Goal: Task Accomplishment & Management: Complete application form

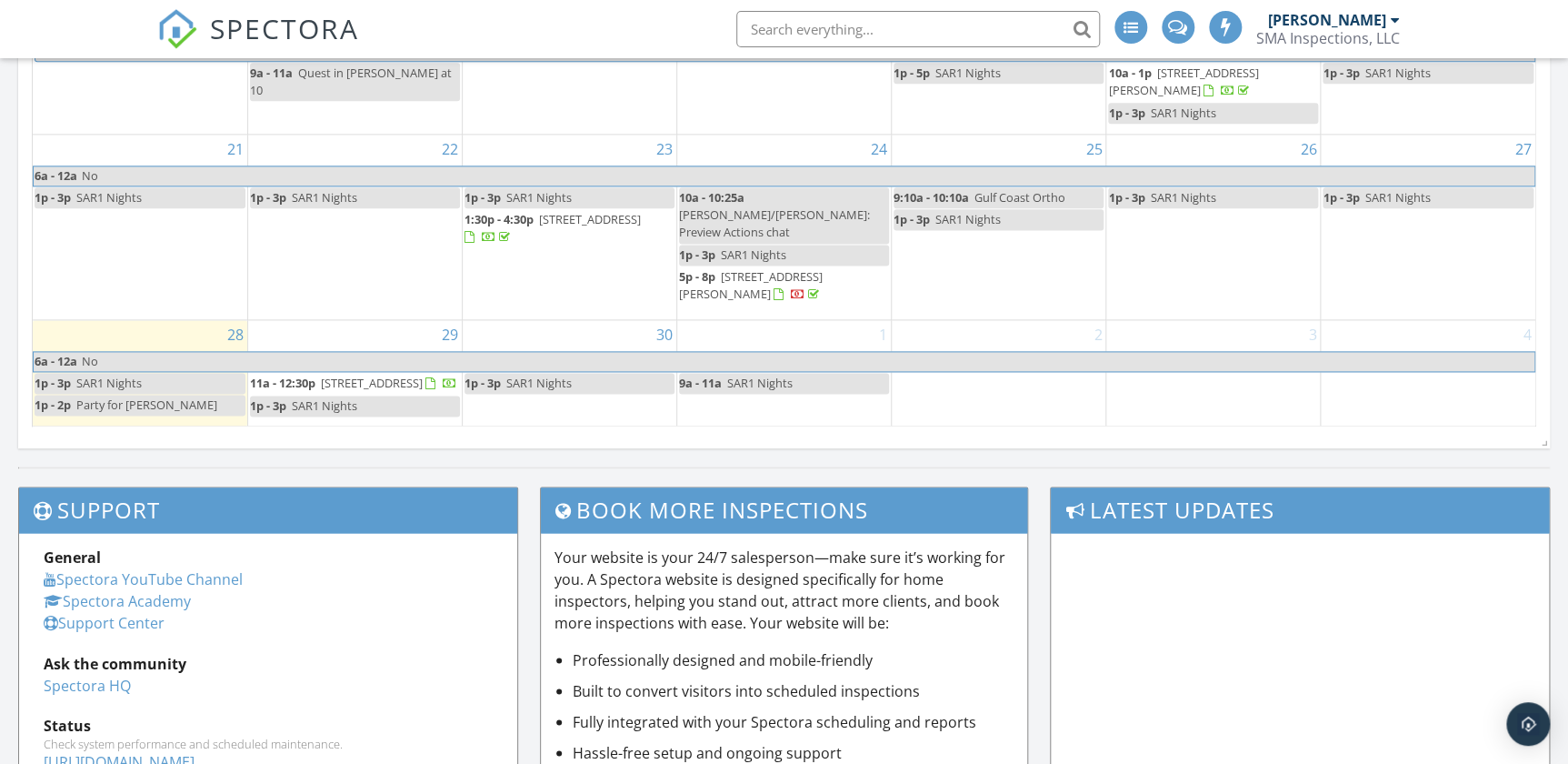
scroll to position [1074, 0]
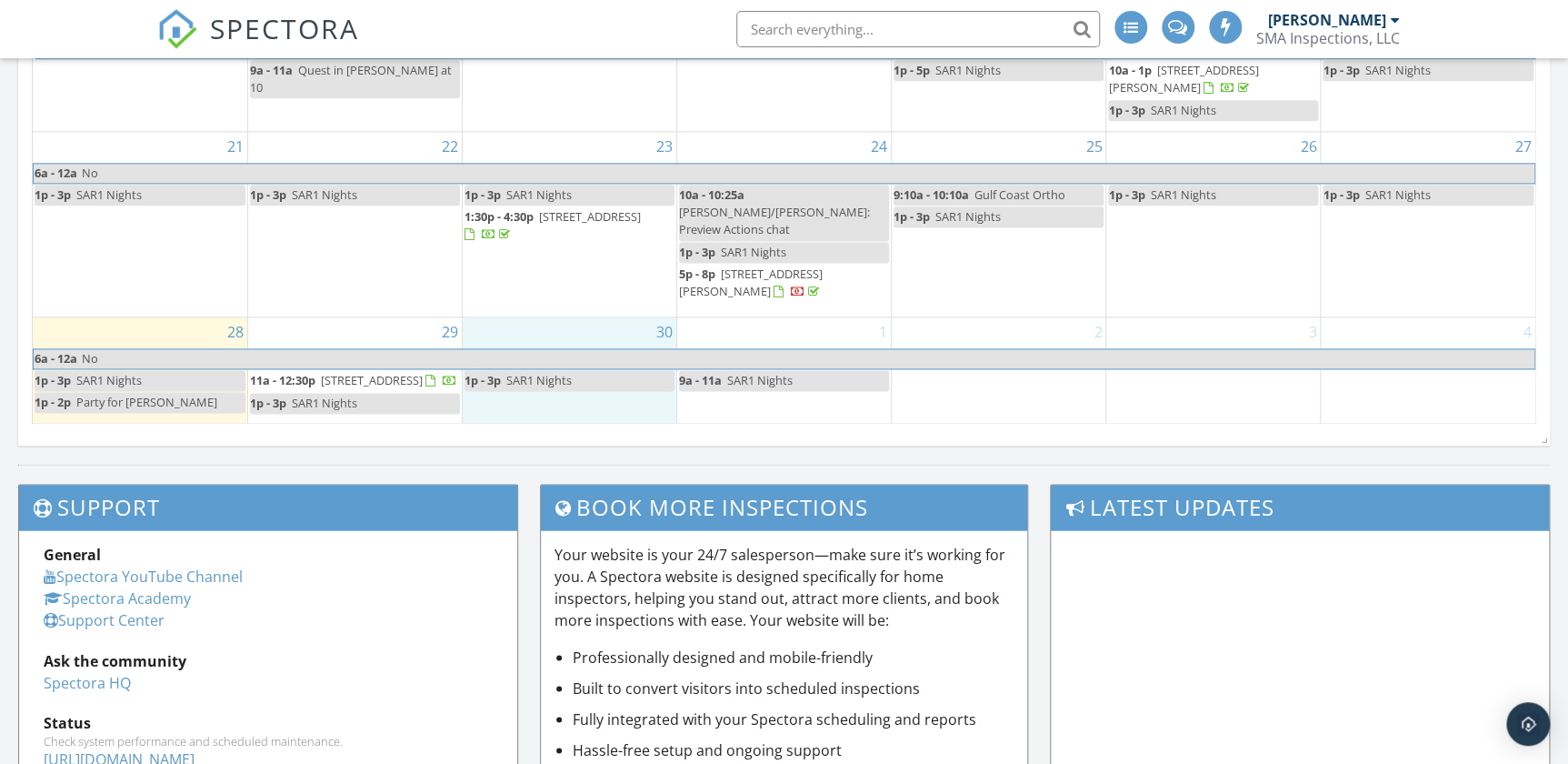
click at [532, 400] on div "30 1p - 3p SAR1 Nights" at bounding box center [570, 370] width 213 height 106
click at [589, 332] on link "Inspection" at bounding box center [566, 337] width 94 height 29
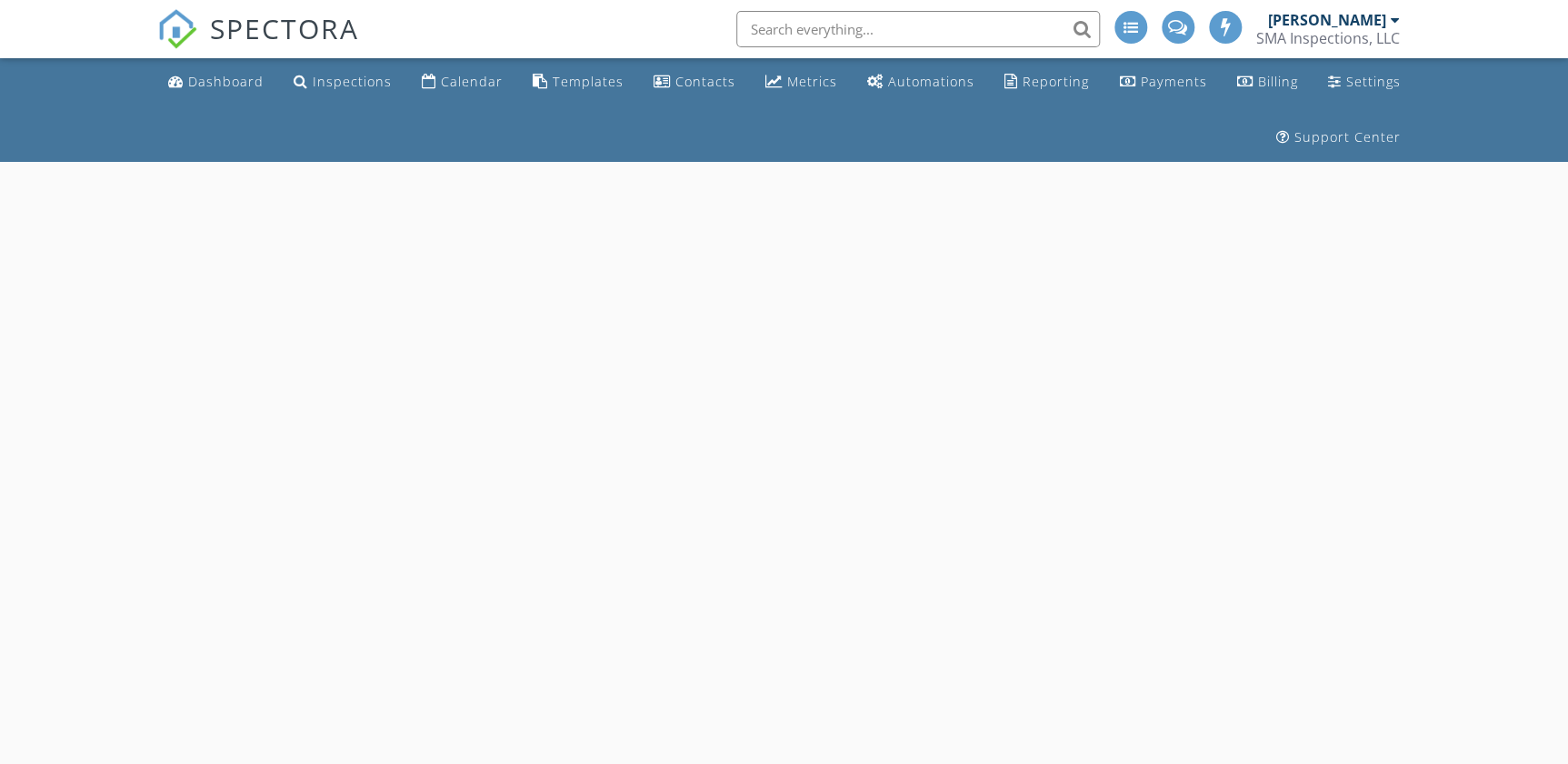
select select "8"
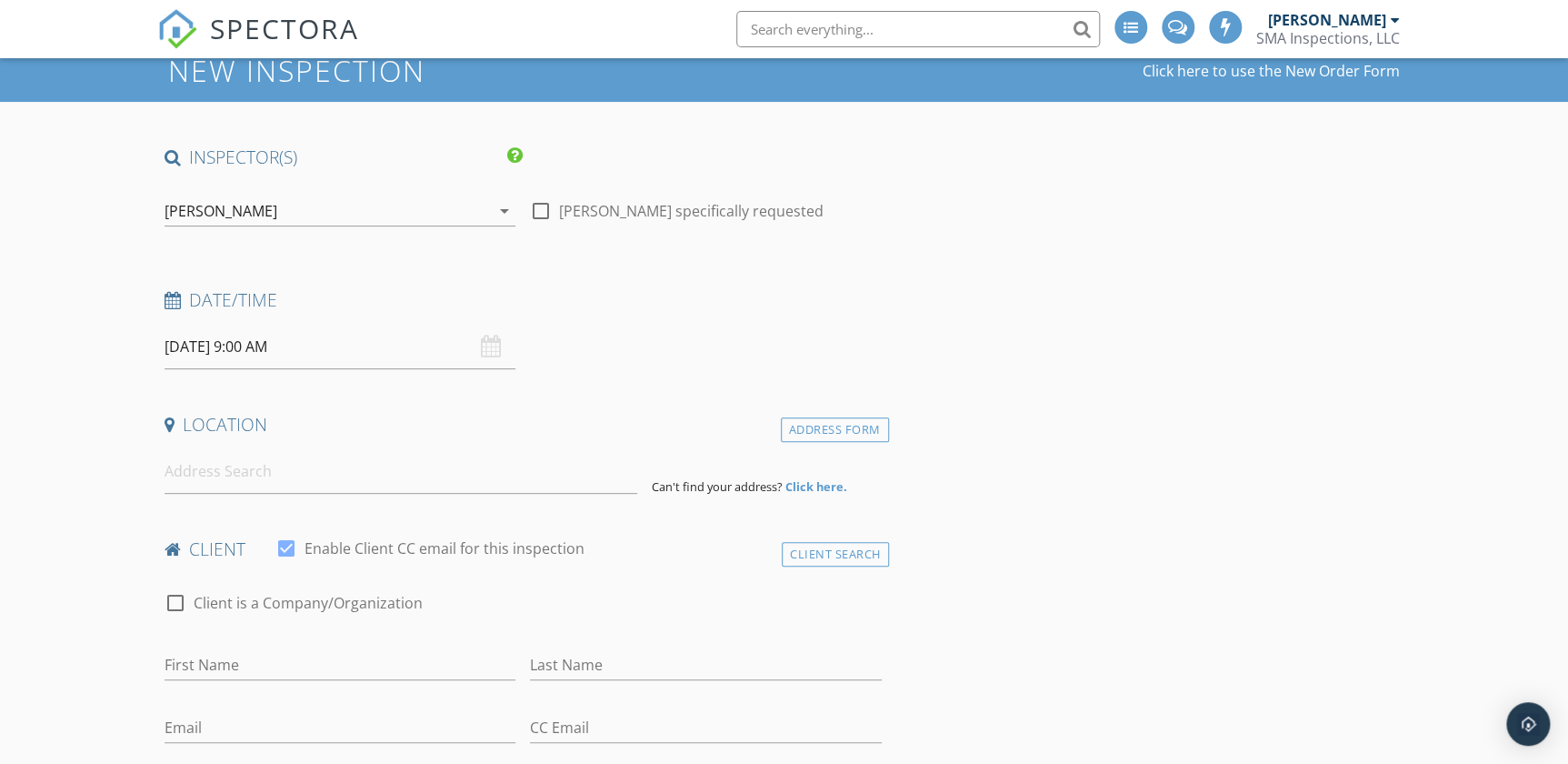
scroll to position [165, 0]
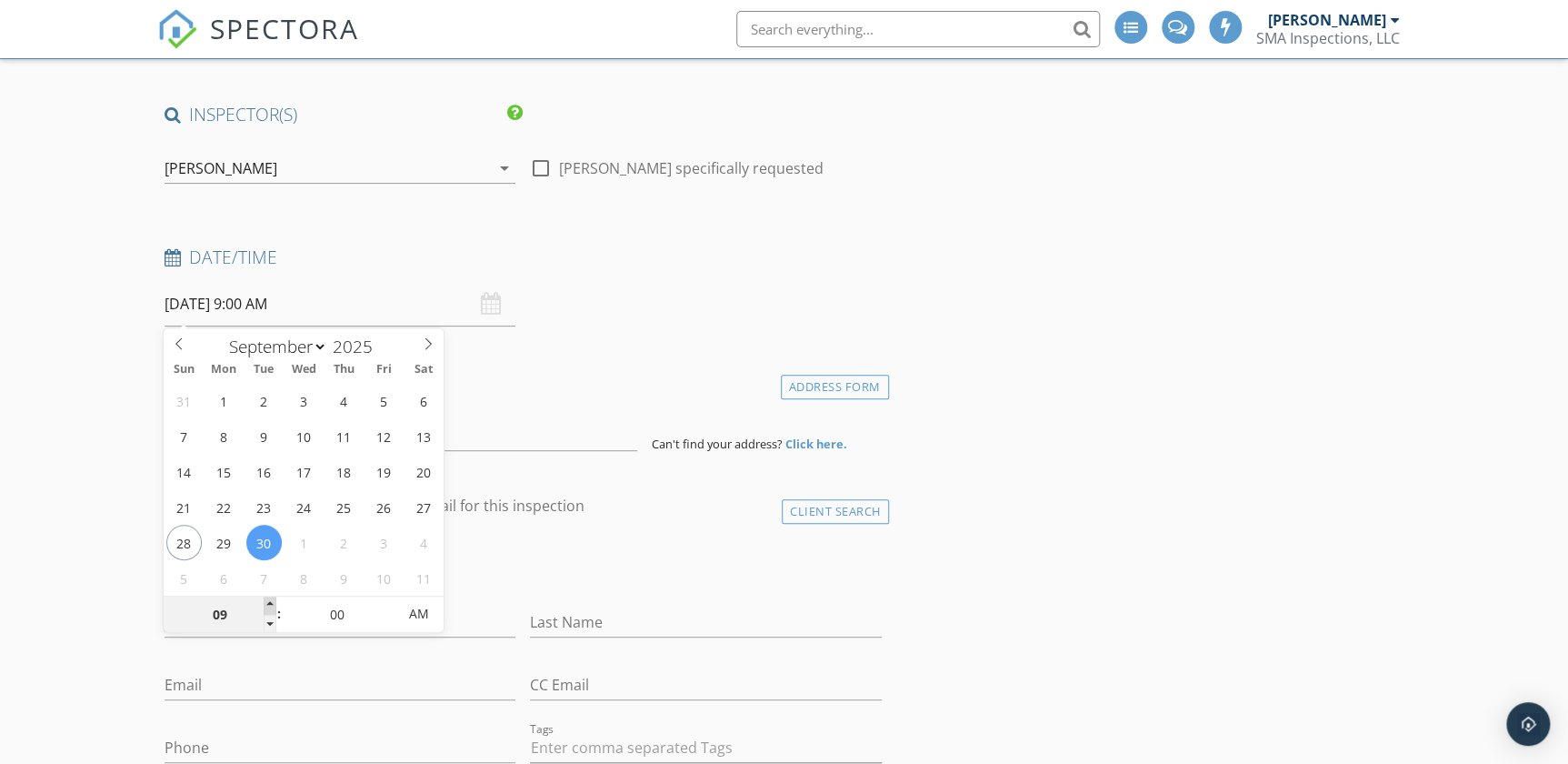
type input "10"
type input "[DATE] 10:00 AM"
click at [270, 600] on span at bounding box center [270, 605] width 13 height 18
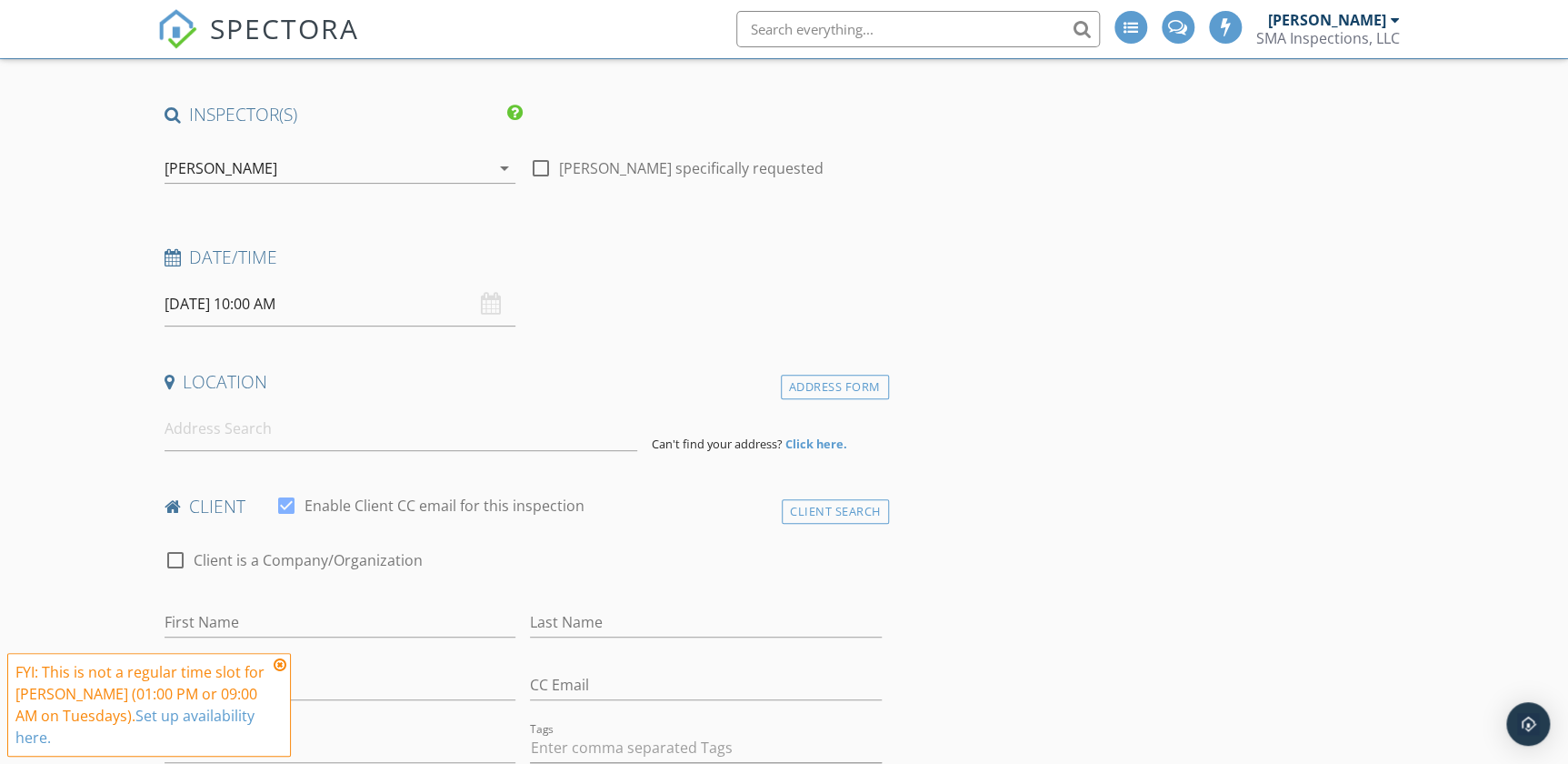
click at [284, 663] on icon at bounding box center [280, 665] width 13 height 15
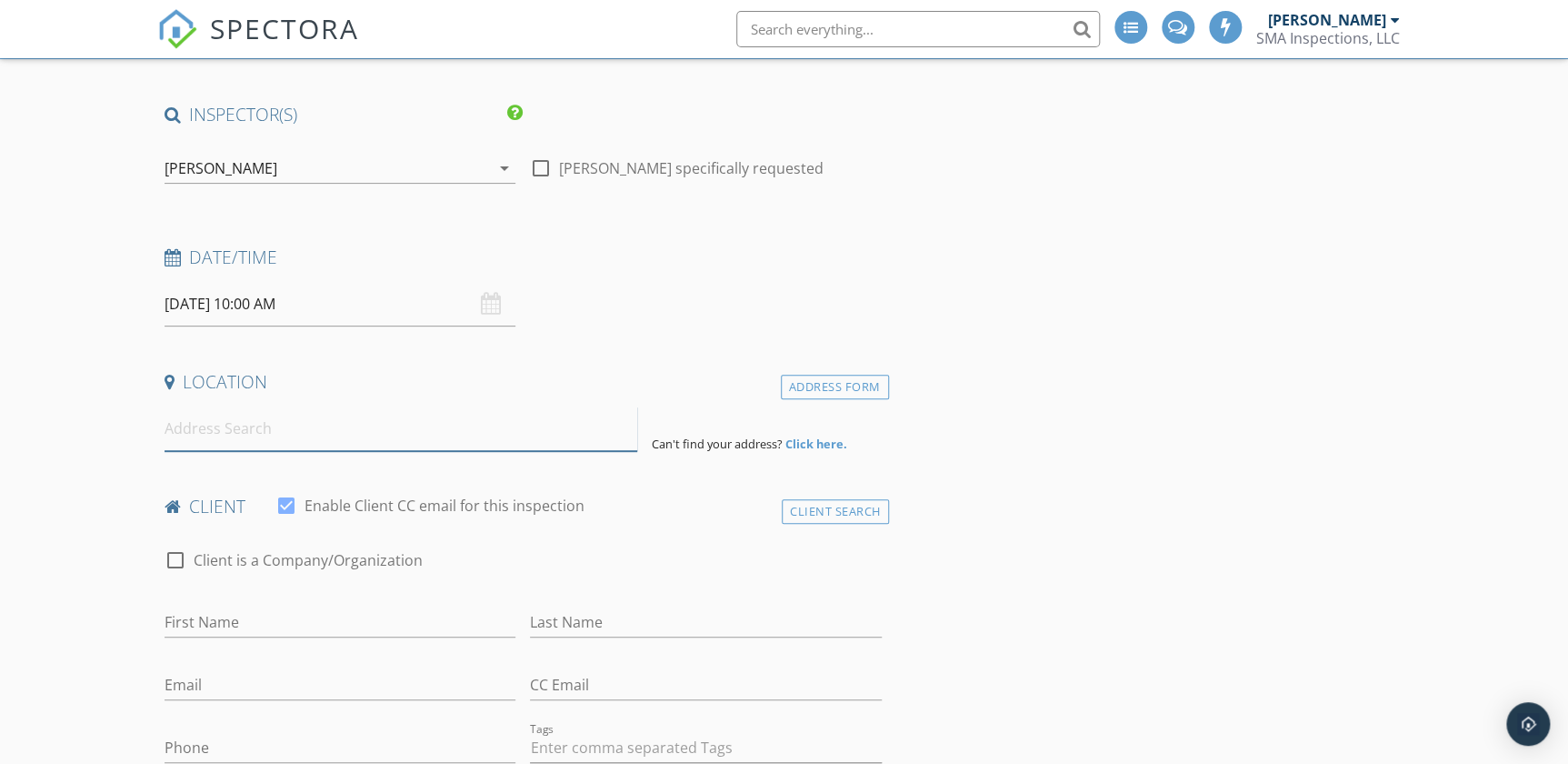
click at [253, 417] on input at bounding box center [402, 428] width 474 height 45
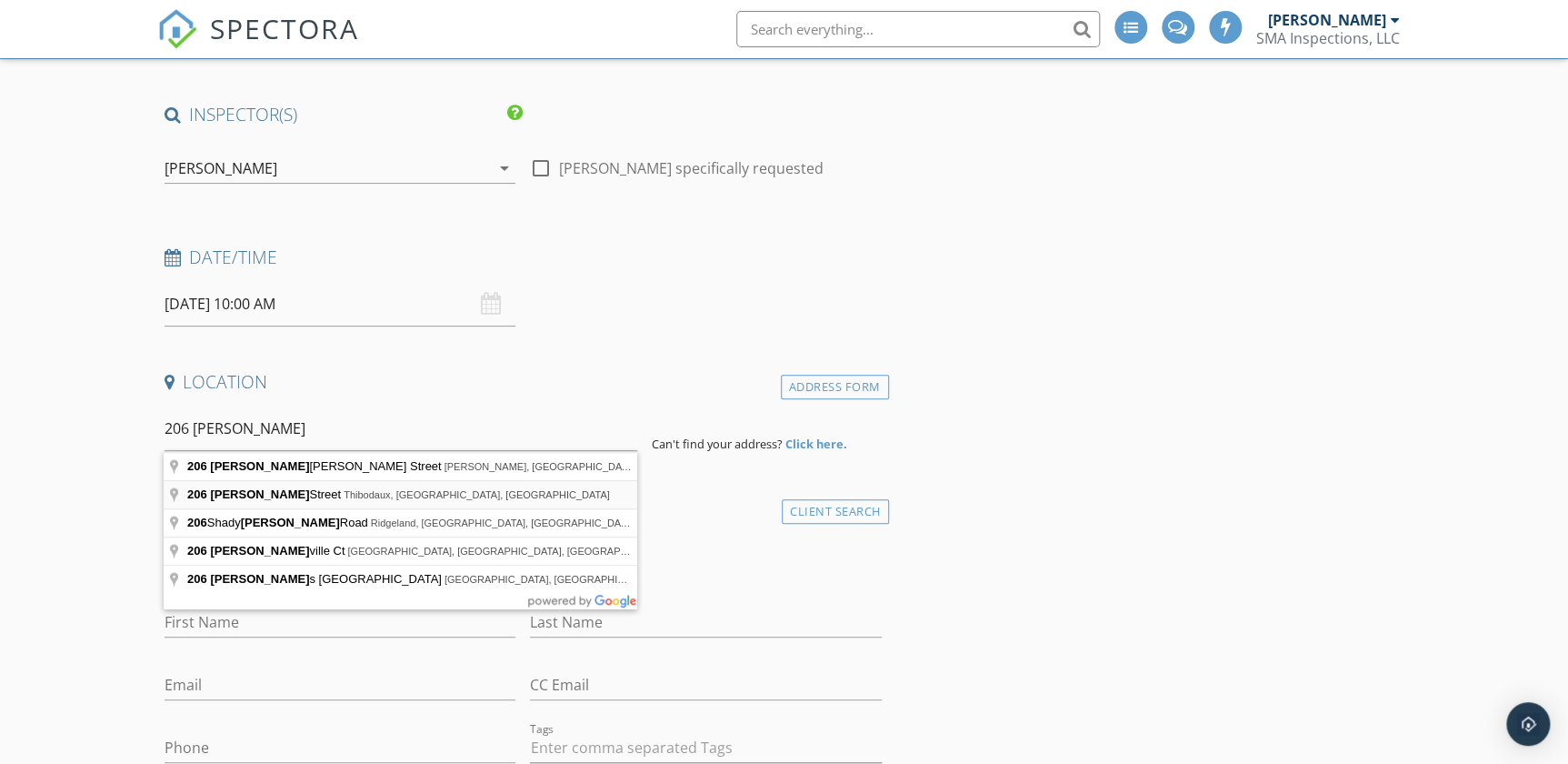
type input "206 Glenn Street, Thibodaux, LA, USA"
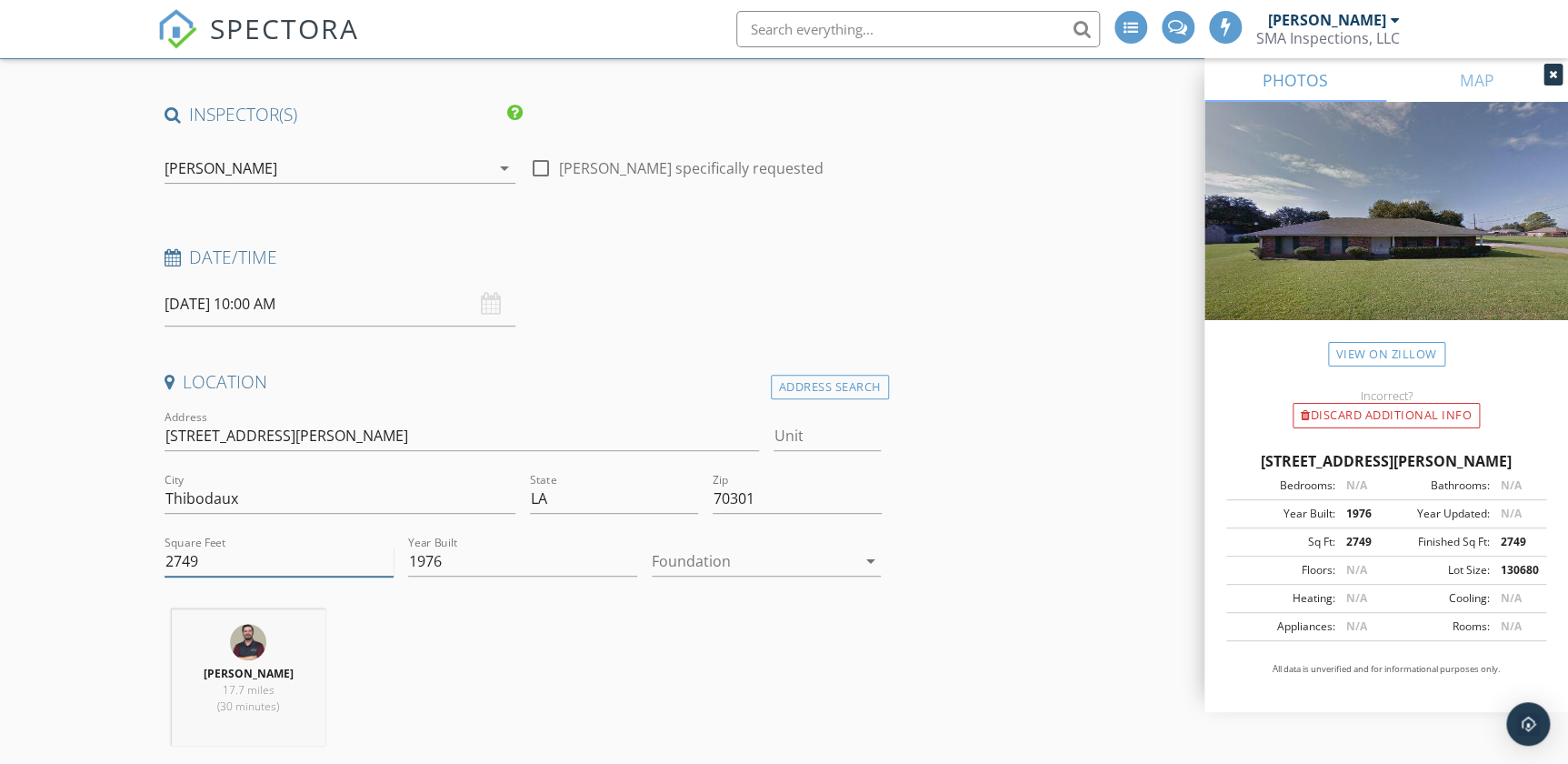
click at [181, 561] on input "2749" at bounding box center [279, 561] width 229 height 30
drag, startPoint x: 199, startPoint y: 562, endPoint x: 172, endPoint y: 563, distance: 27.0
click at [172, 563] on input "2749" at bounding box center [279, 561] width 229 height 30
type input "2200"
click at [707, 565] on div at bounding box center [753, 561] width 203 height 29
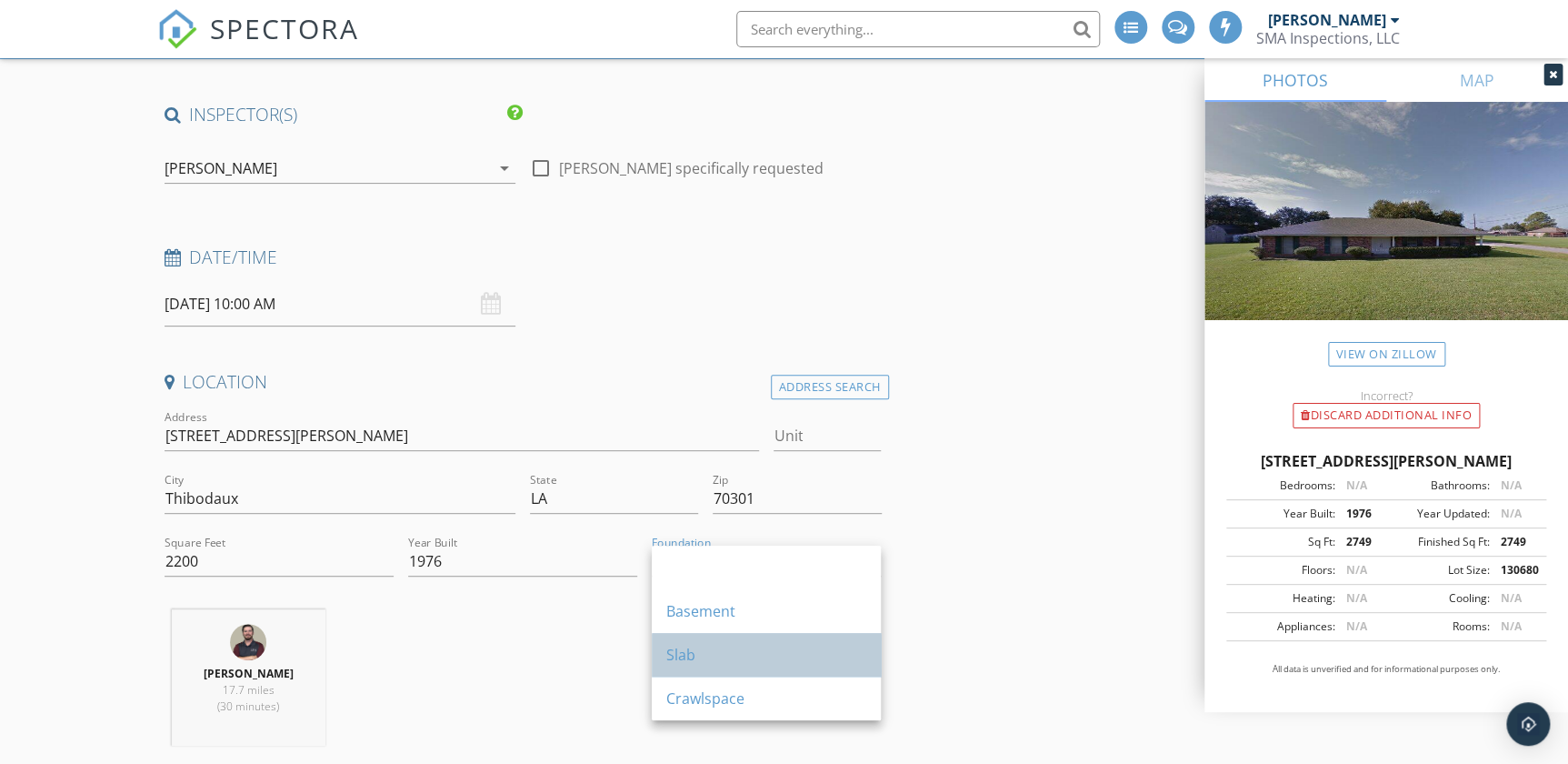
click at [709, 656] on div "Slab" at bounding box center [766, 655] width 200 height 22
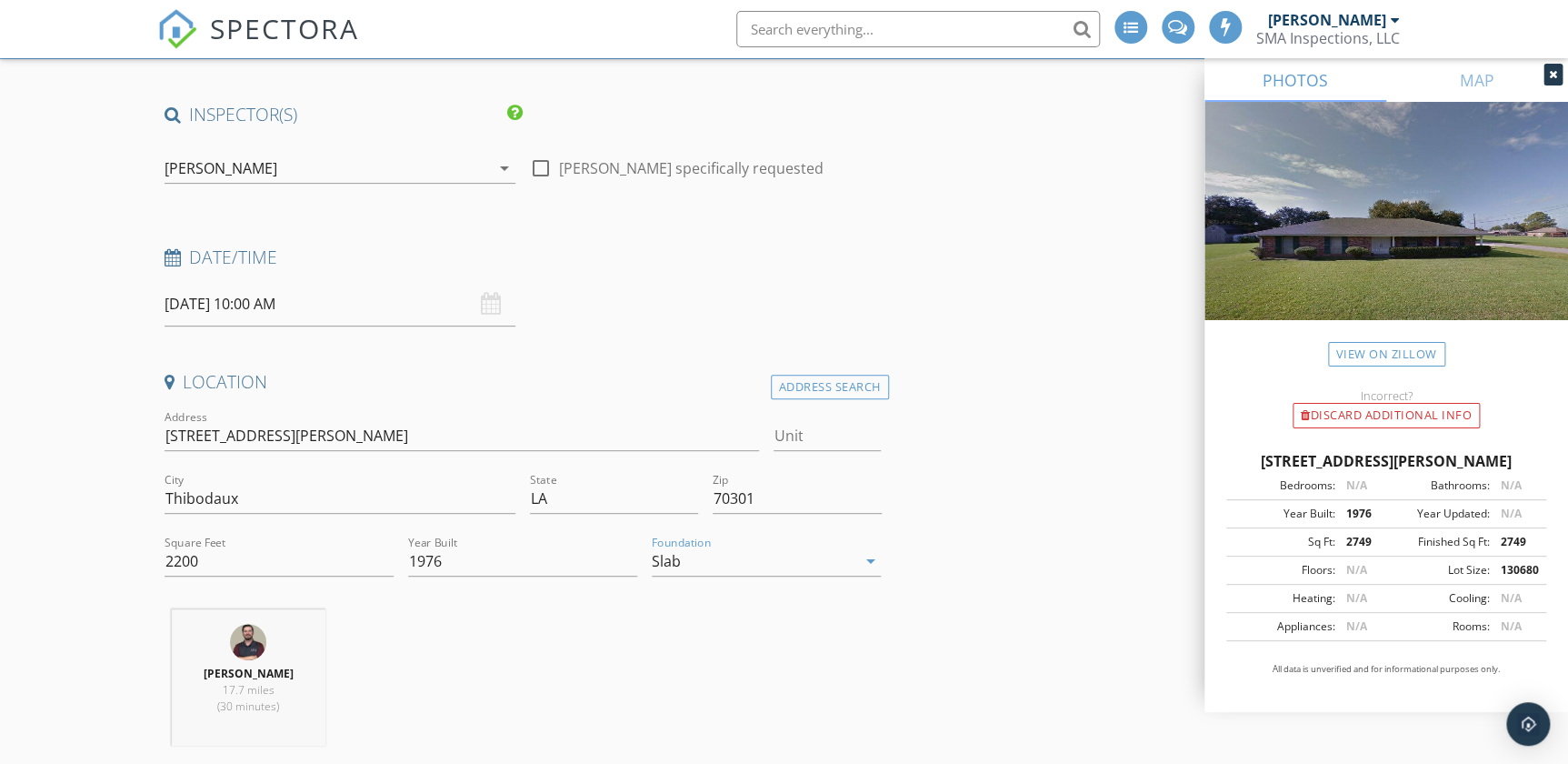
click at [618, 634] on div "Shane Alexander 17.7 miles (30 minutes)" at bounding box center [523, 685] width 732 height 151
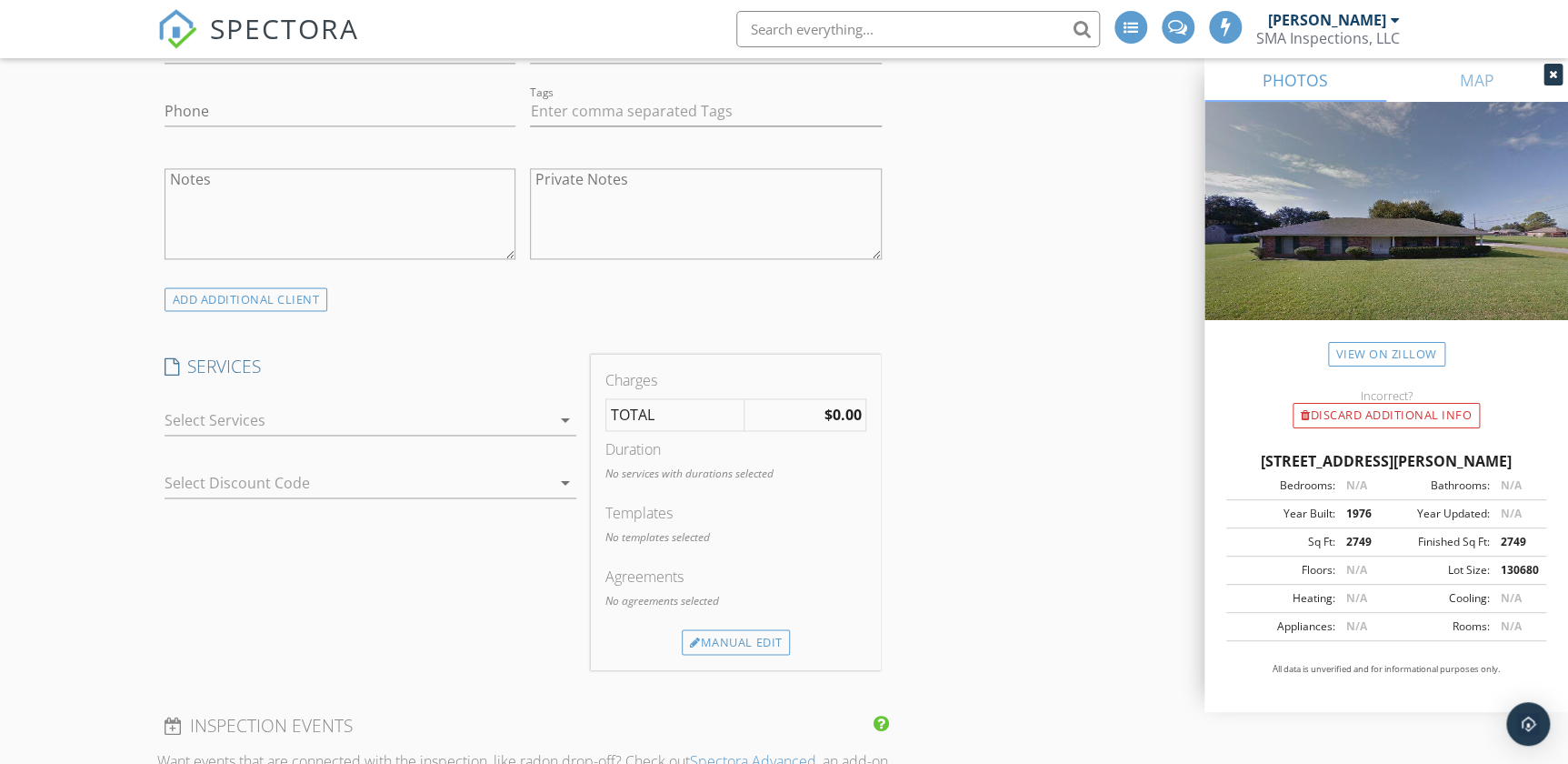
scroll to position [1157, 0]
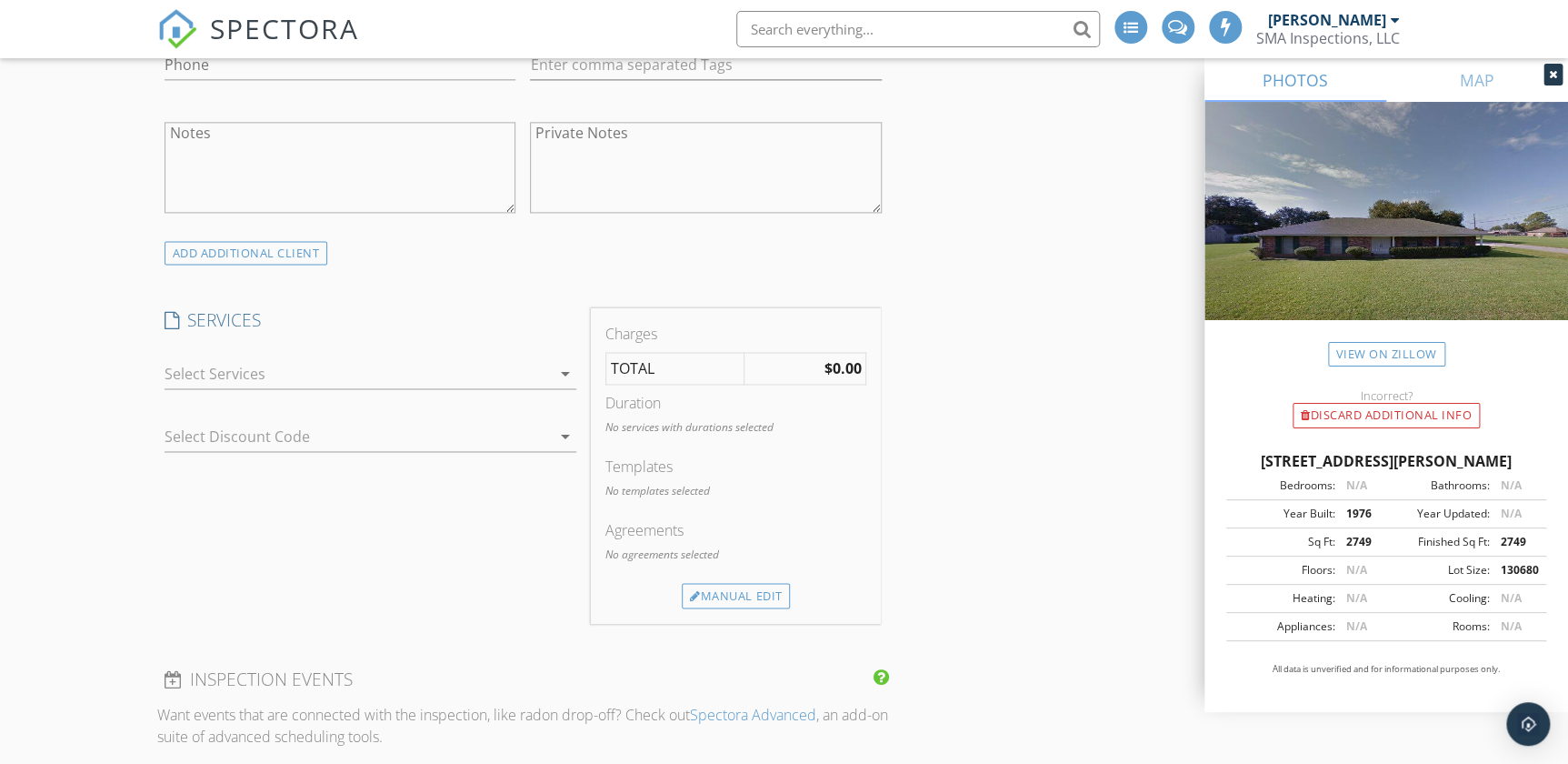
click at [235, 380] on div at bounding box center [358, 374] width 387 height 29
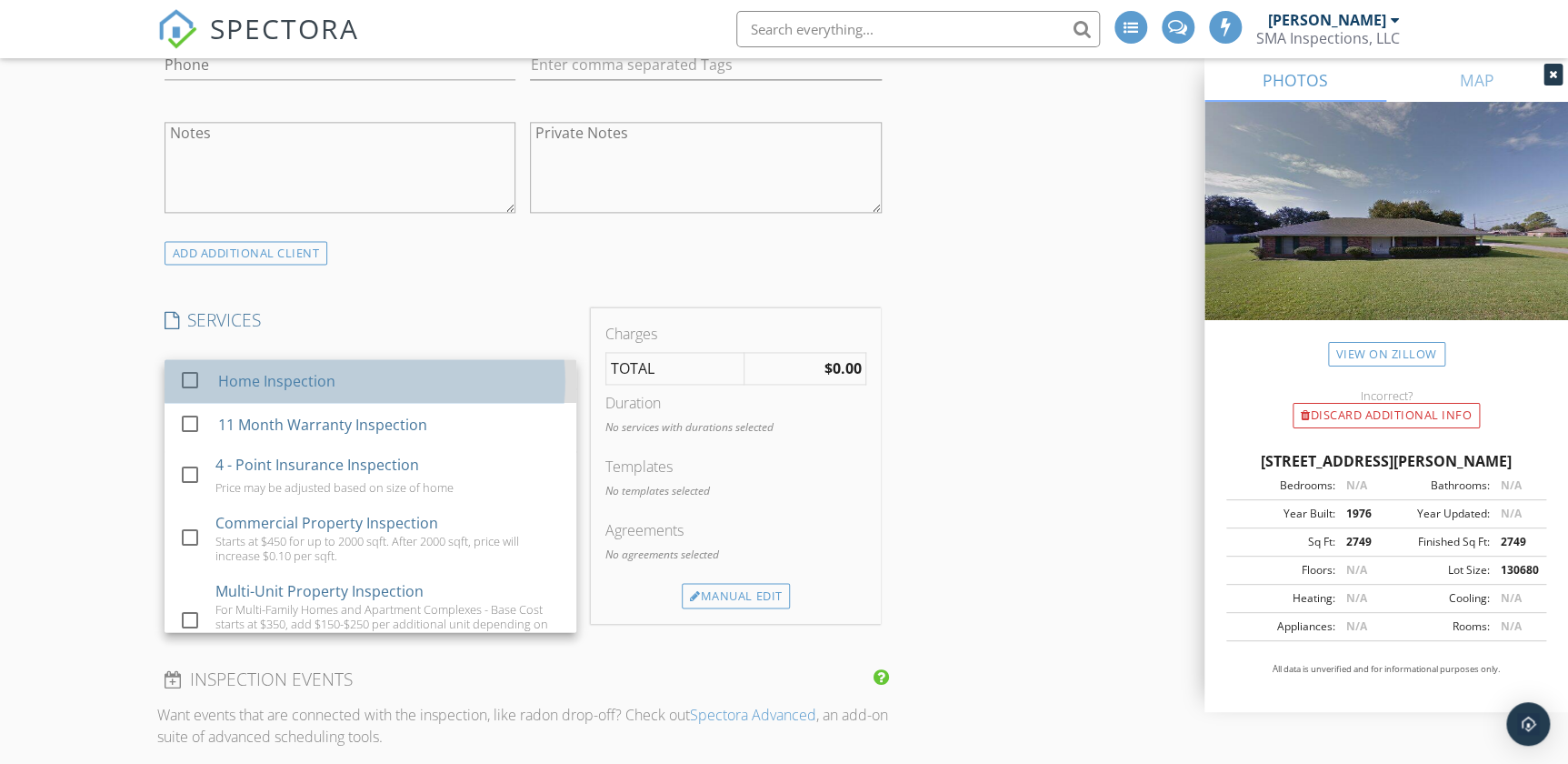
click at [240, 380] on div "Home Inspection" at bounding box center [276, 381] width 118 height 22
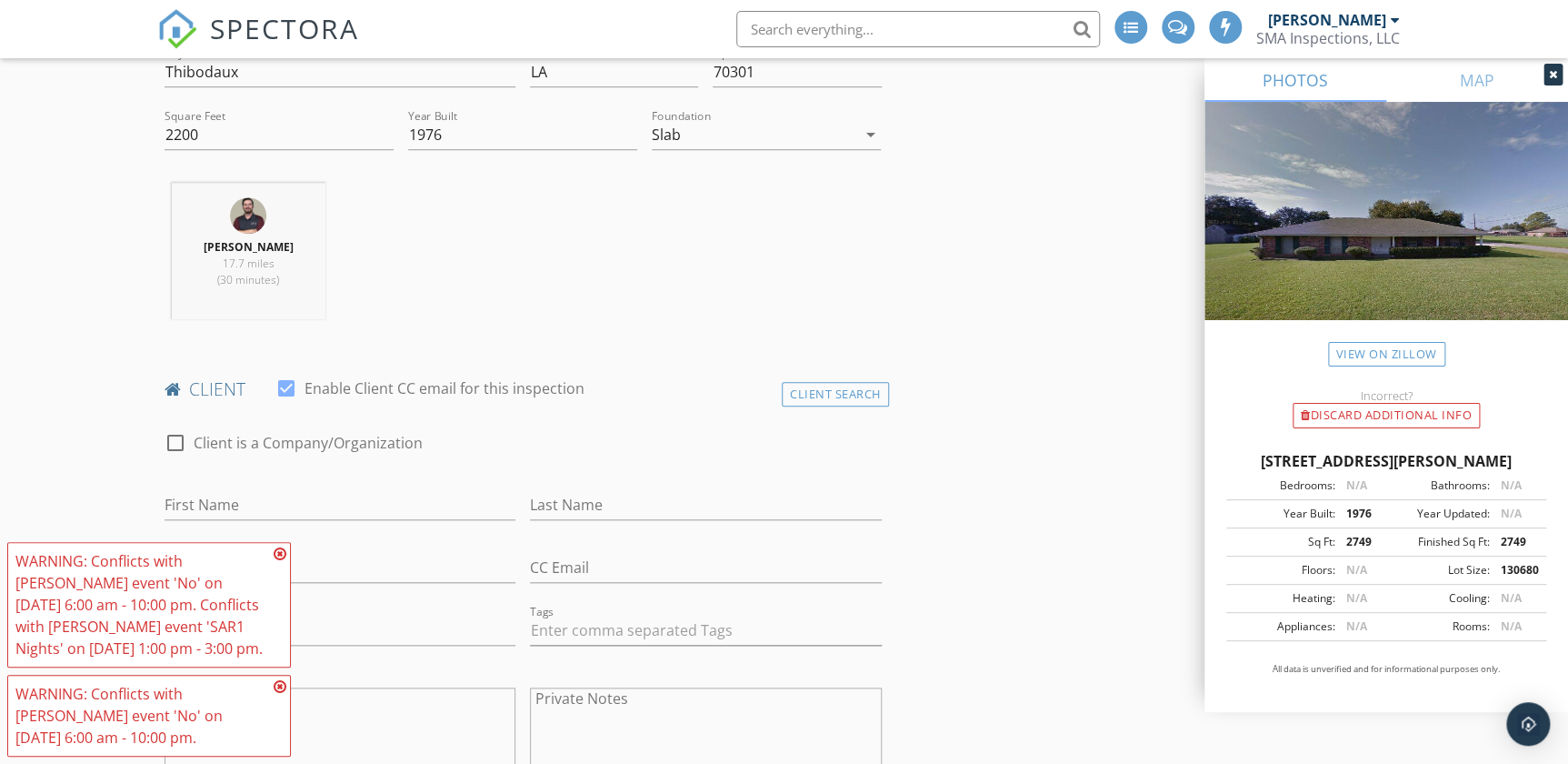
scroll to position [578, 0]
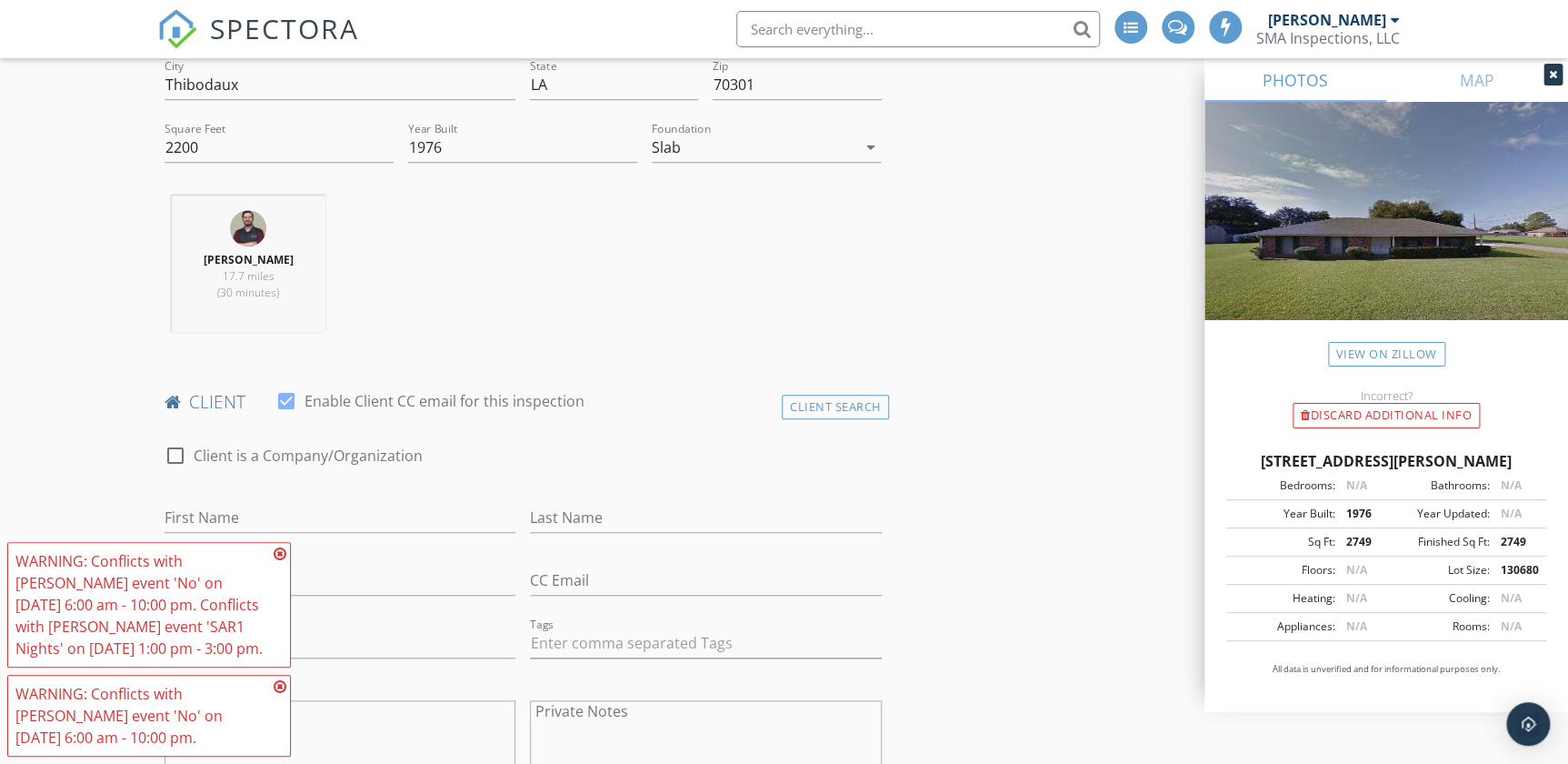
click at [279, 546] on icon at bounding box center [280, 553] width 13 height 15
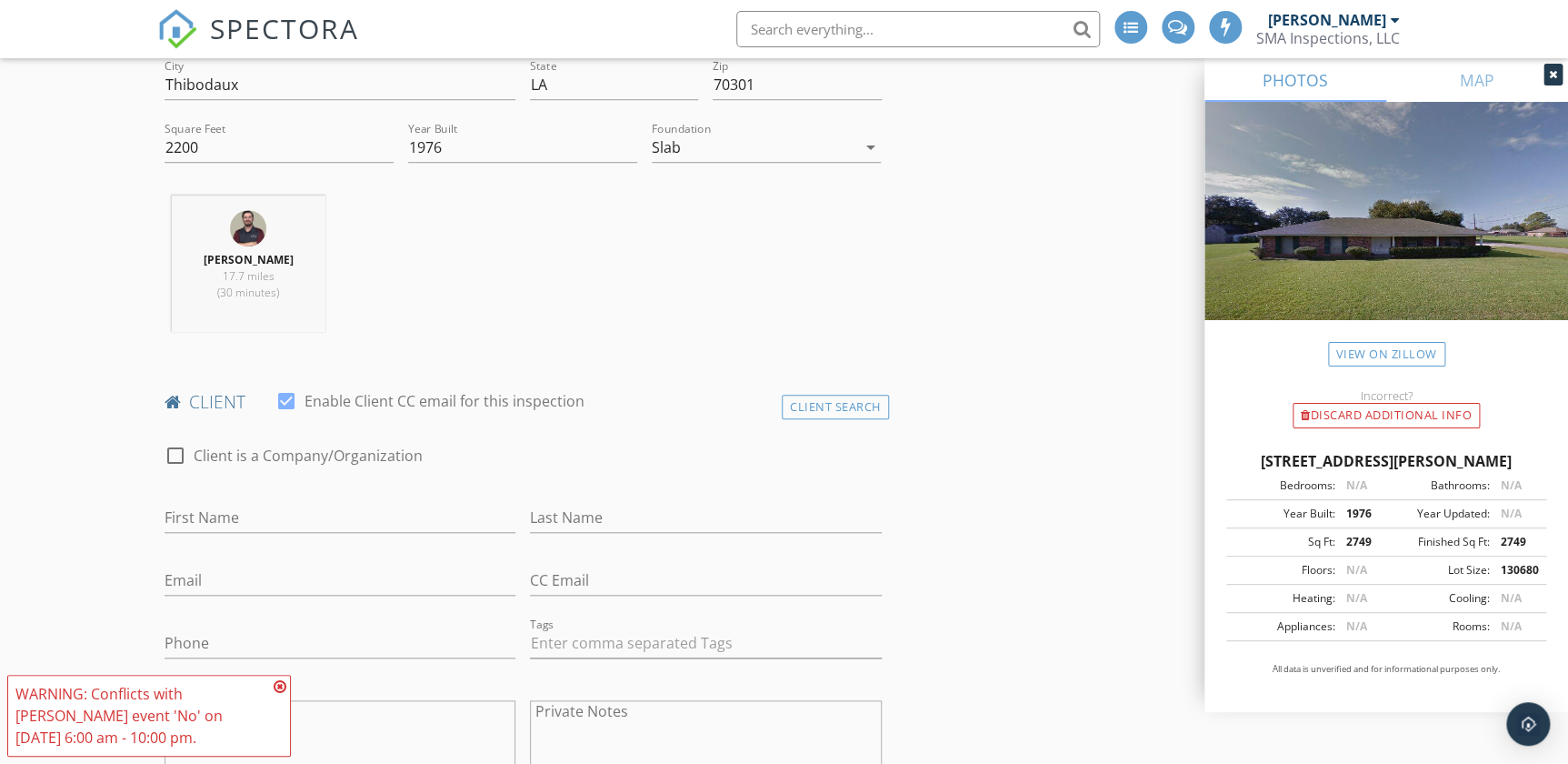
click at [280, 683] on icon at bounding box center [280, 687] width 13 height 15
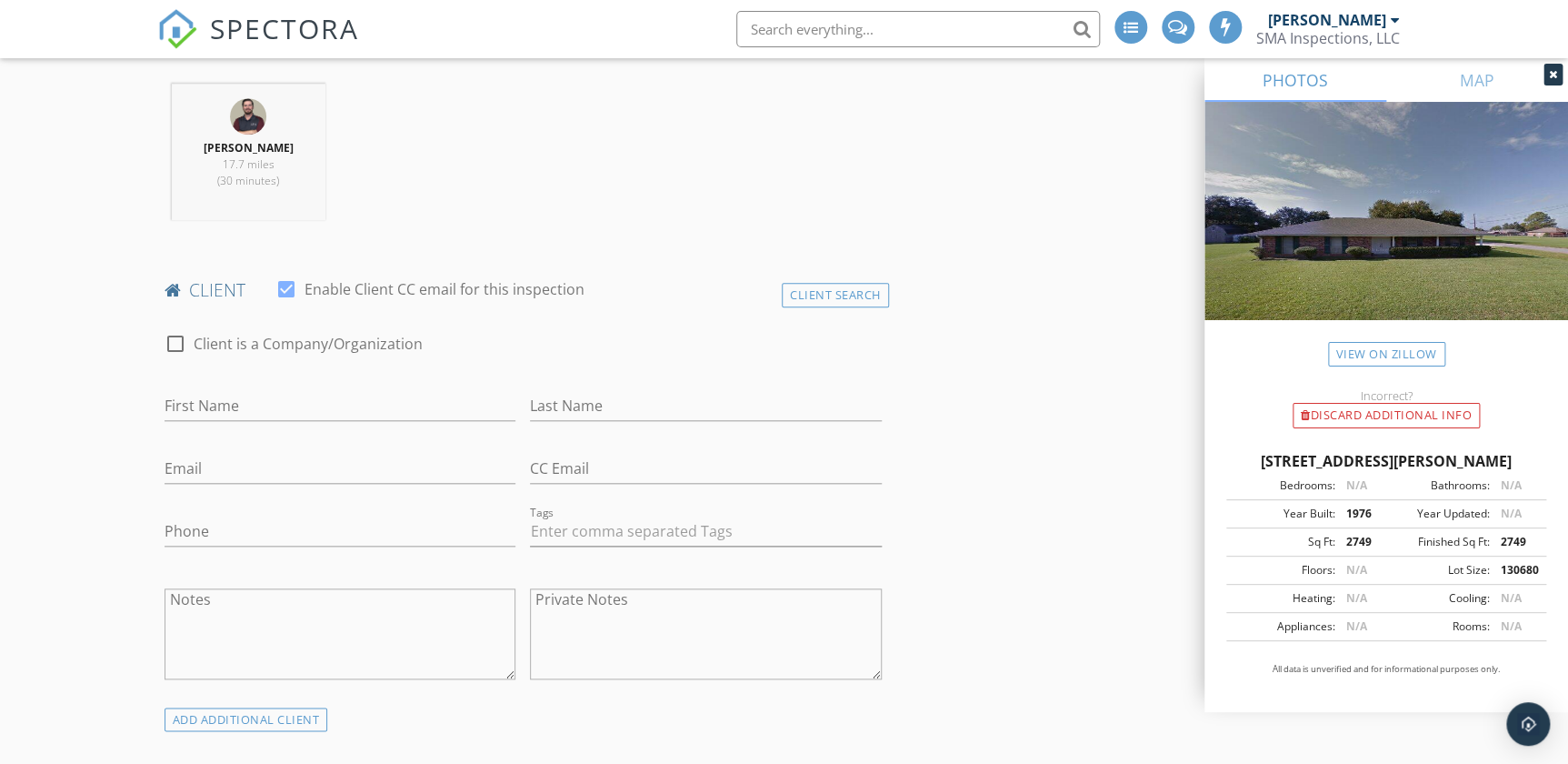
scroll to position [827, 0]
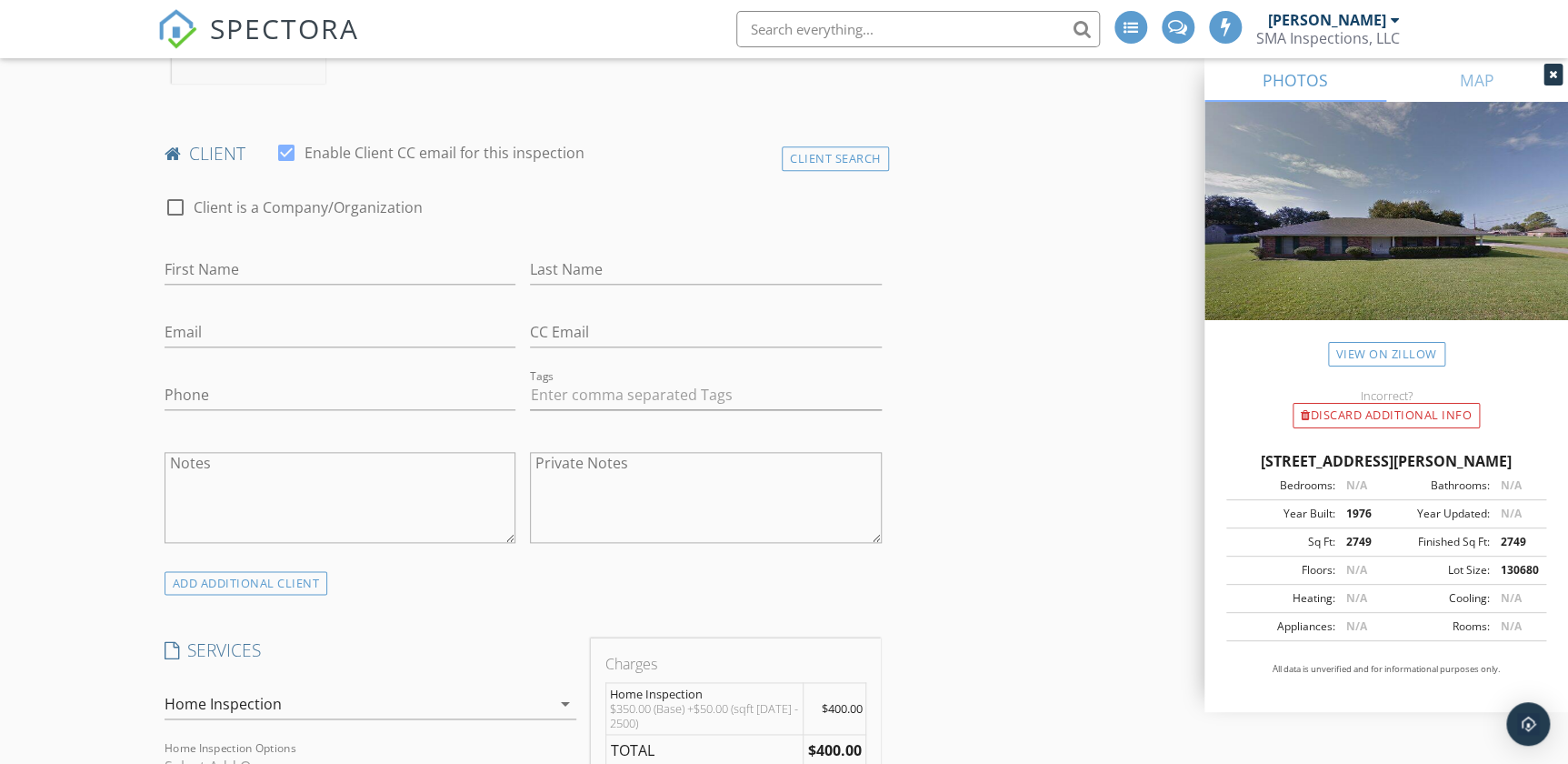
click at [284, 251] on div "First Name" at bounding box center [341, 273] width 352 height 59
click at [277, 263] on input "First Name" at bounding box center [341, 269] width 352 height 30
type input "Trayvaughn"
type input "Cox"
type input "traycox98@yahoo.com"
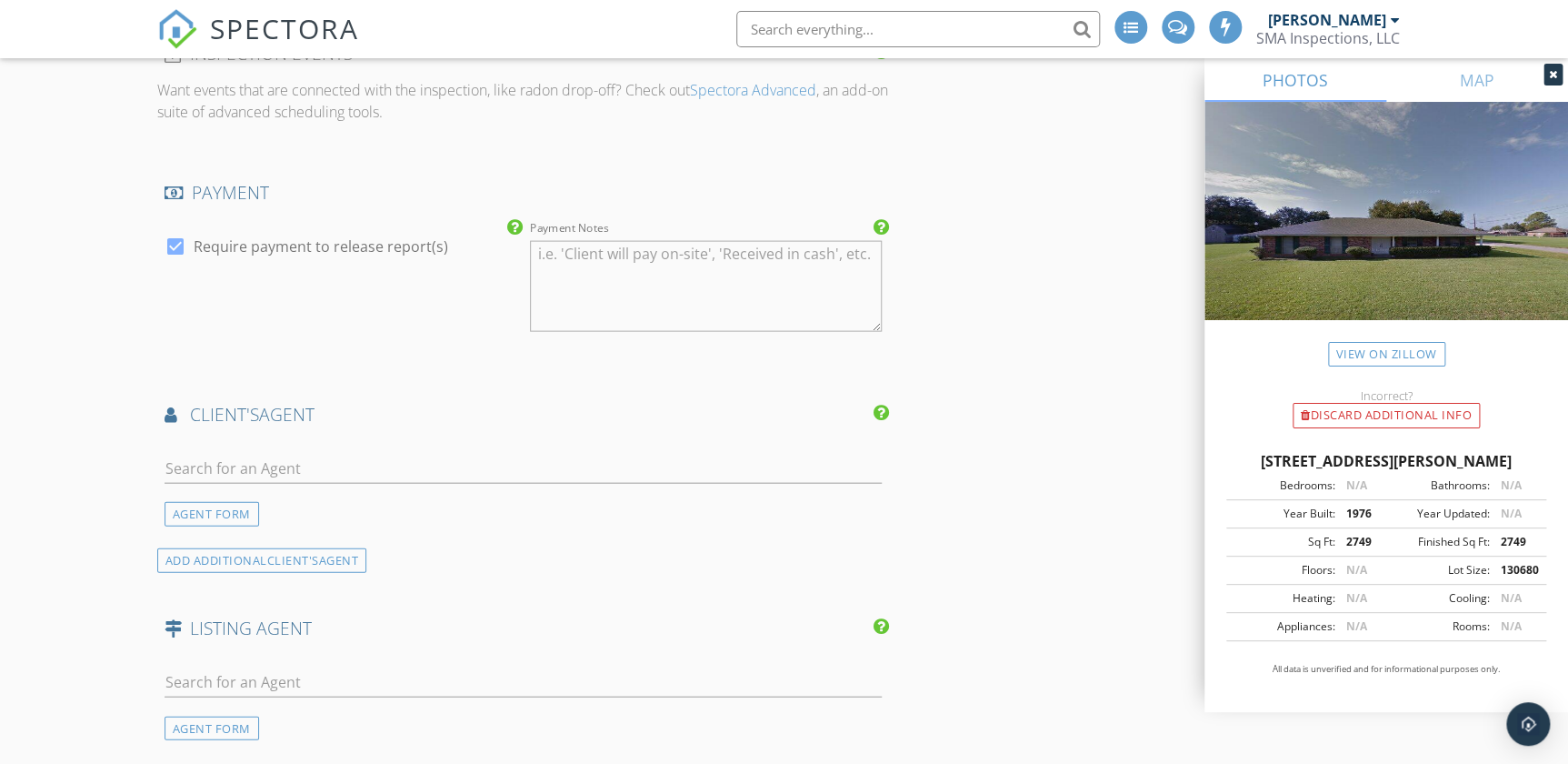
scroll to position [1819, 0]
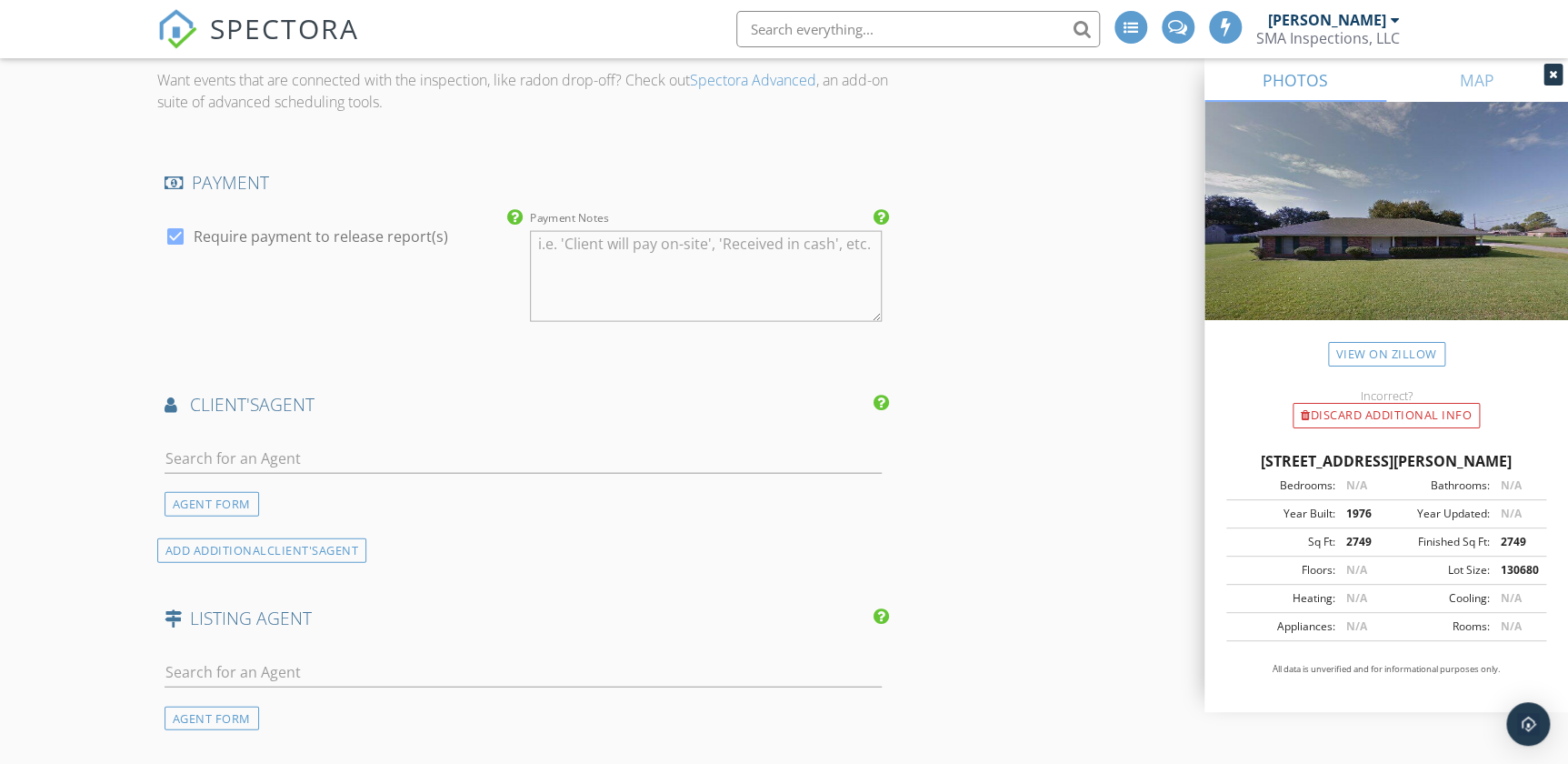
type input "985-226-4354"
click at [239, 446] on input "text" at bounding box center [523, 459] width 717 height 30
type input "kaci"
click at [303, 494] on div "Kaci Bergeron" at bounding box center [273, 491] width 113 height 22
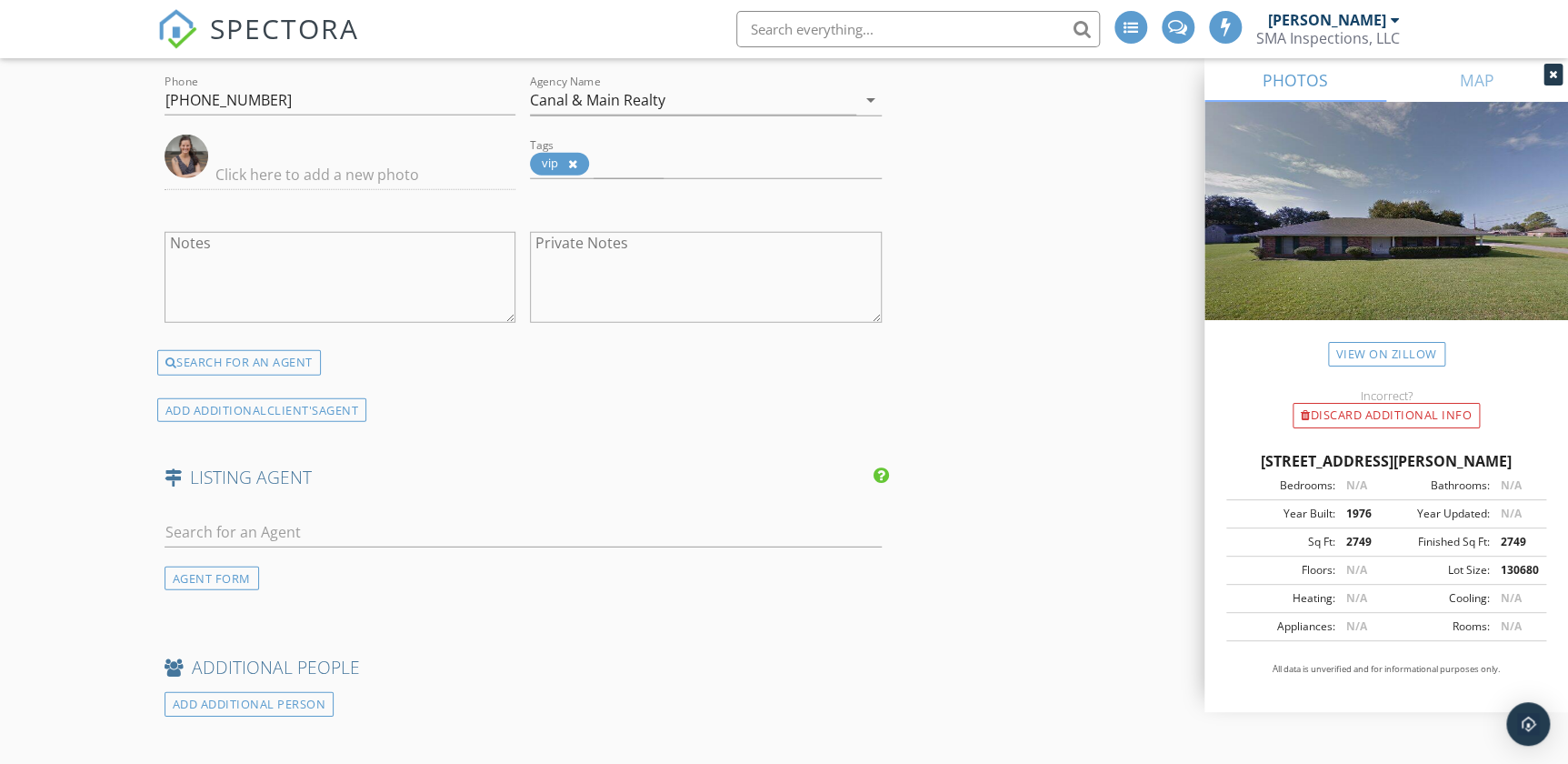
scroll to position [2397, 0]
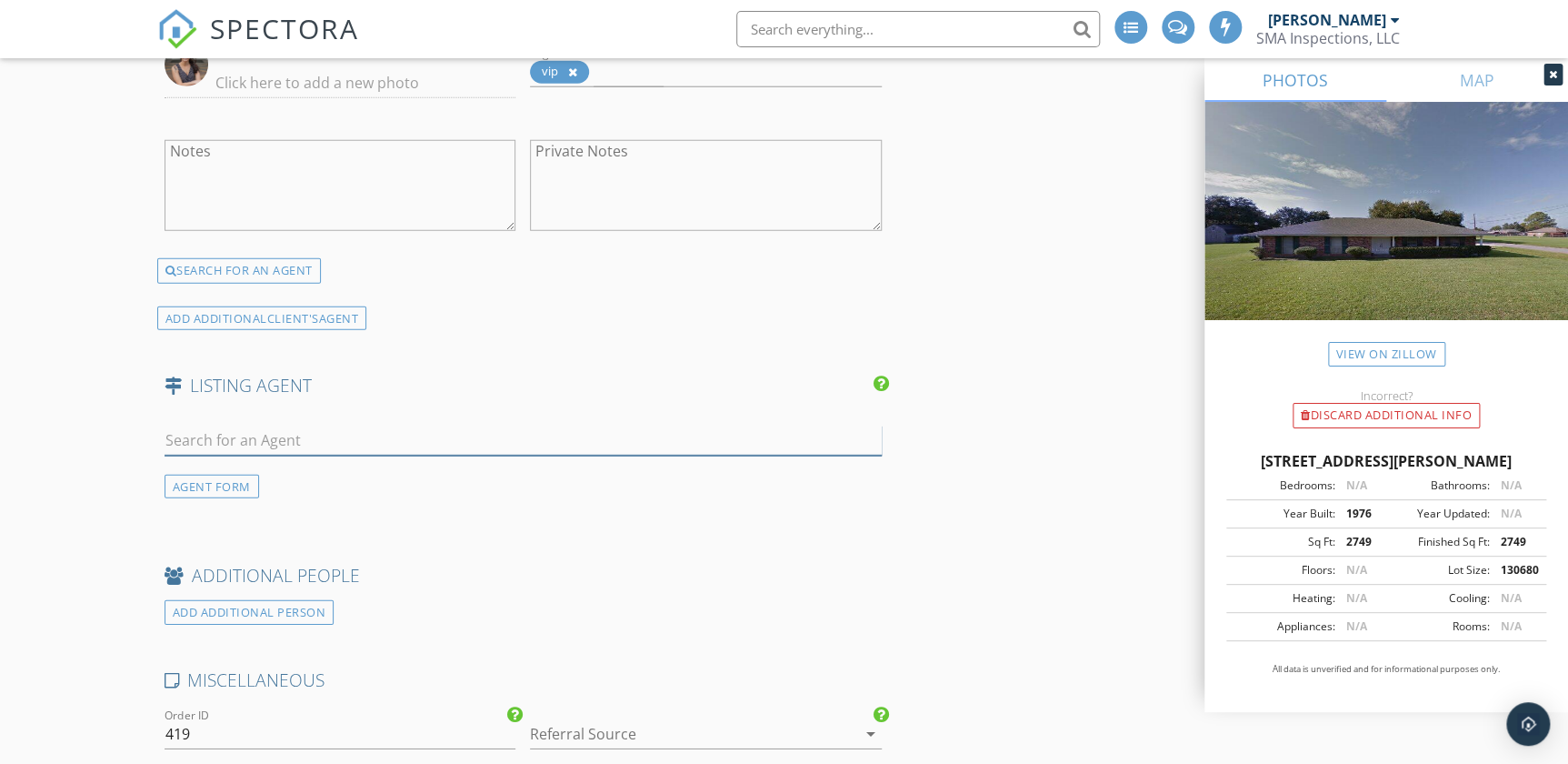
click at [270, 438] on input "text" at bounding box center [523, 440] width 717 height 30
type input "A"
type input "D"
click at [242, 480] on div "AGENT FORM" at bounding box center [212, 486] width 95 height 25
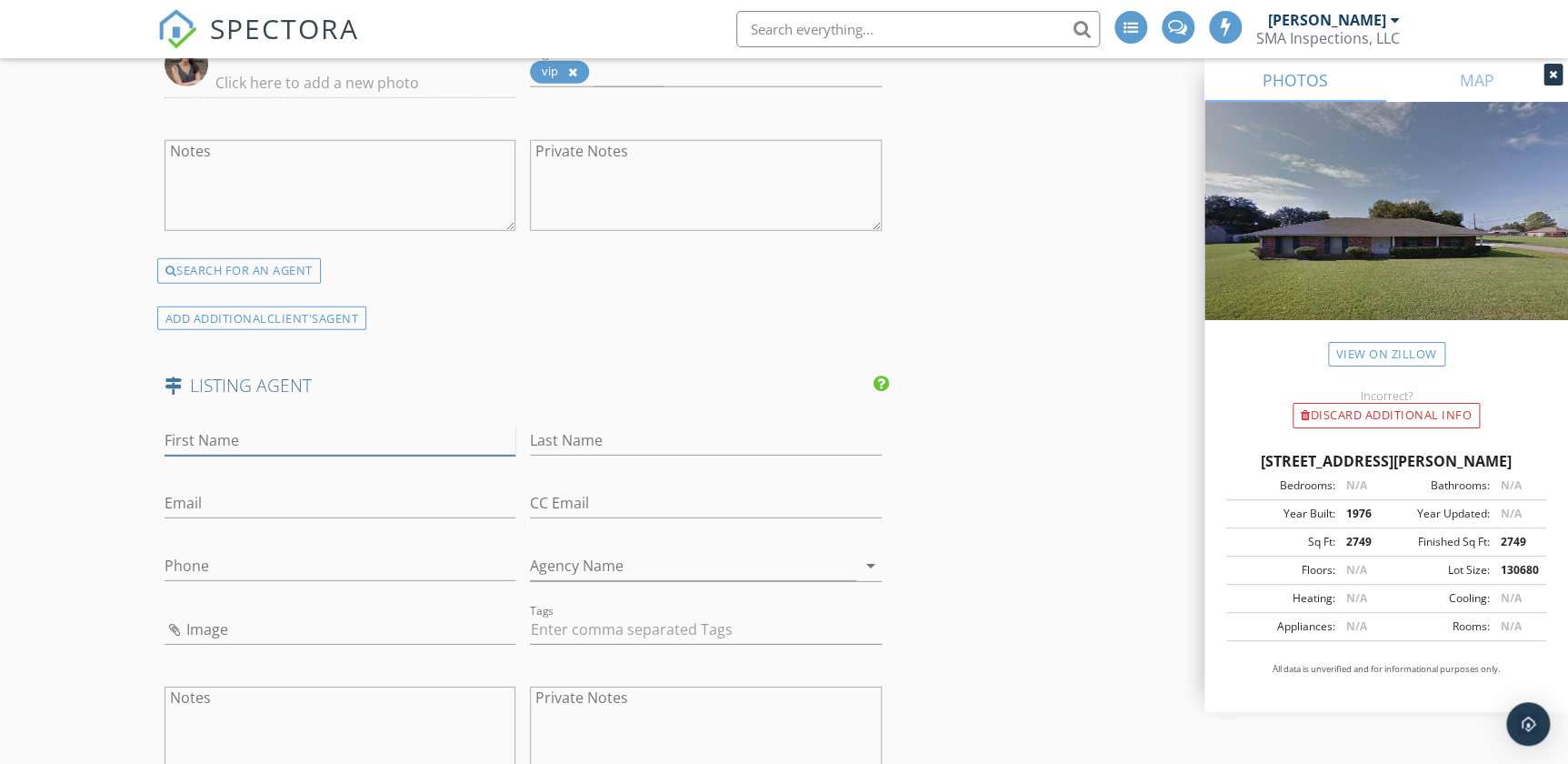
click at [286, 426] on input "First Name" at bounding box center [341, 440] width 352 height 30
type input "Andrew"
type input "Benoit-Naquin"
paste input "andrewbenoitnaquin@kw.com"
type input "andrewbenoitnaquin@kw.com"
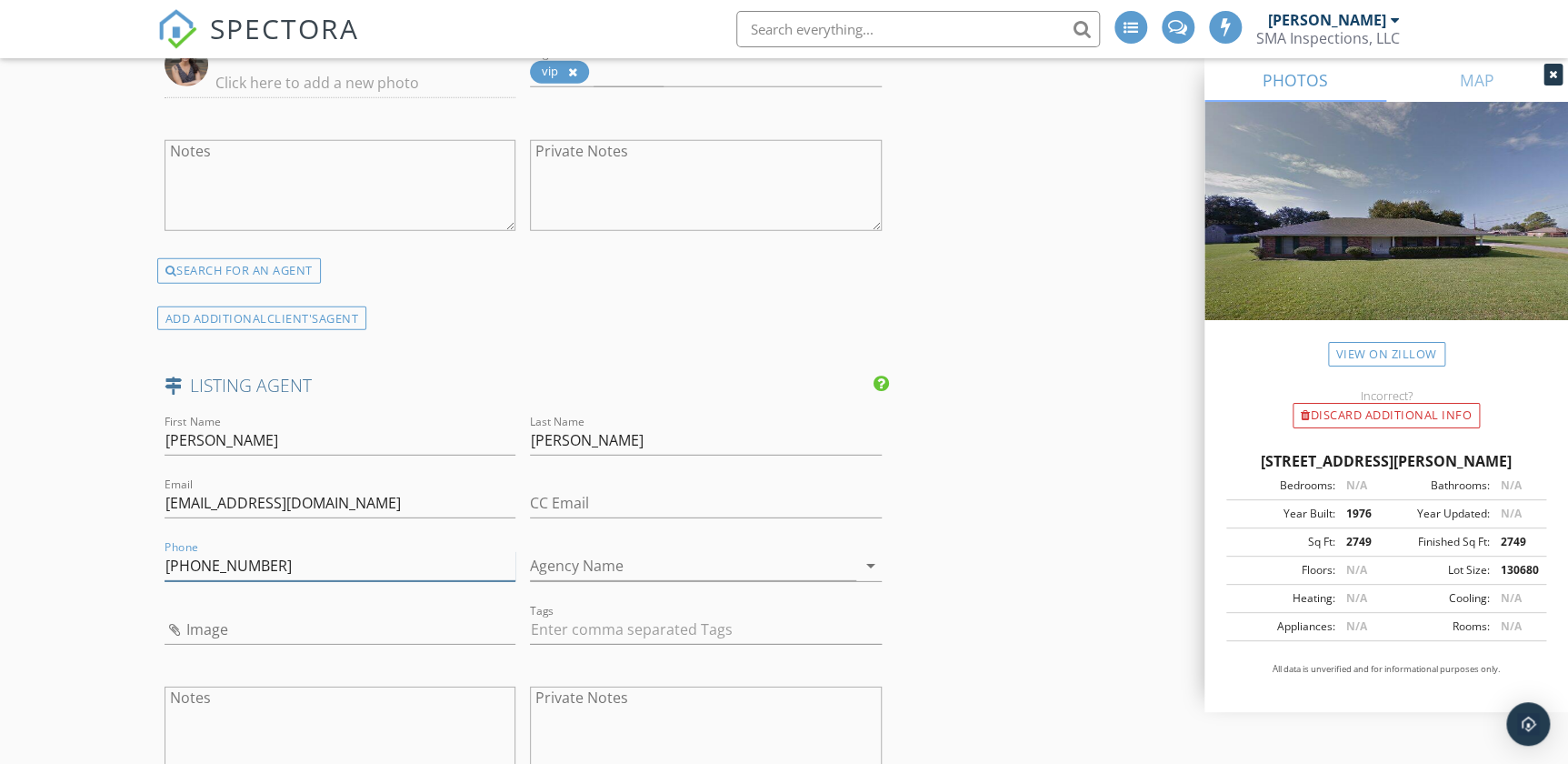
type input "985-414-9331"
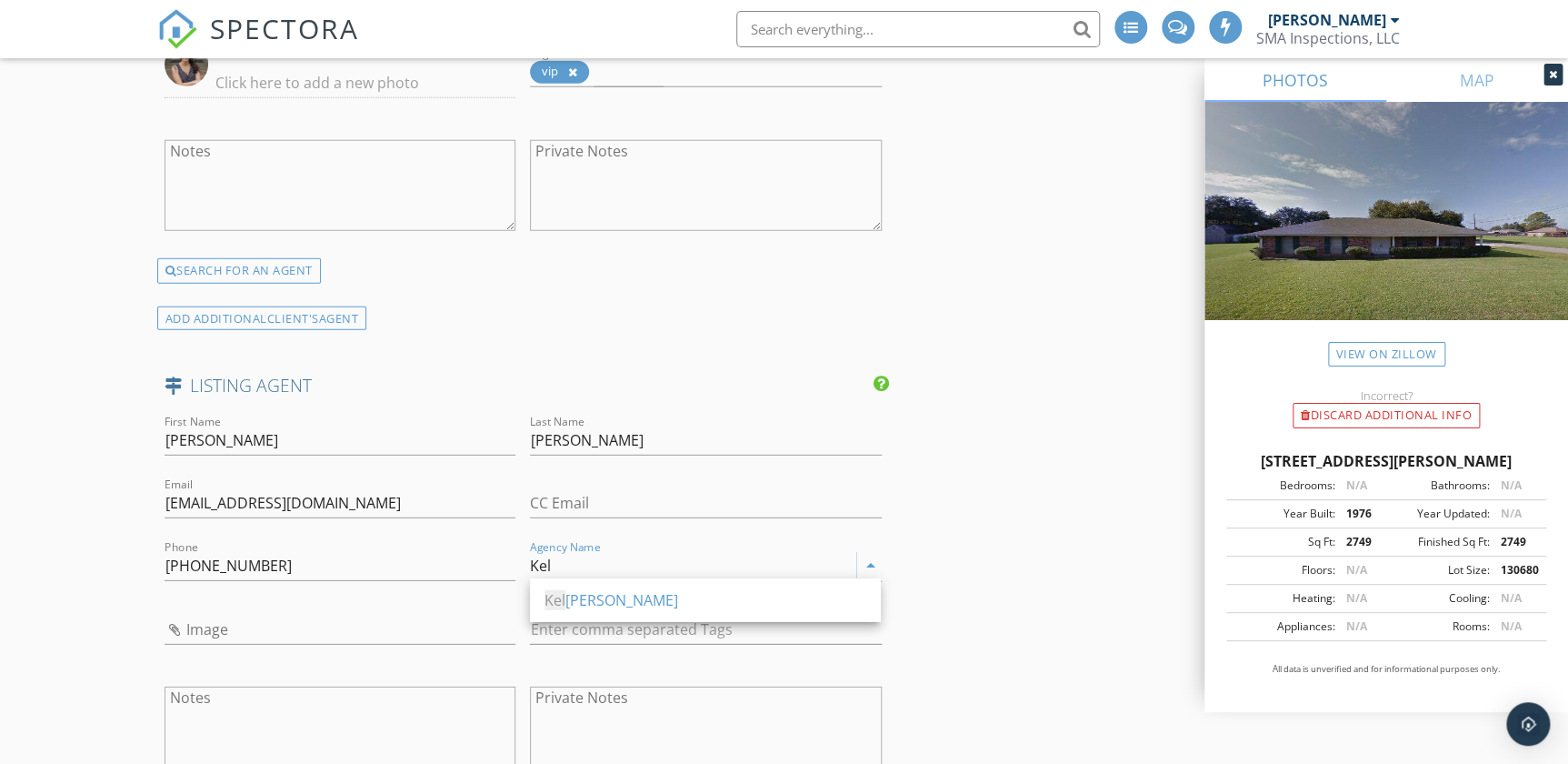
click at [618, 602] on div "Kel ler Williams" at bounding box center [705, 600] width 322 height 22
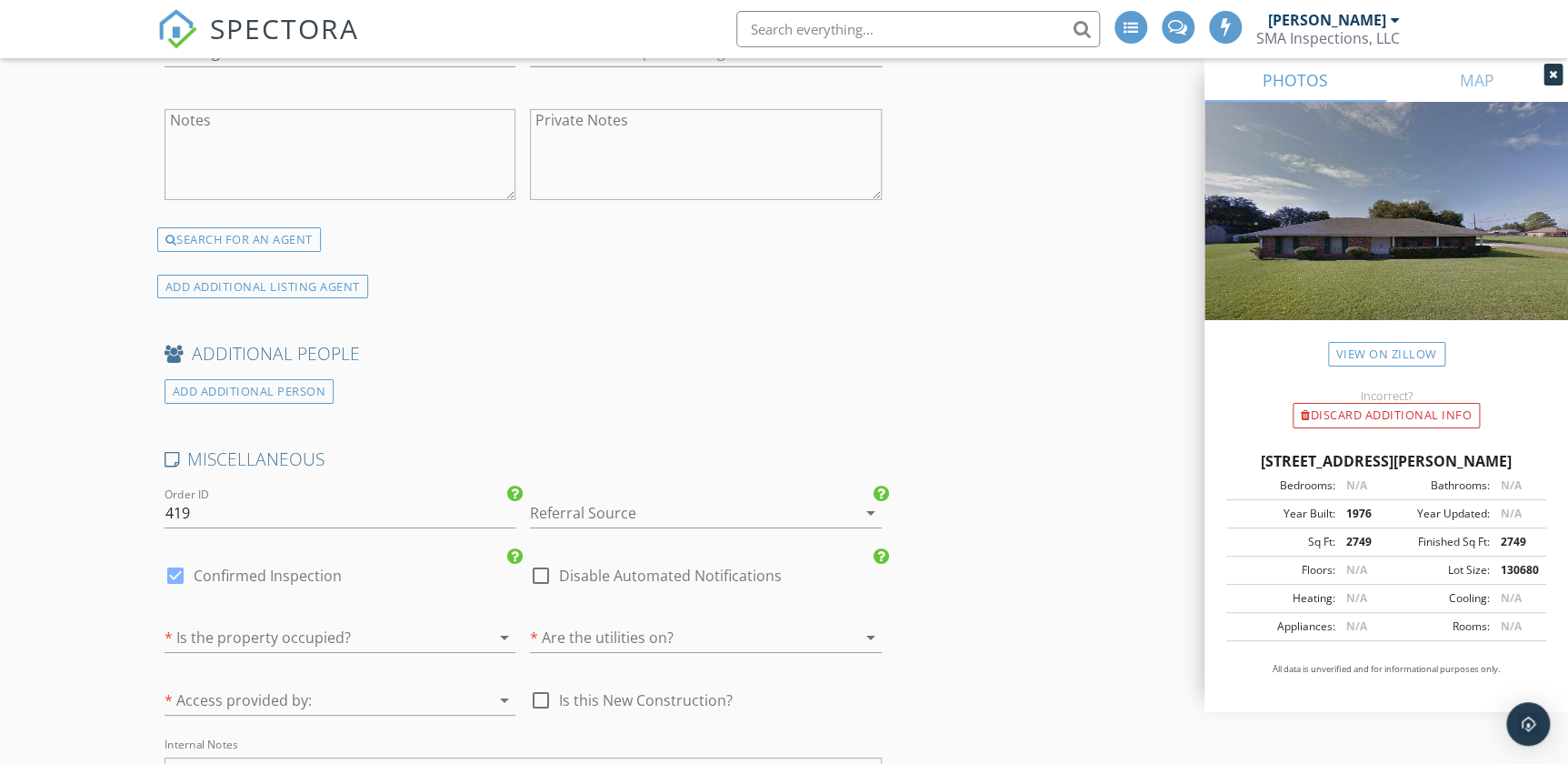
scroll to position [3141, 0]
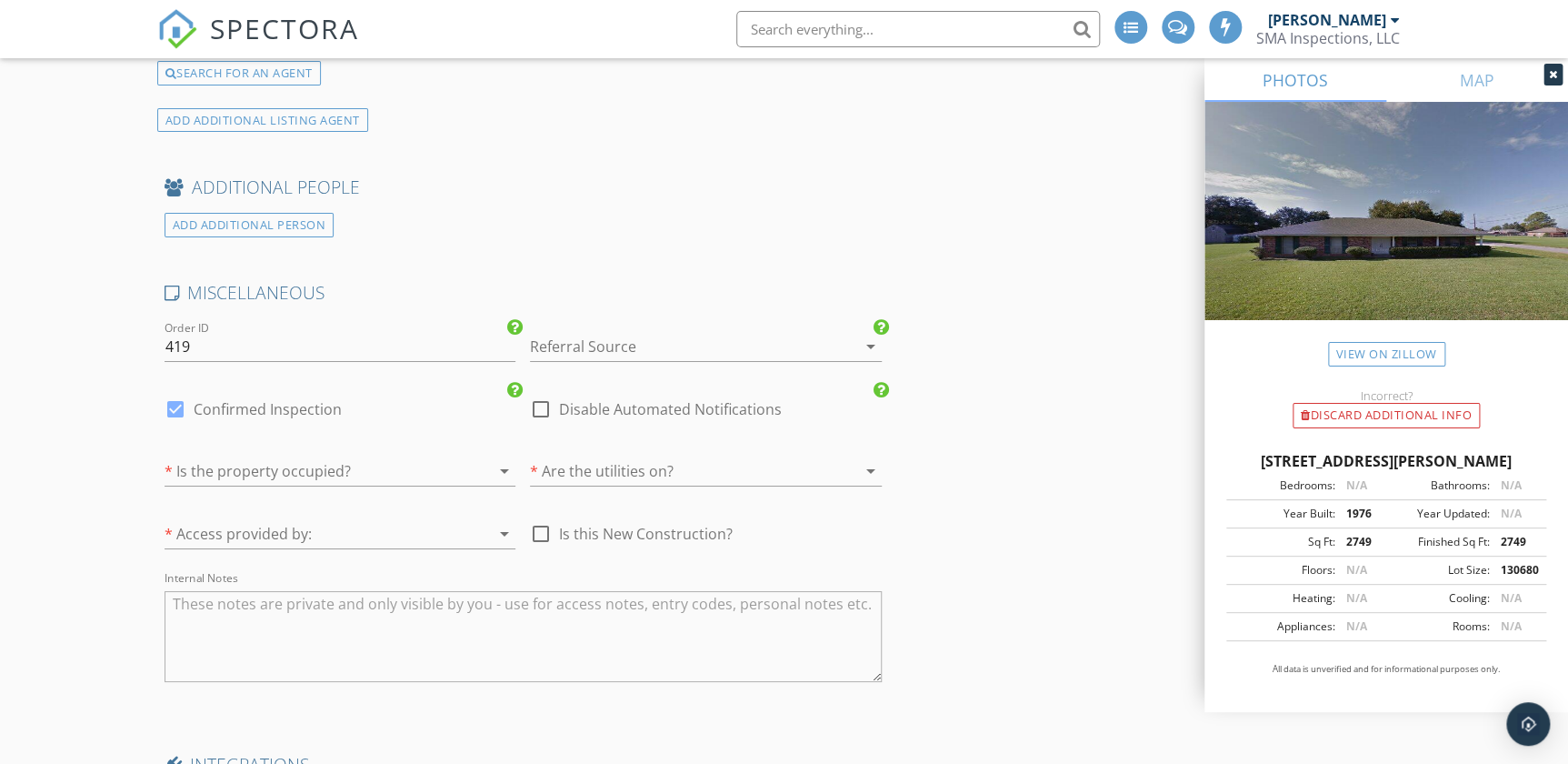
type input "Keller Williams"
click at [668, 346] on div at bounding box center [680, 346] width 301 height 29
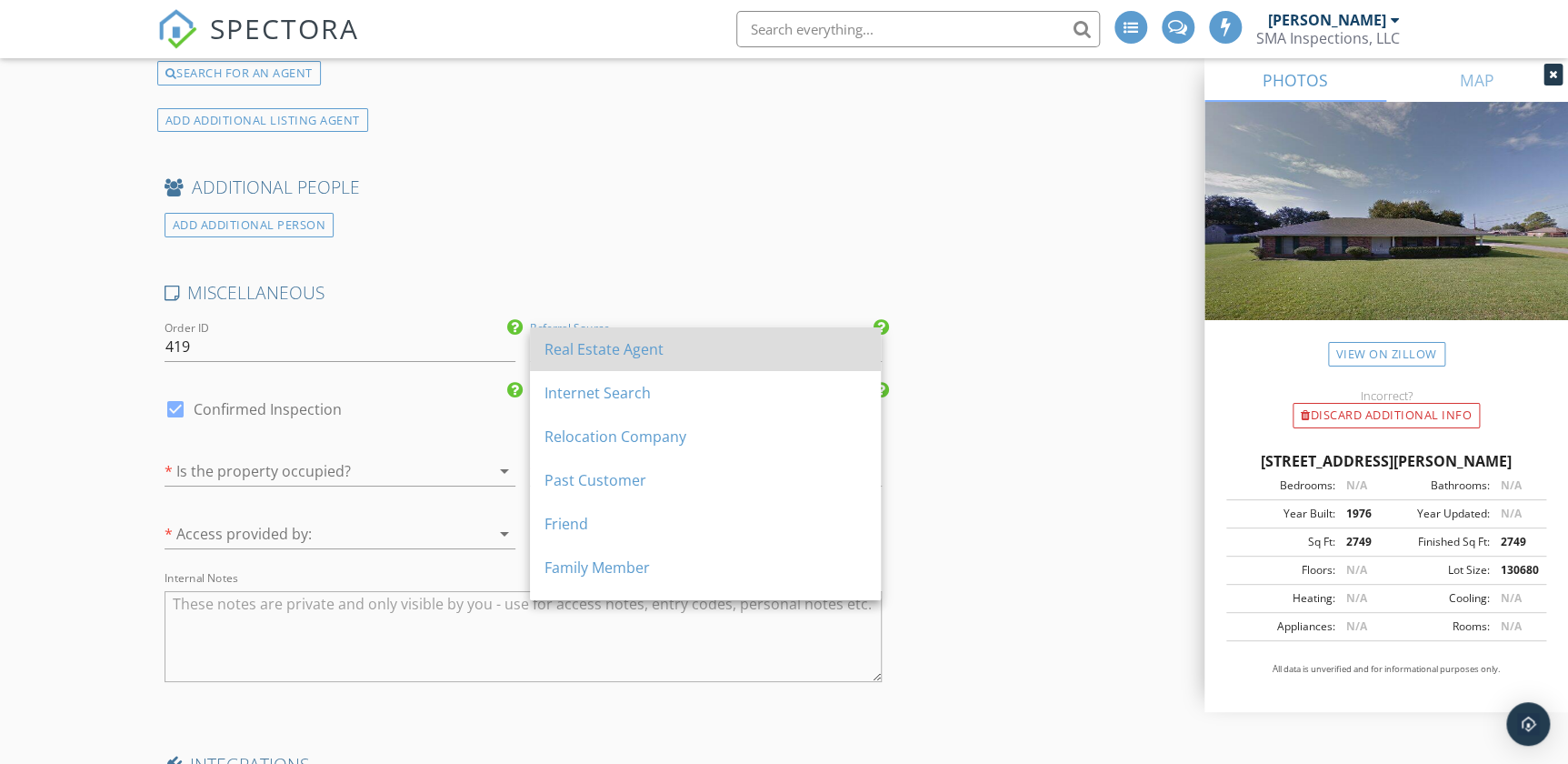
click at [684, 348] on div "Real Estate Agent" at bounding box center [705, 349] width 322 height 22
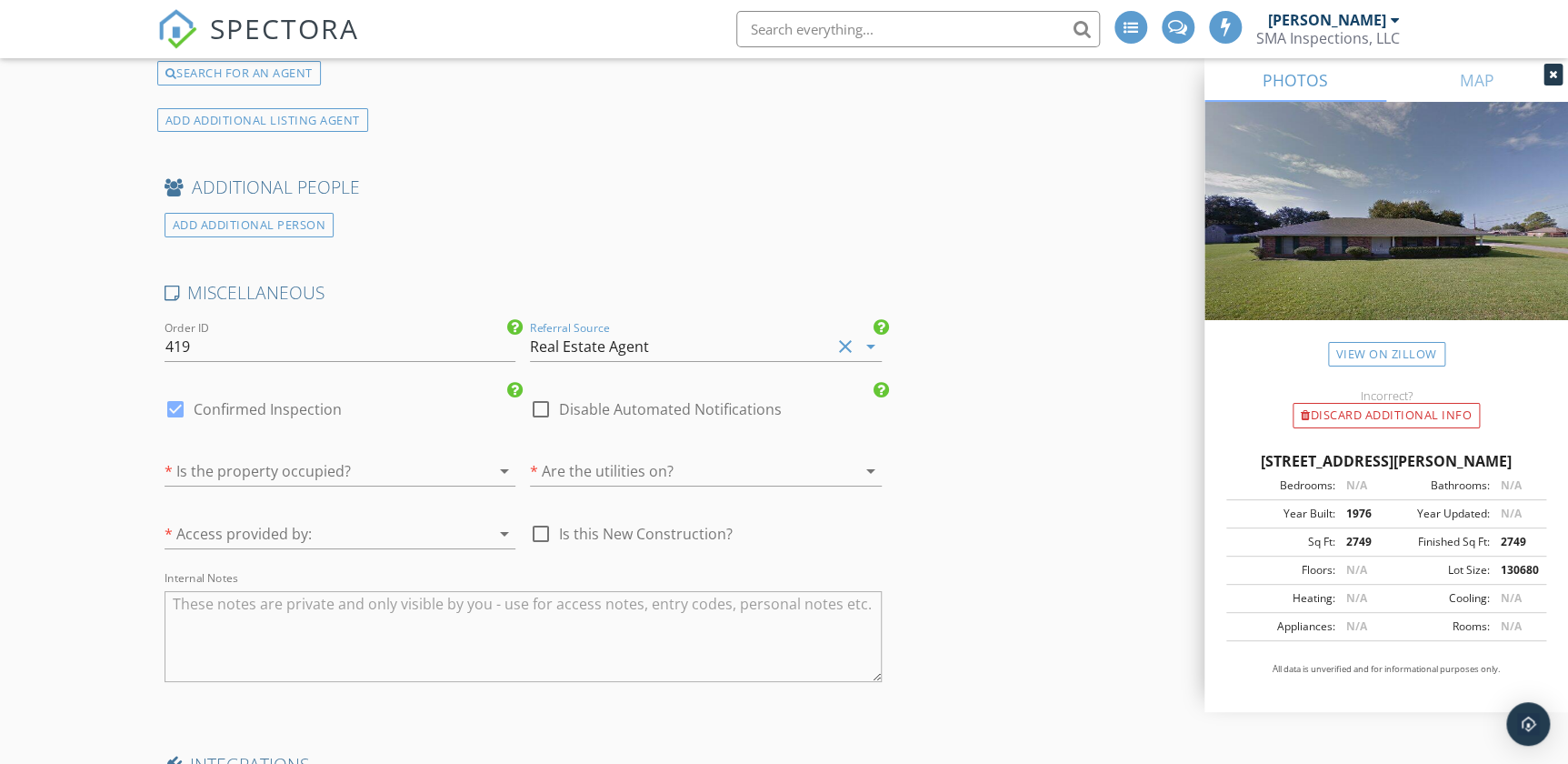
click at [322, 463] on div at bounding box center [315, 471] width 301 height 29
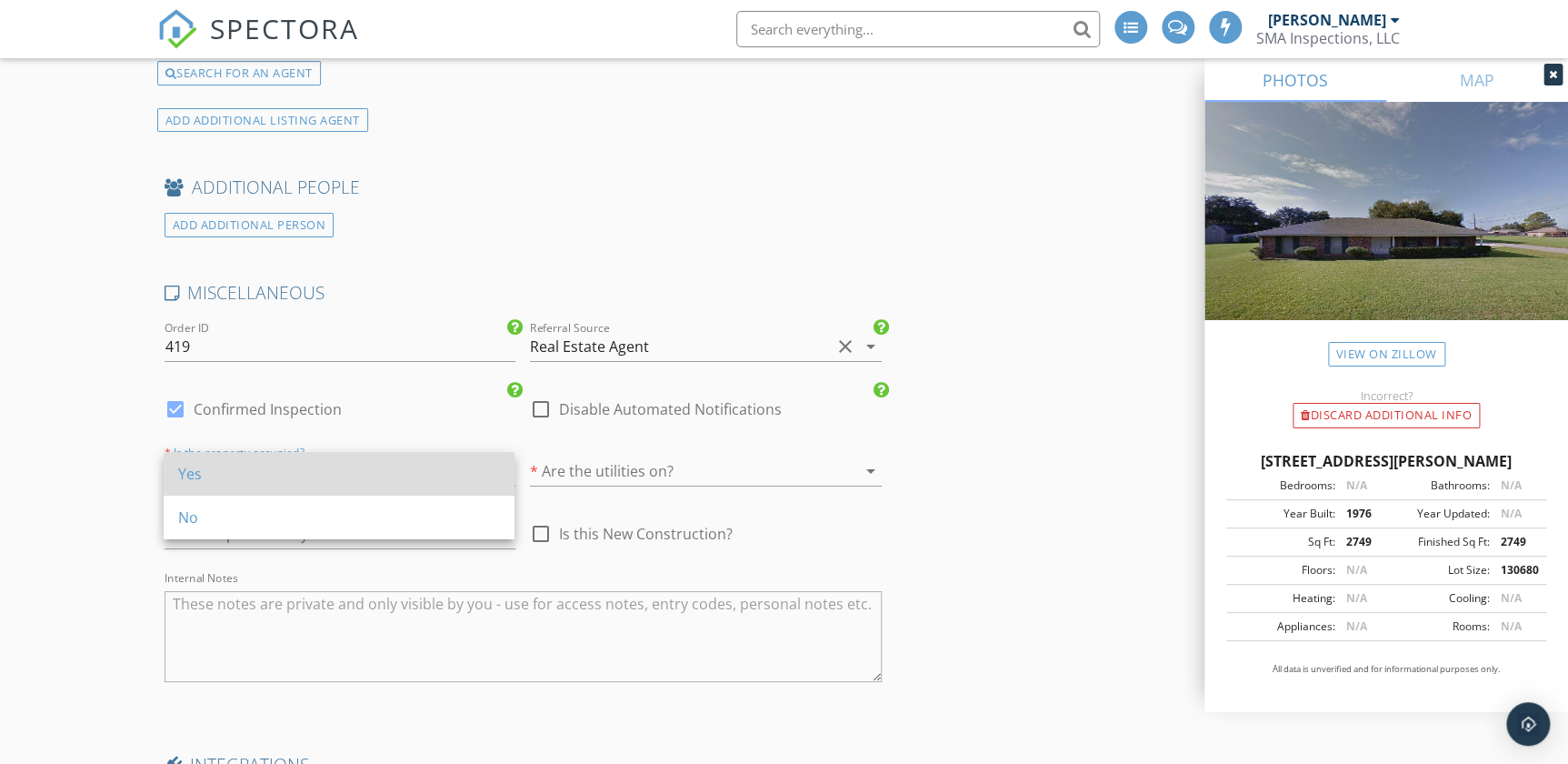
click at [324, 466] on div "Yes" at bounding box center [338, 474] width 322 height 22
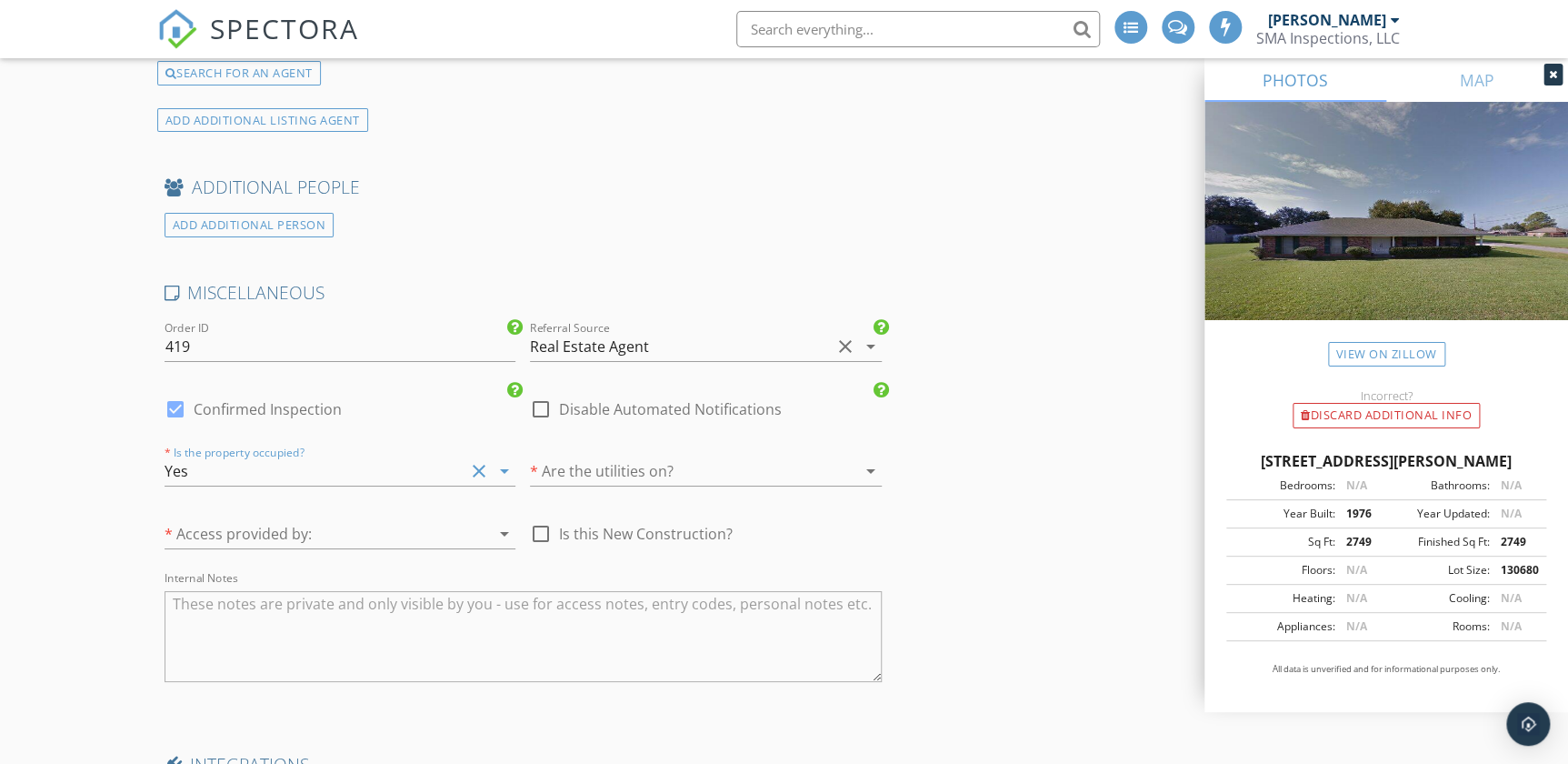
click at [624, 475] on div at bounding box center [680, 471] width 301 height 29
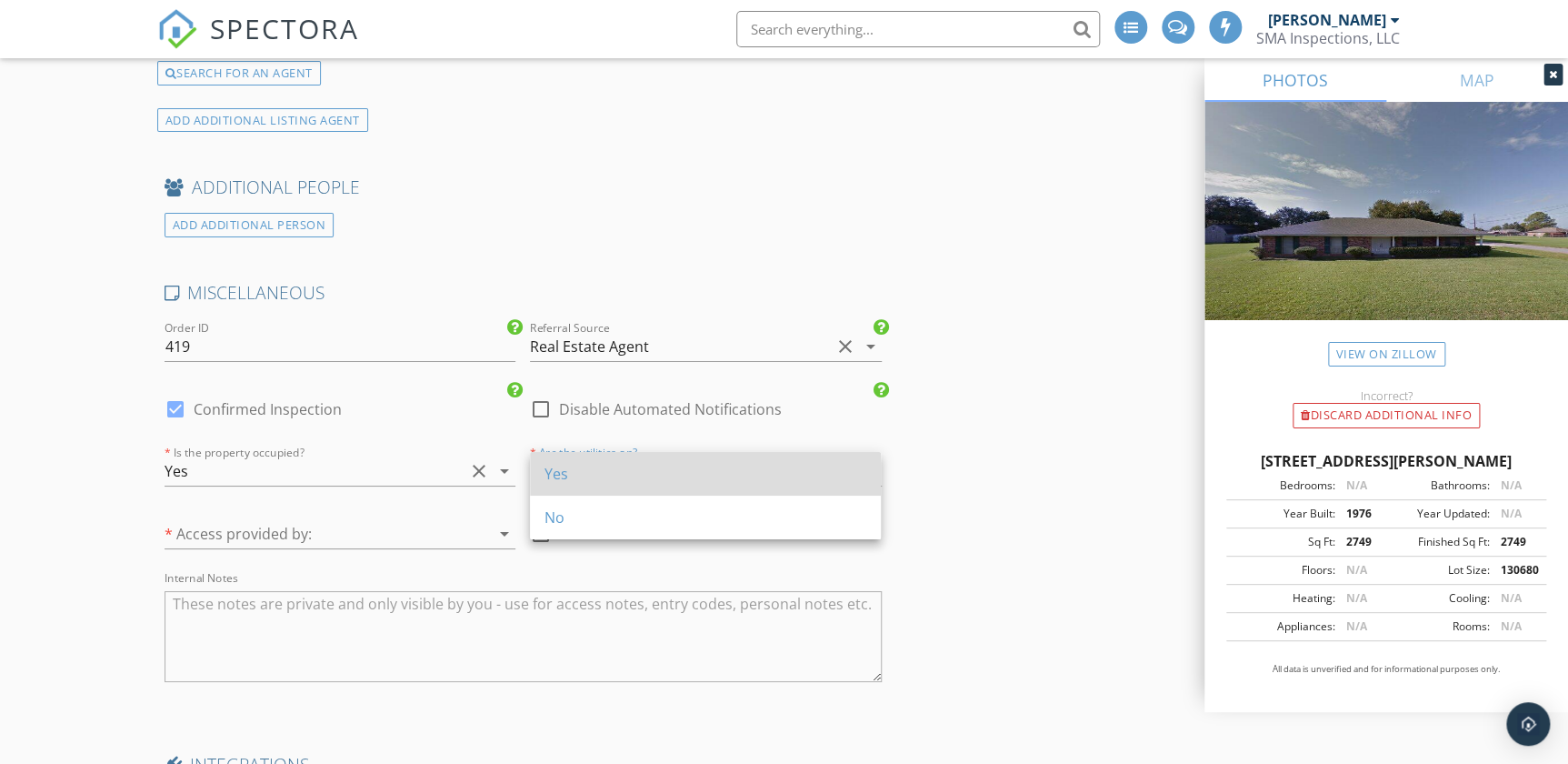
click at [627, 478] on div "Yes" at bounding box center [705, 474] width 322 height 22
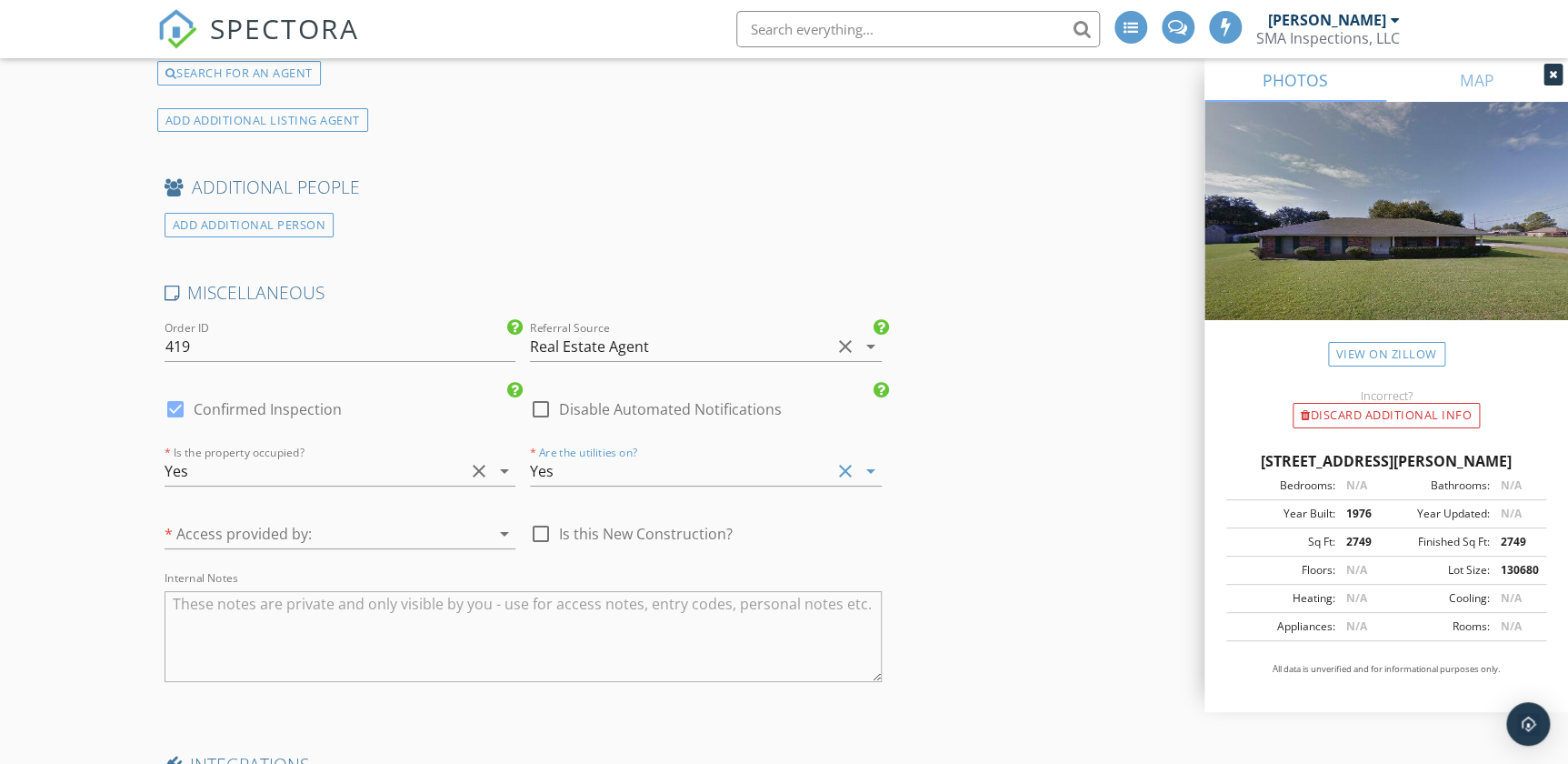
click at [312, 519] on div at bounding box center [315, 533] width 301 height 29
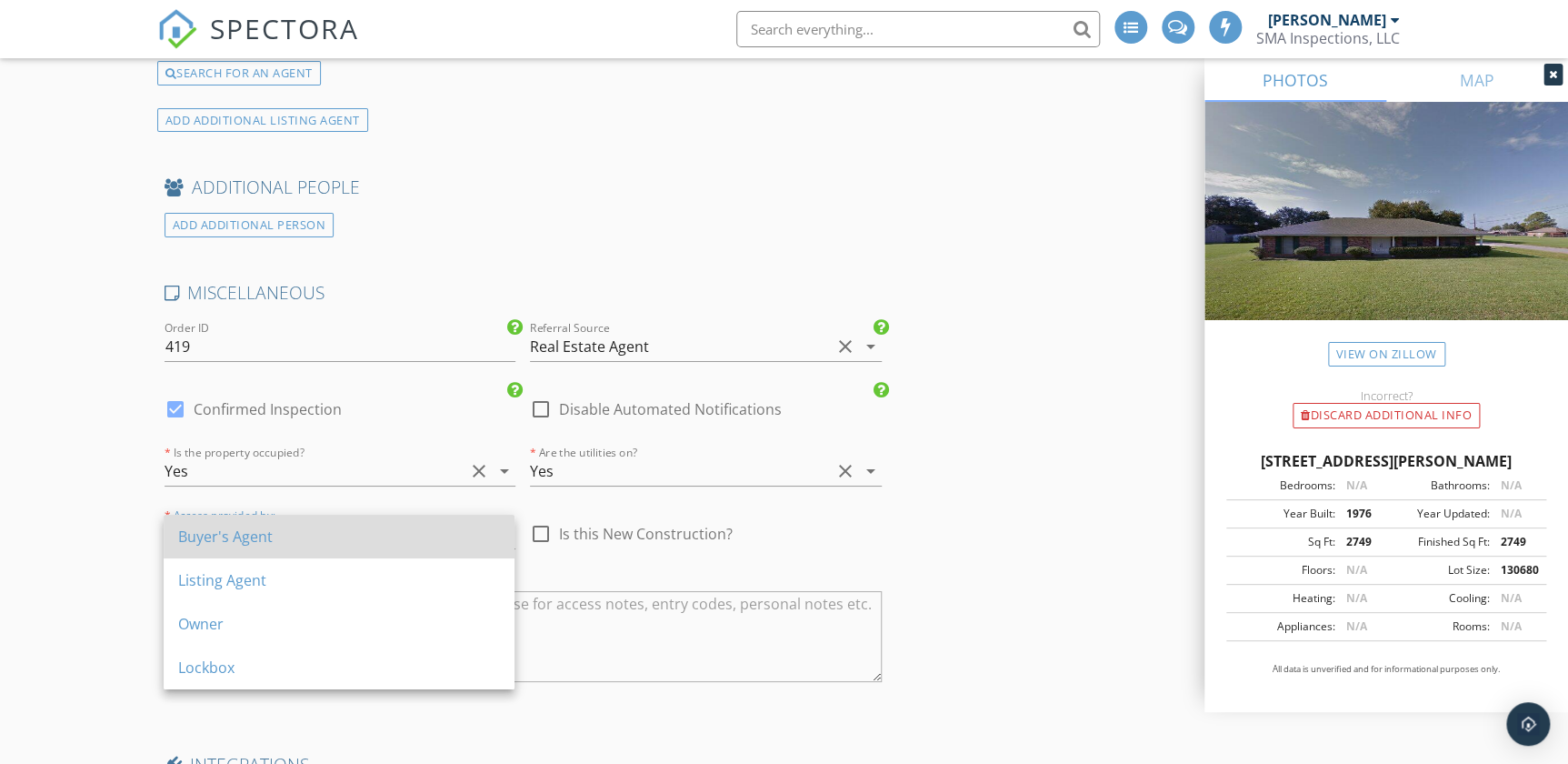
click at [249, 530] on div "Buyer's Agent" at bounding box center [338, 536] width 322 height 22
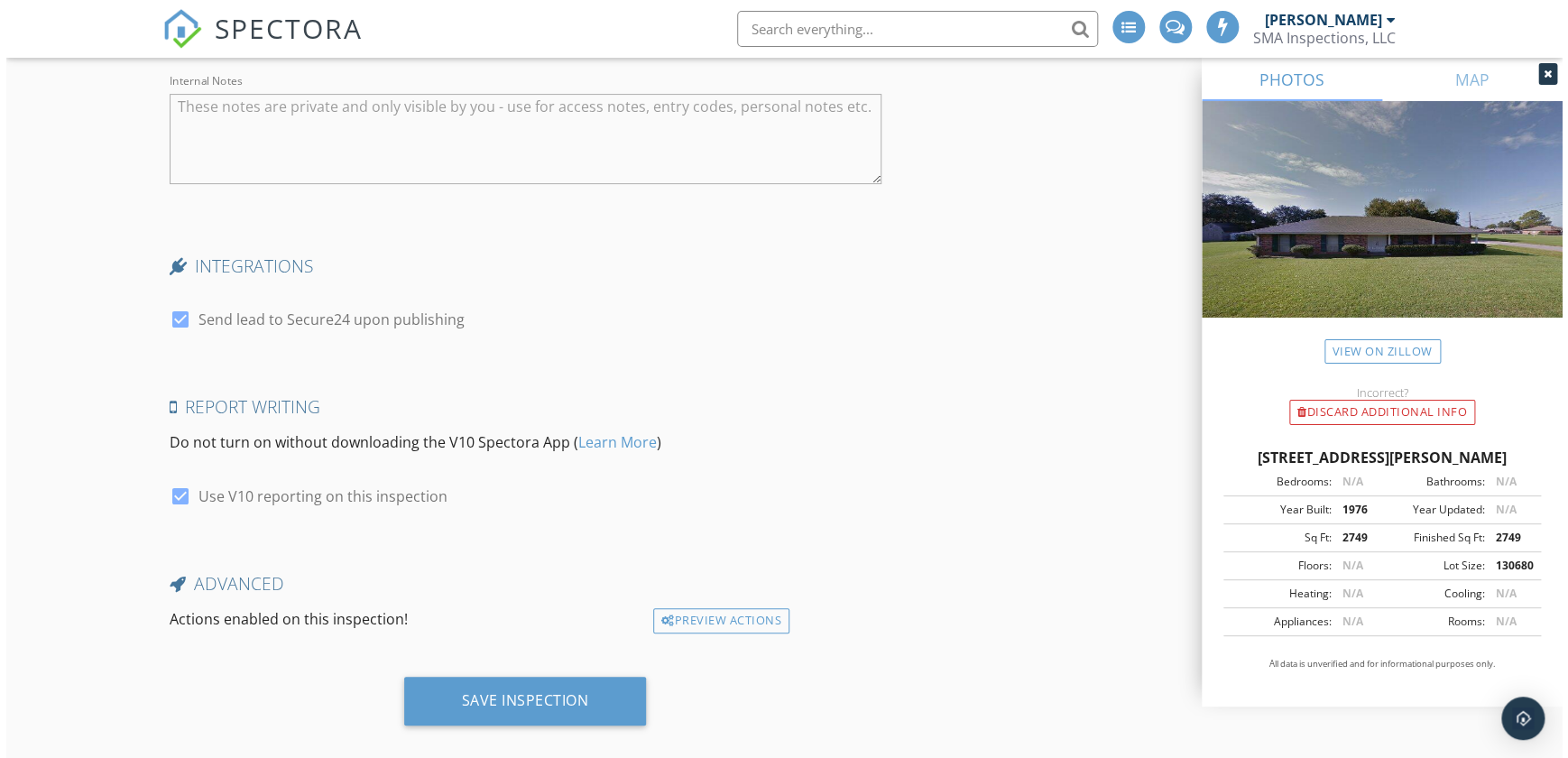
scroll to position [3626, 0]
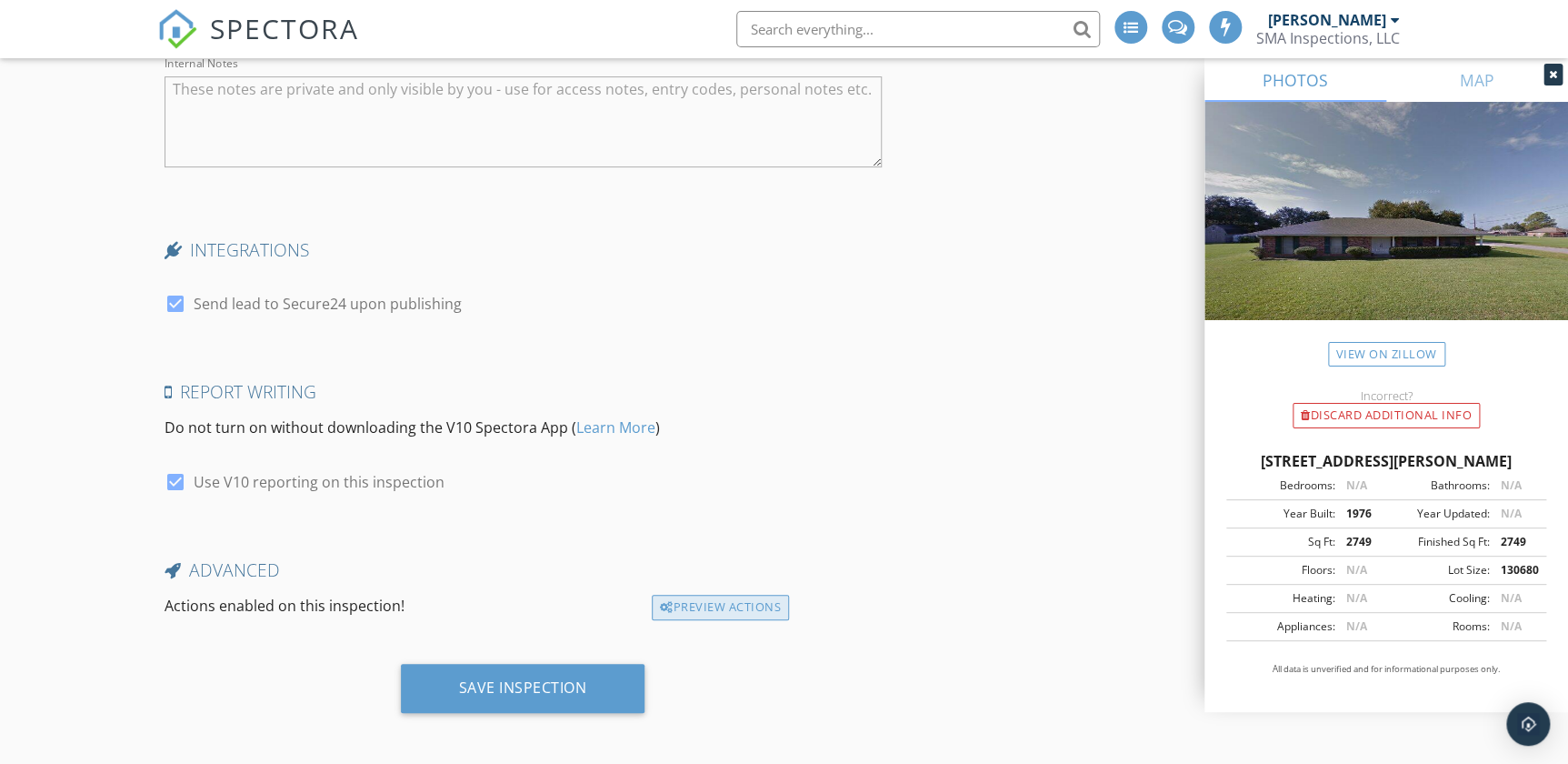
click at [769, 609] on div "Preview Actions" at bounding box center [720, 607] width 138 height 26
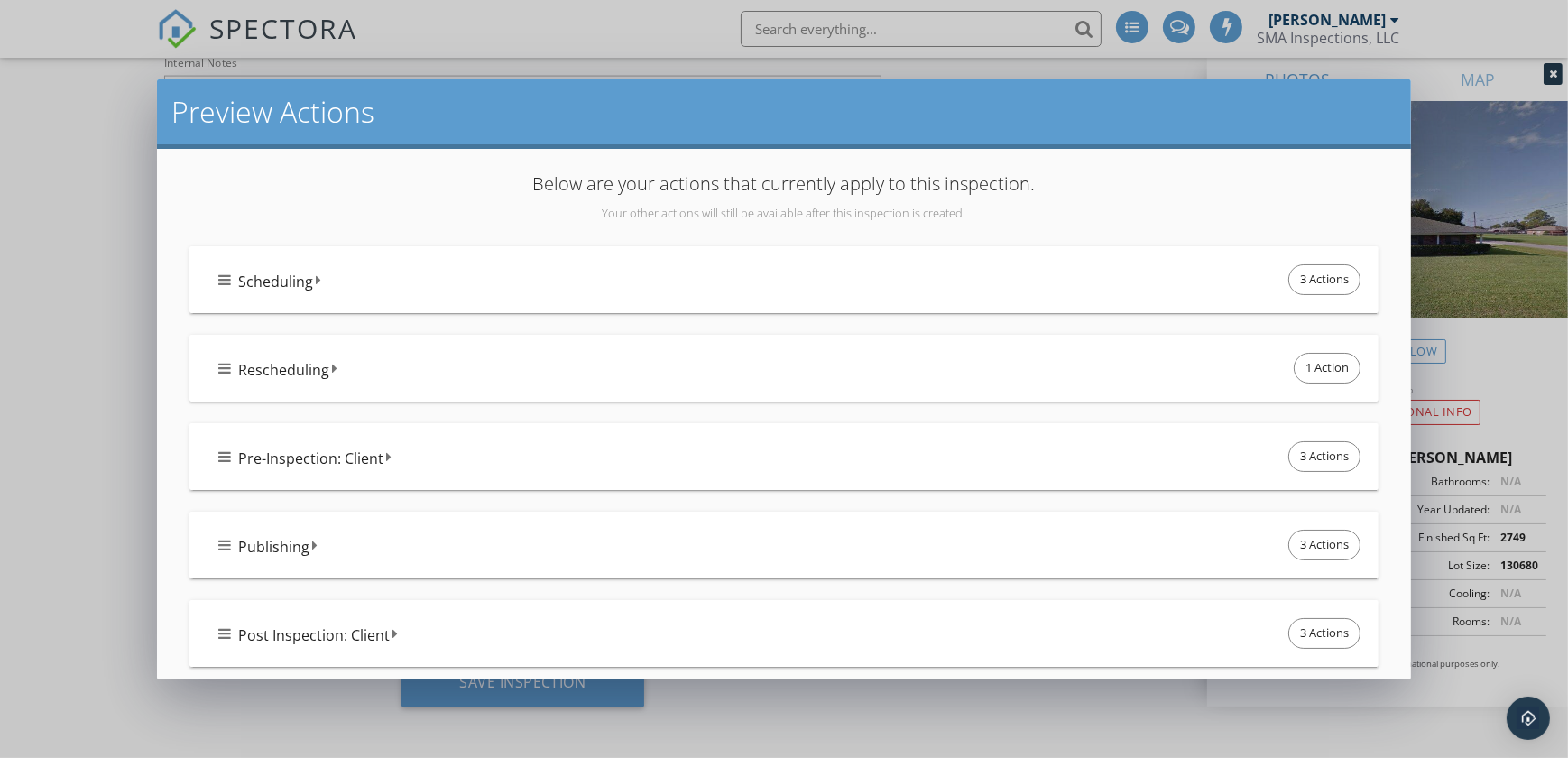
click at [480, 452] on div "Pre-Inspection: Client 3 Actions" at bounding box center [791, 457] width 1146 height 38
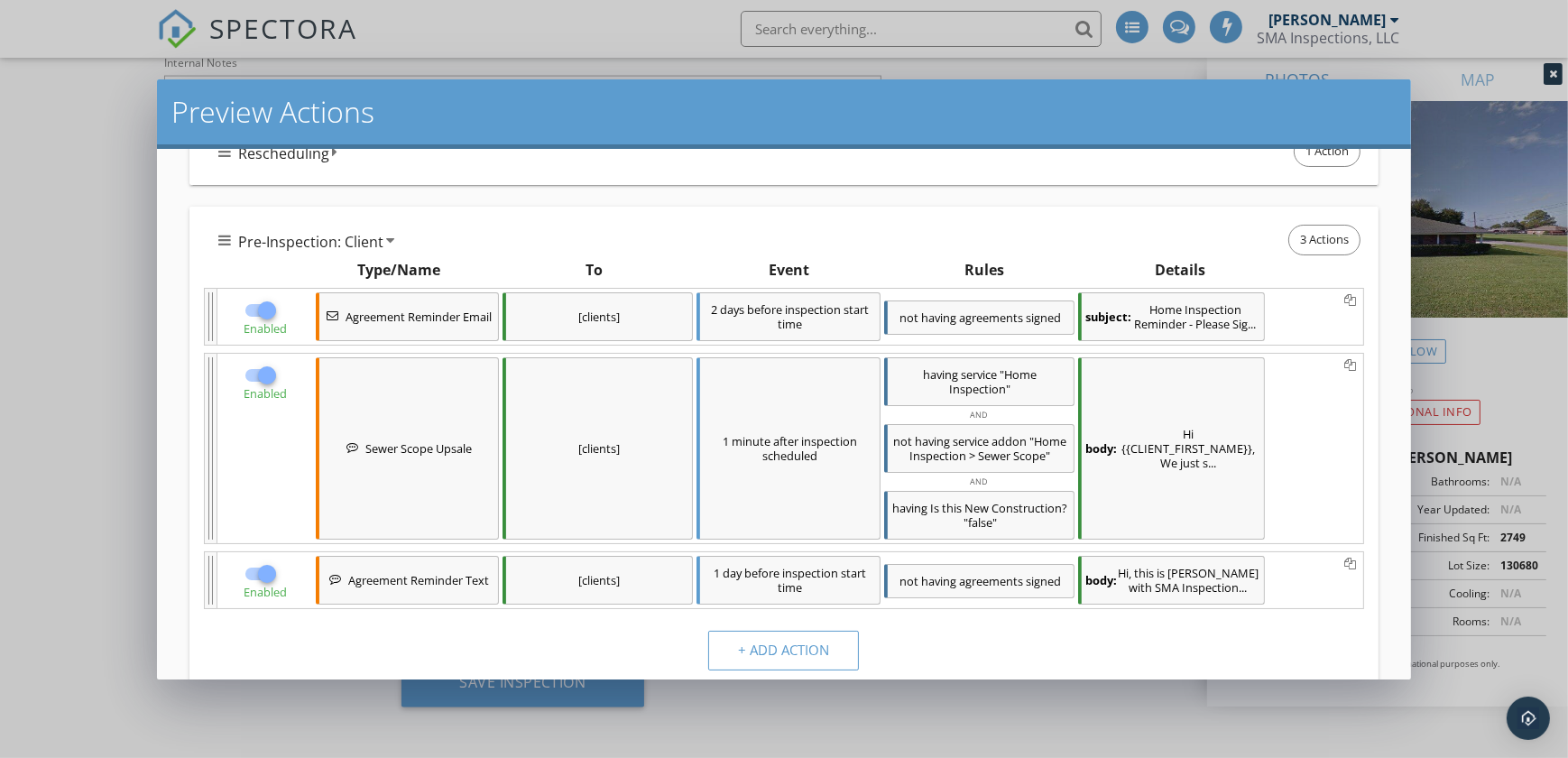
scroll to position [245, 0]
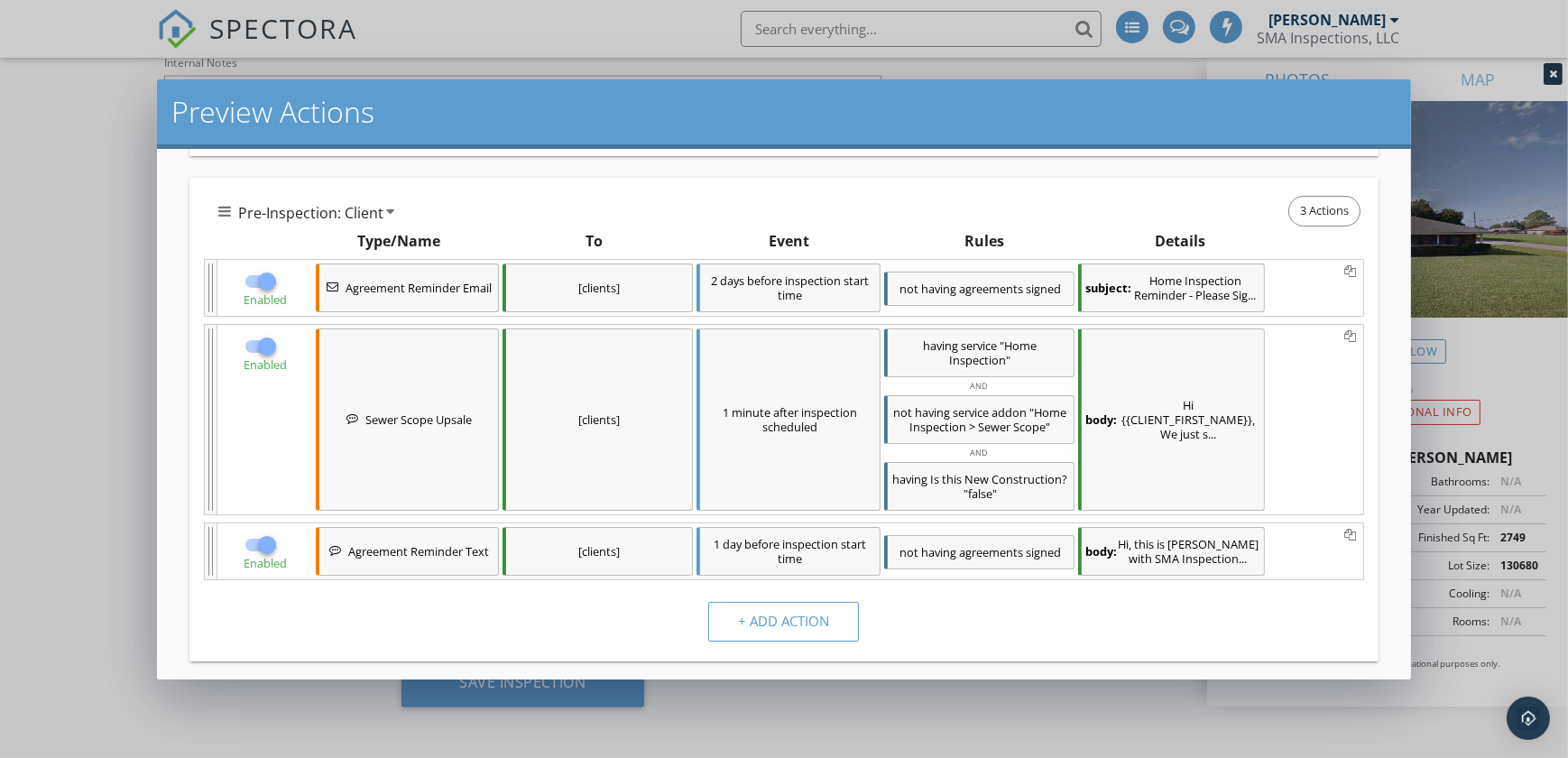
click at [261, 341] on div at bounding box center [267, 346] width 31 height 31
checkbox input "false"
click at [267, 280] on div at bounding box center [267, 281] width 31 height 31
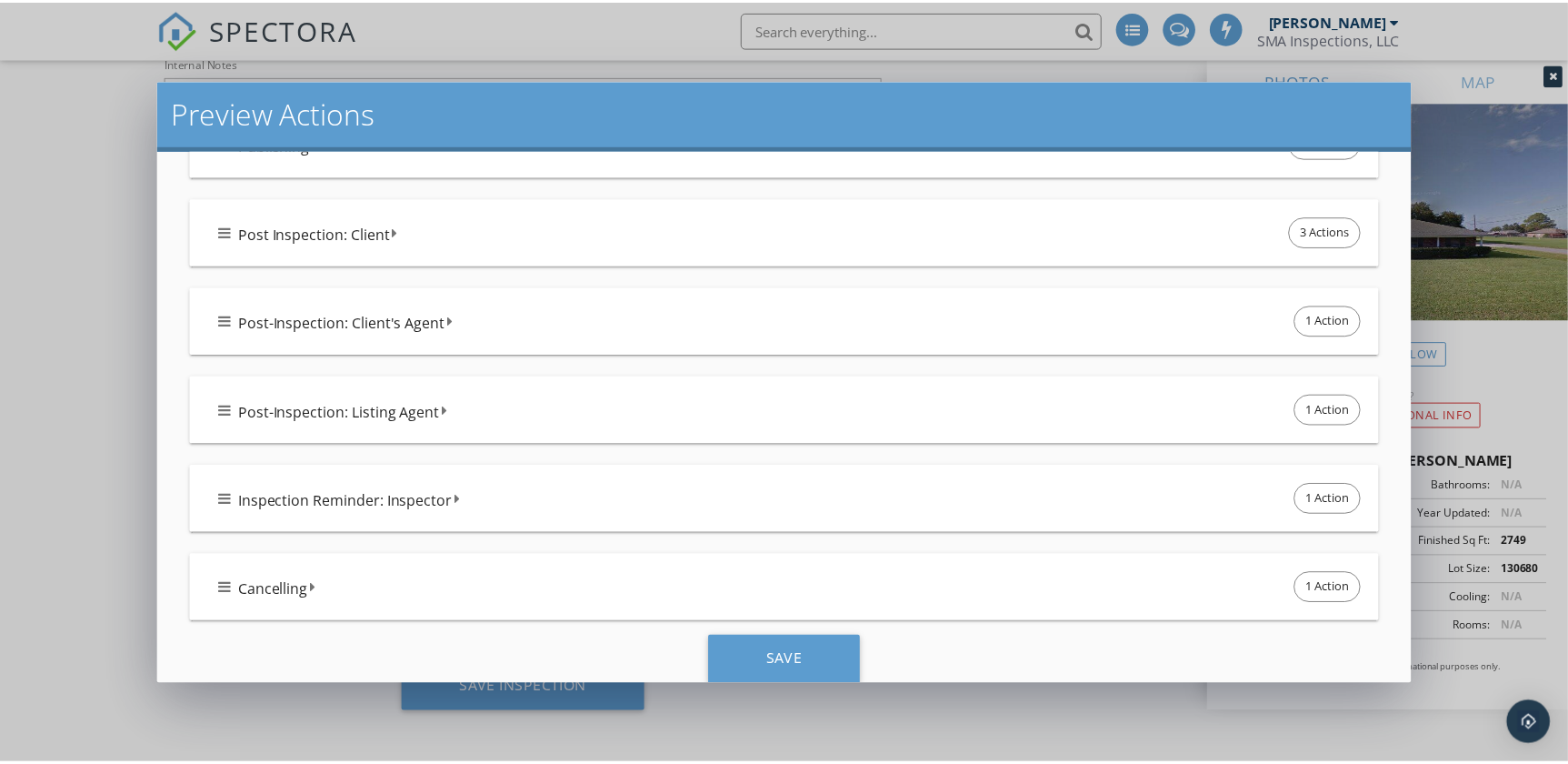
scroll to position [860, 0]
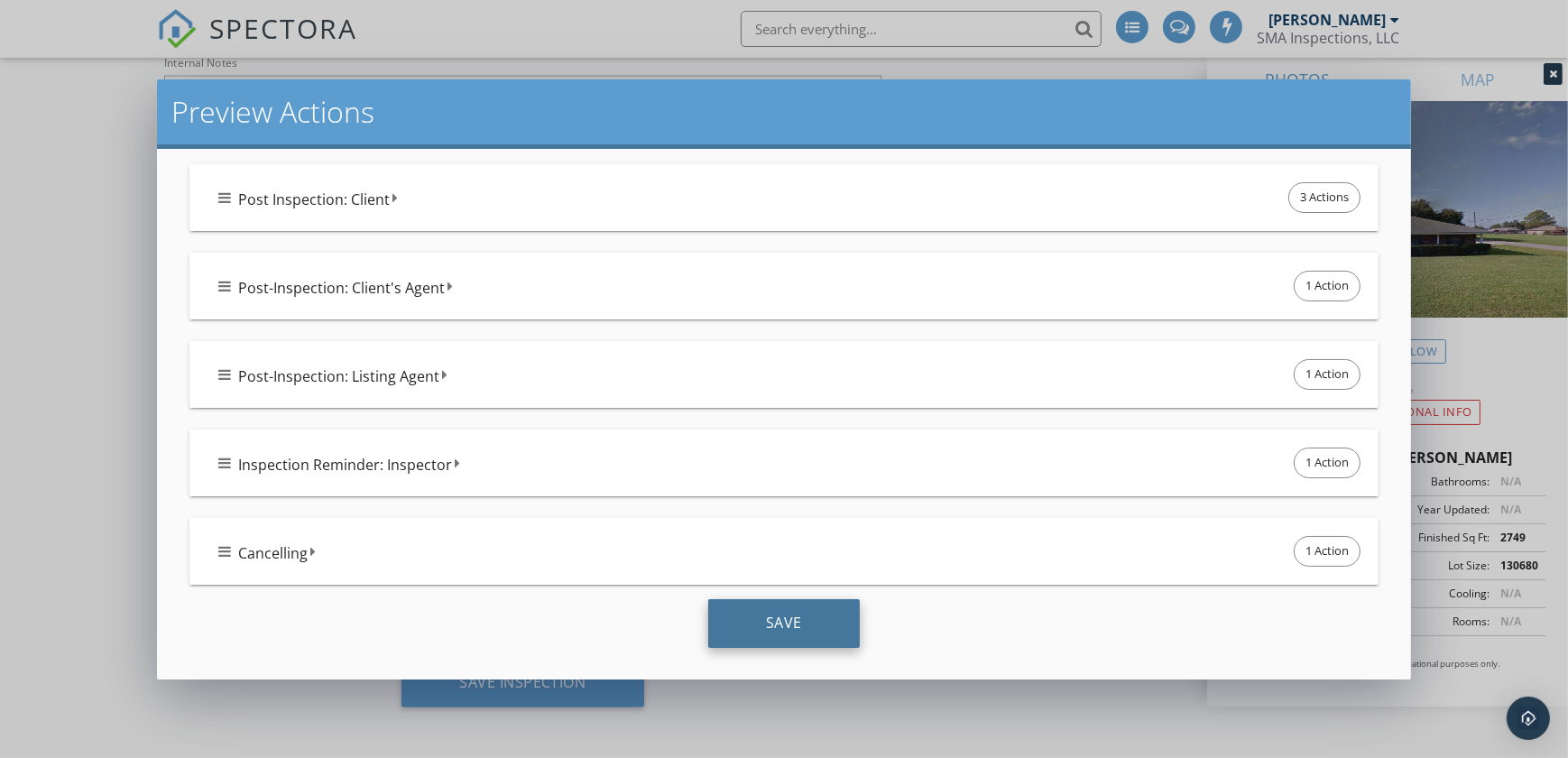
click at [822, 610] on div "Save" at bounding box center [784, 623] width 152 height 49
checkbox input "true"
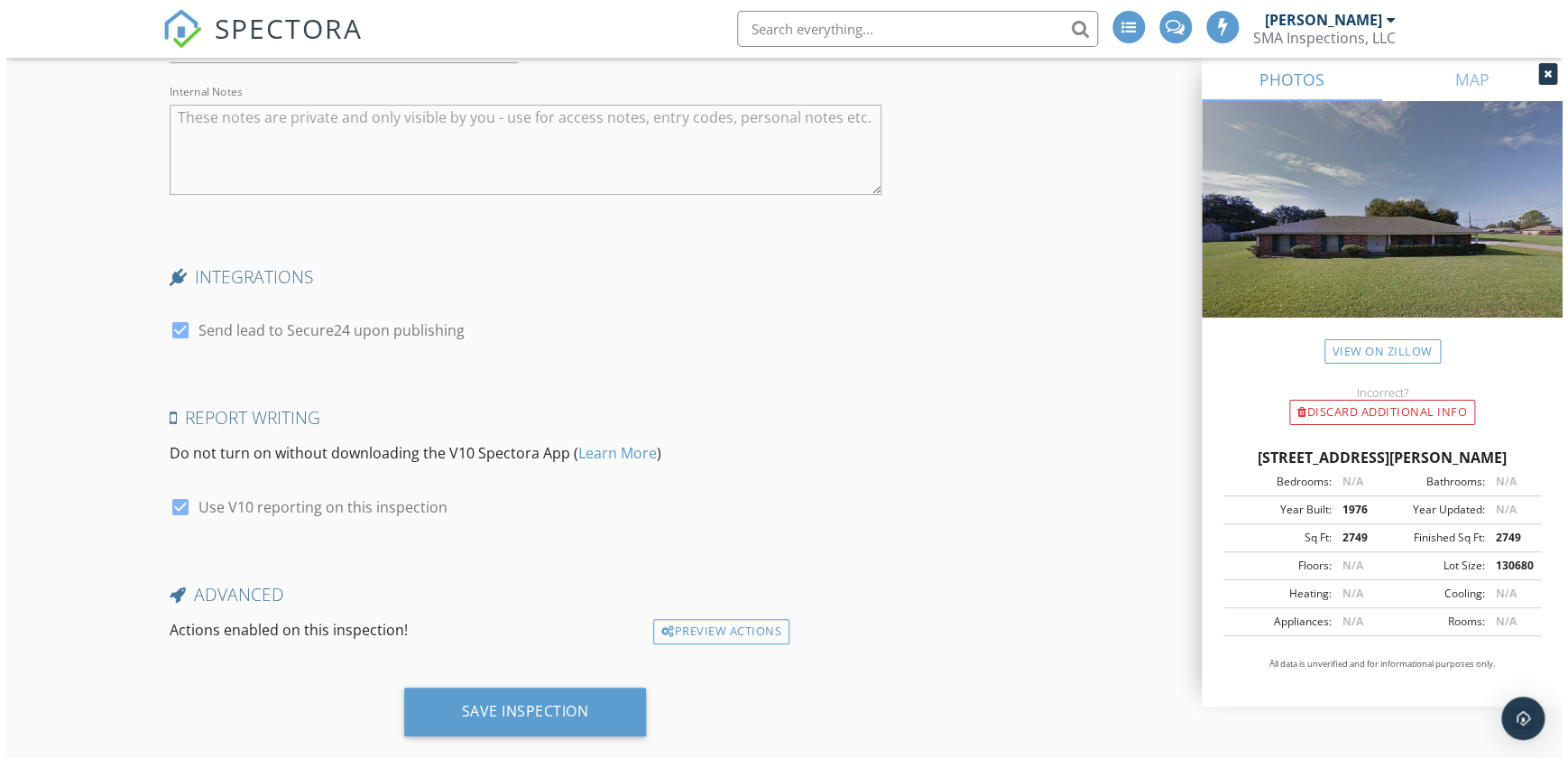
scroll to position [3626, 0]
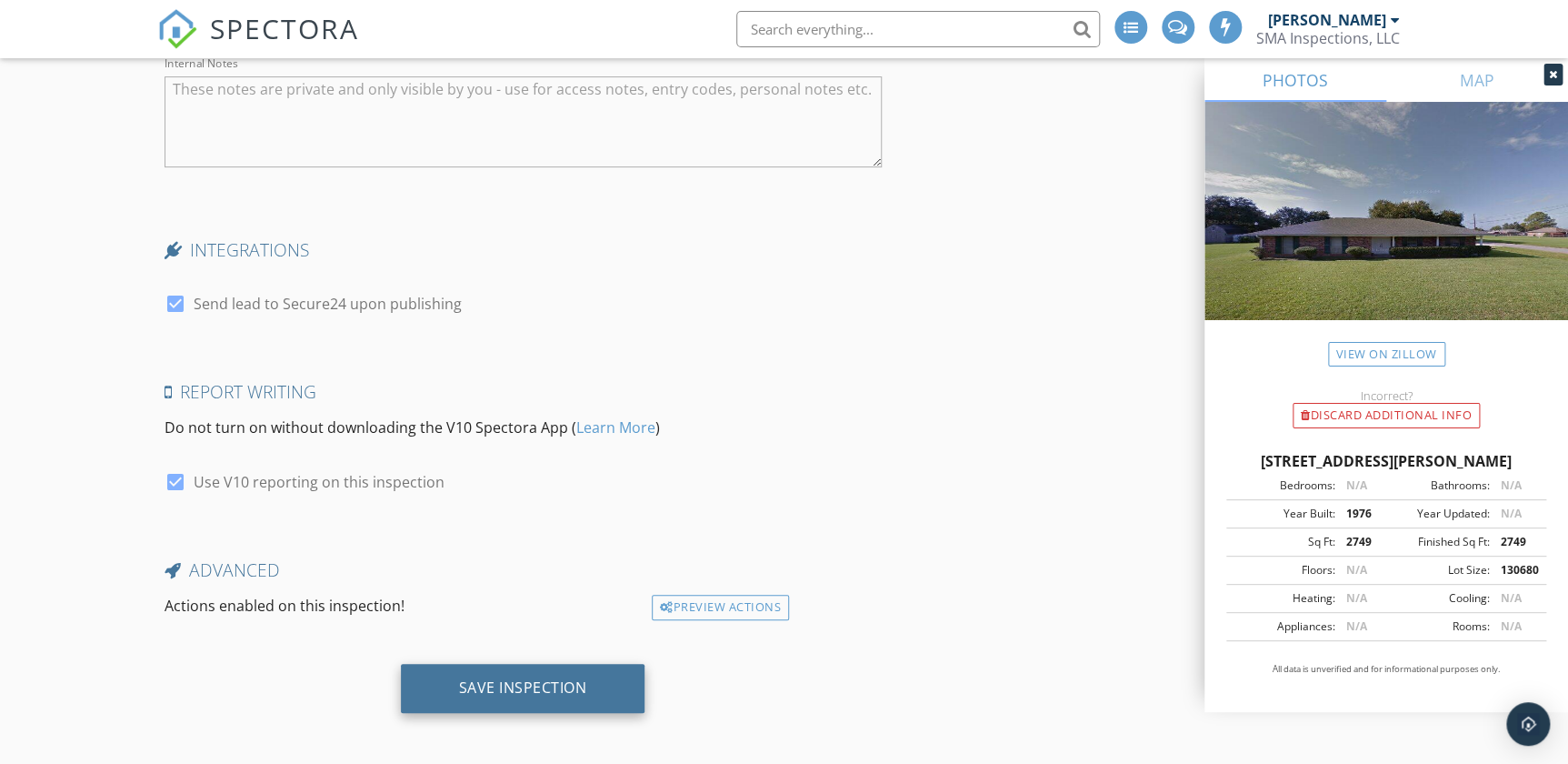
click at [575, 697] on div "Save Inspection" at bounding box center [523, 688] width 244 height 49
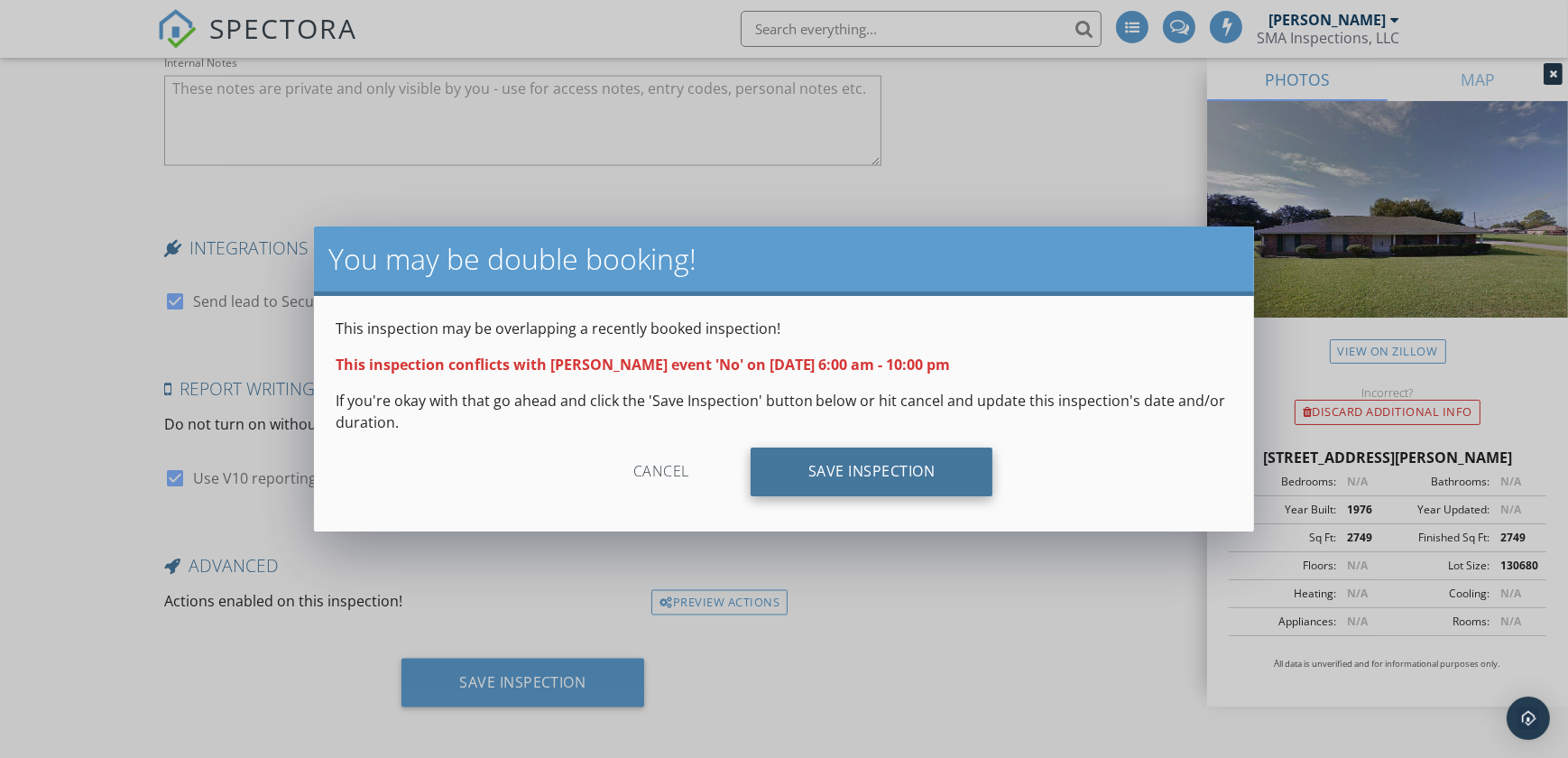
click at [892, 476] on div "Save Inspection" at bounding box center [872, 472] width 242 height 49
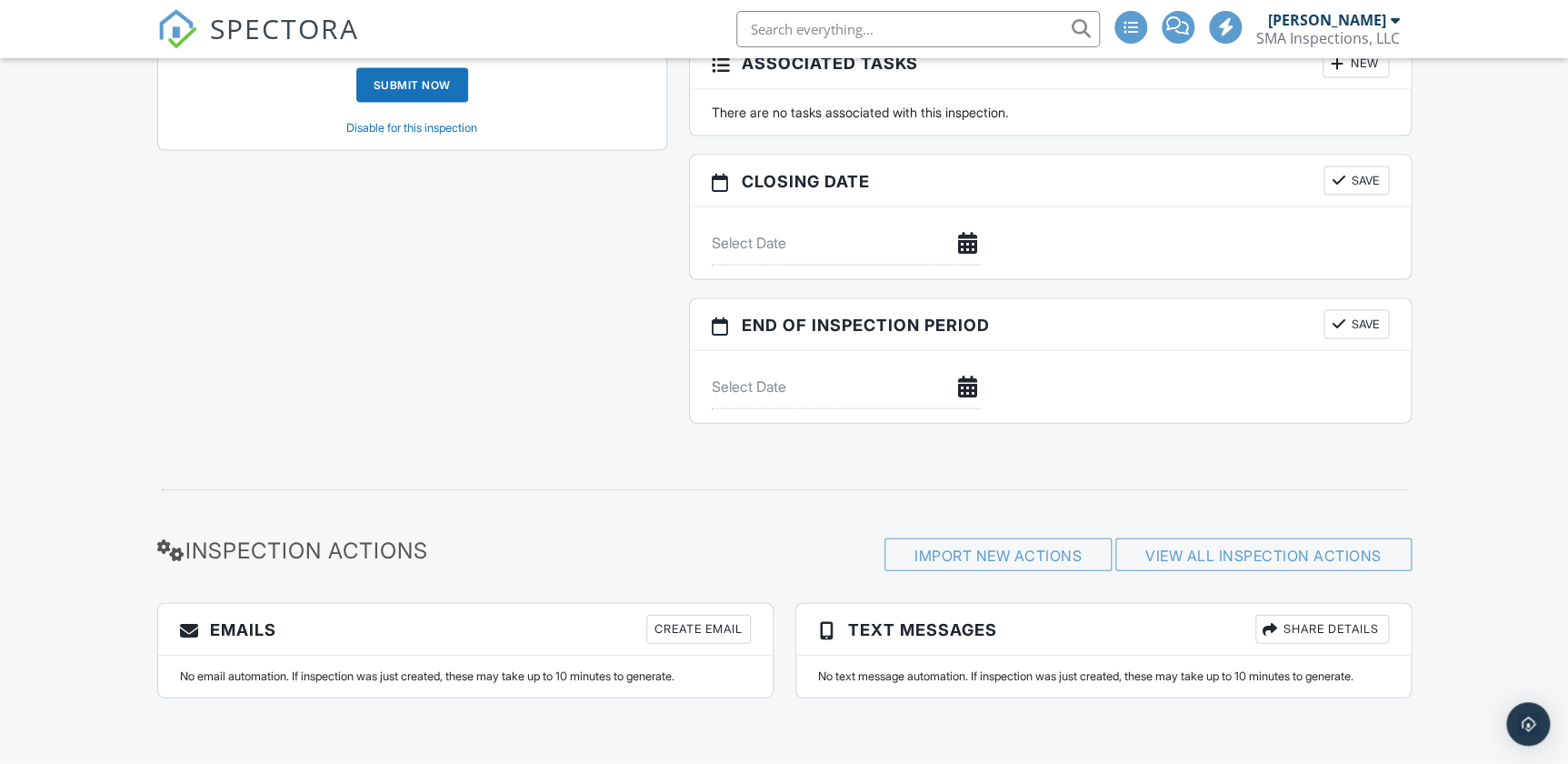
scroll to position [1782, 0]
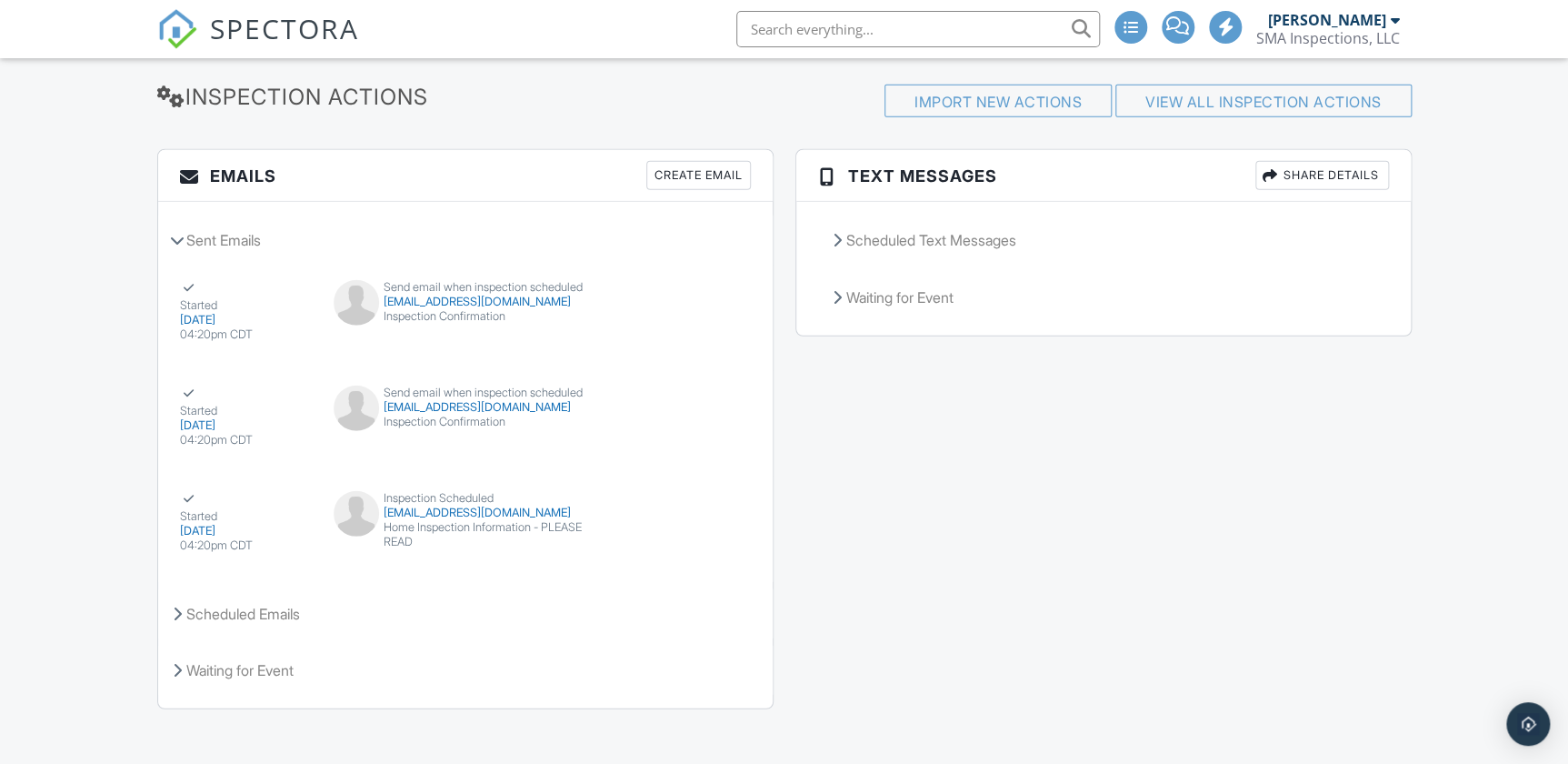
scroll to position [2232, 0]
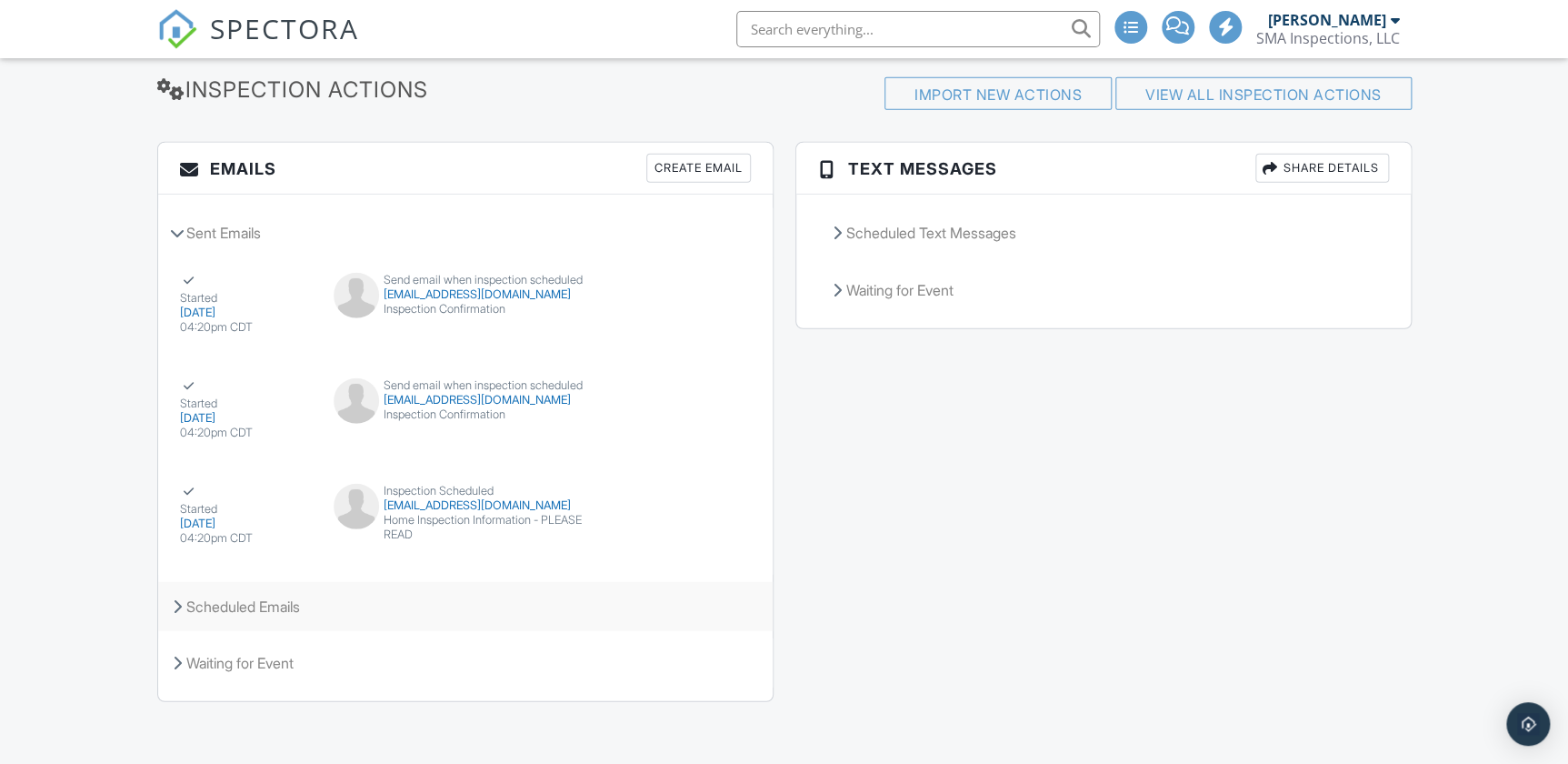
click at [241, 609] on div "Scheduled Emails" at bounding box center [466, 606] width 614 height 49
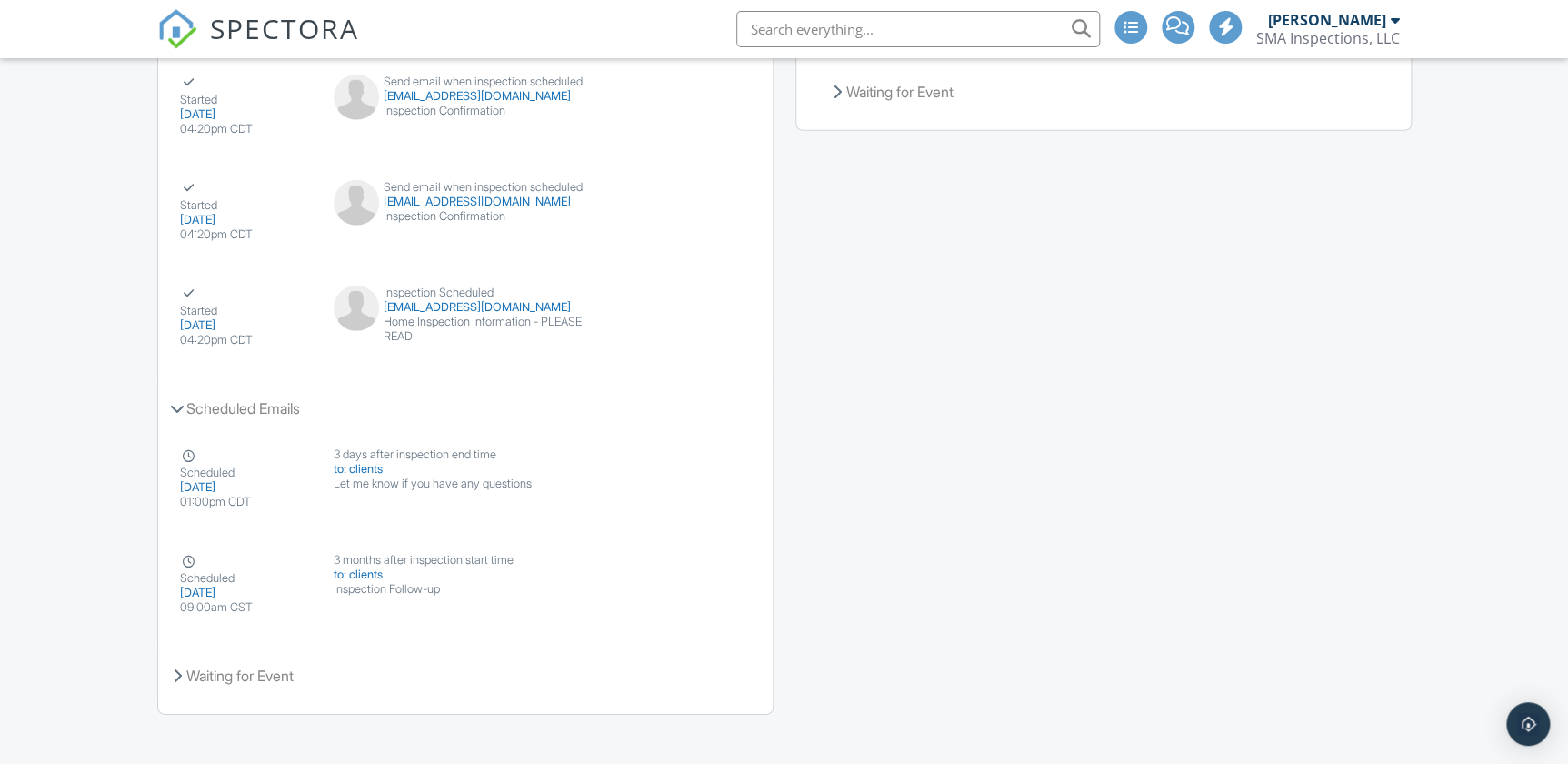
scroll to position [2442, 0]
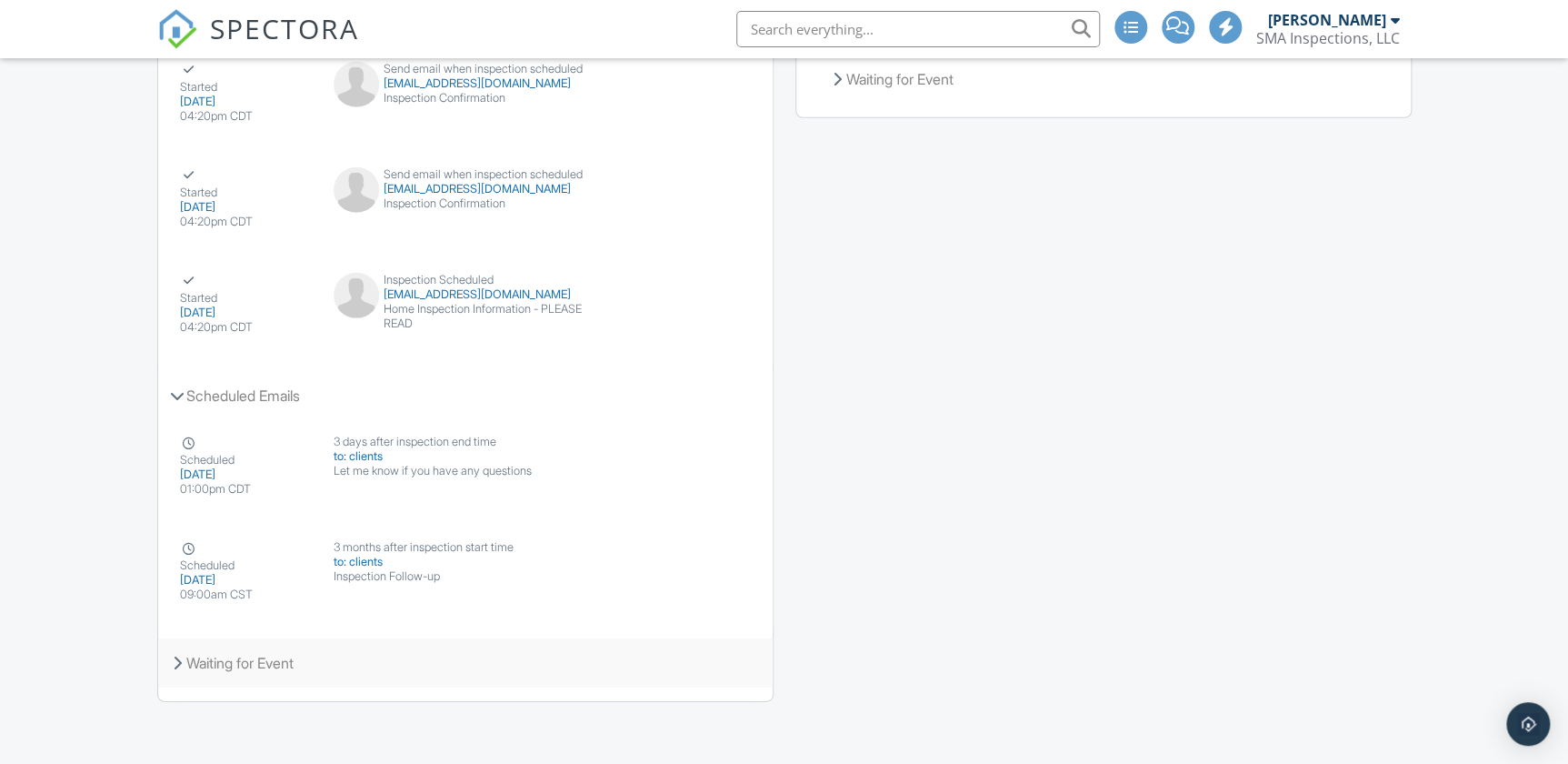
click at [265, 665] on div "Waiting for Event" at bounding box center [466, 663] width 614 height 49
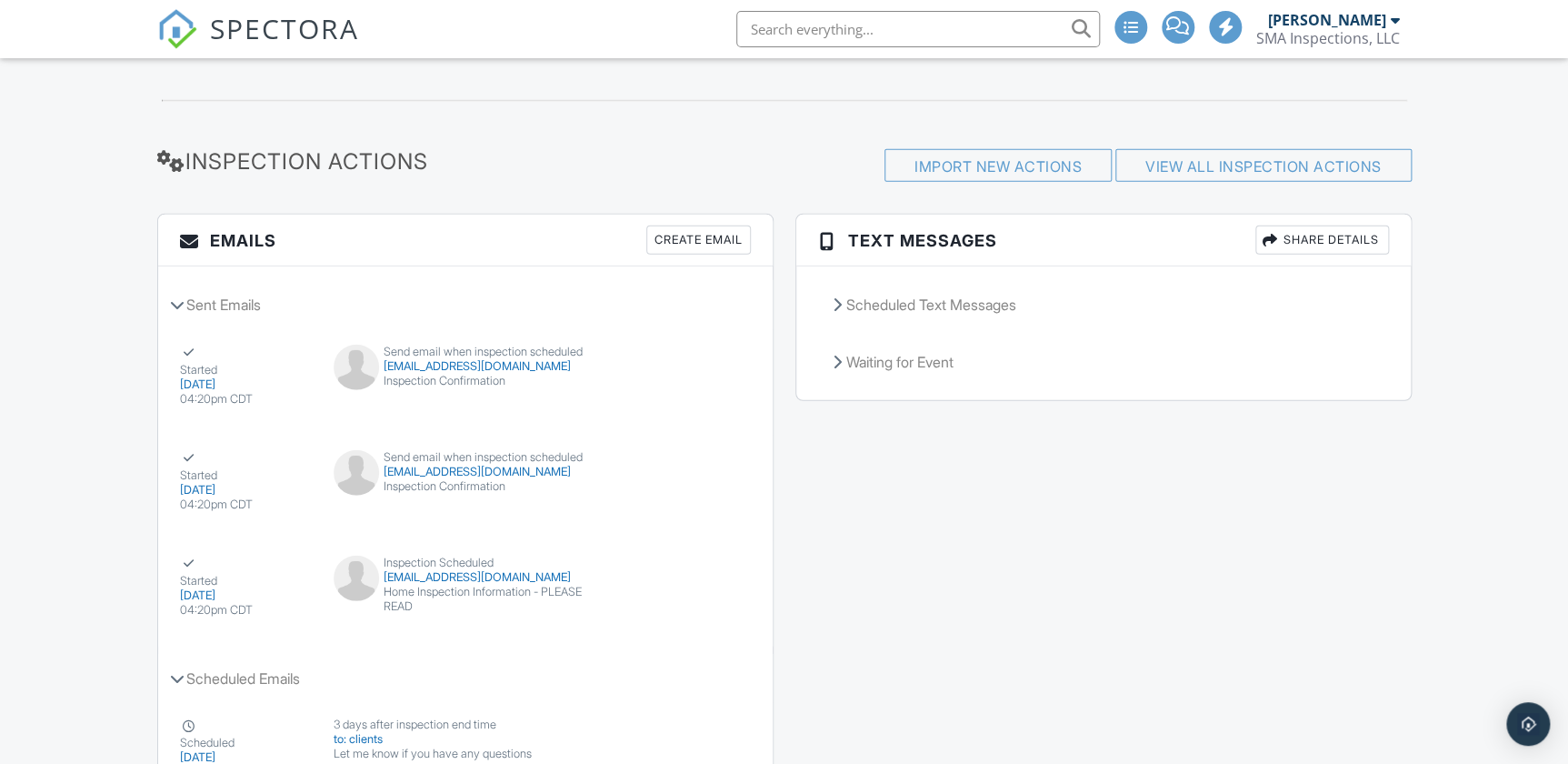
scroll to position [2120, 0]
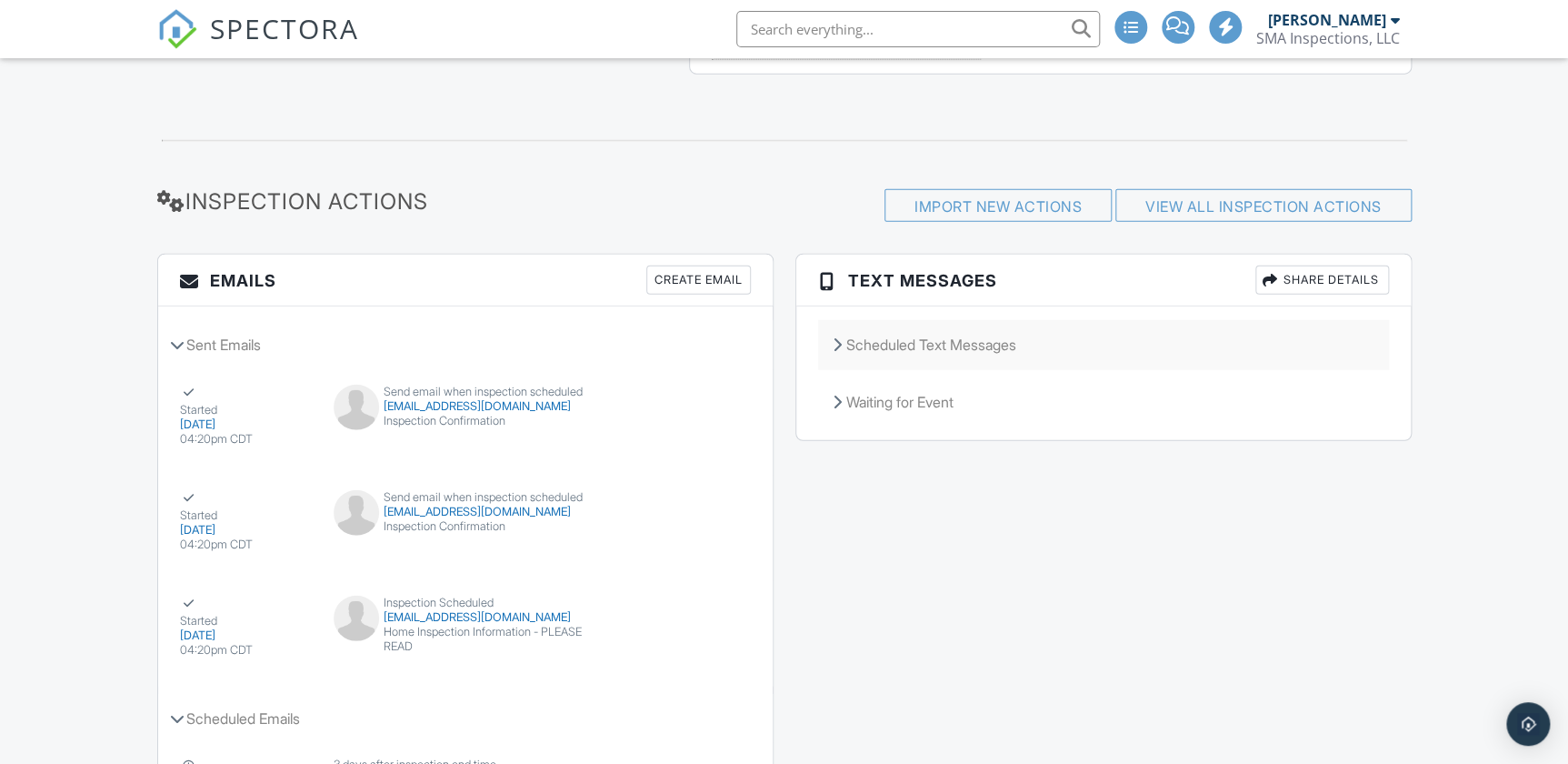
click at [934, 355] on div "Scheduled Text Messages" at bounding box center [1104, 345] width 571 height 49
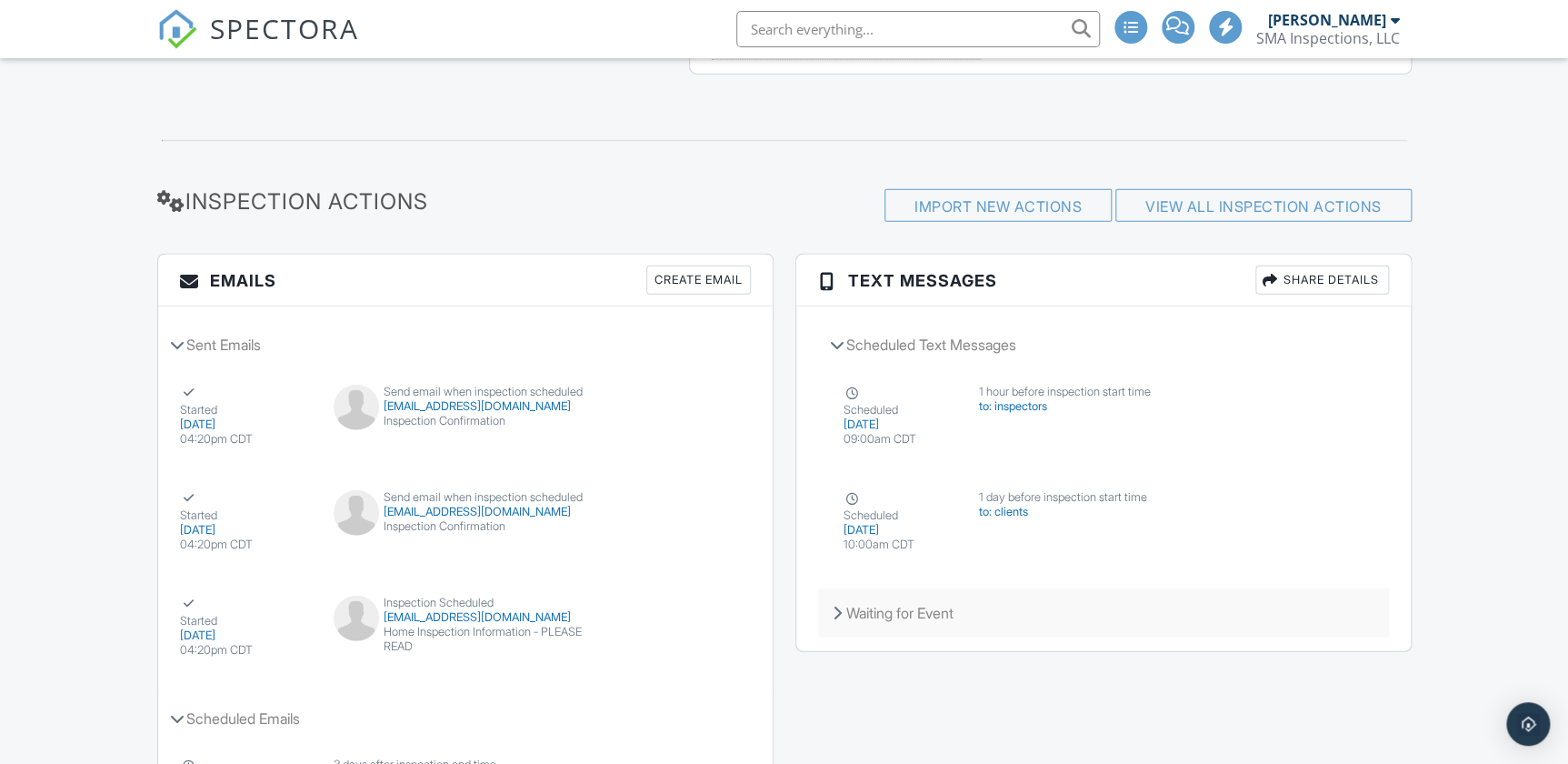
click at [934, 611] on div "Waiting for Event" at bounding box center [1104, 613] width 571 height 49
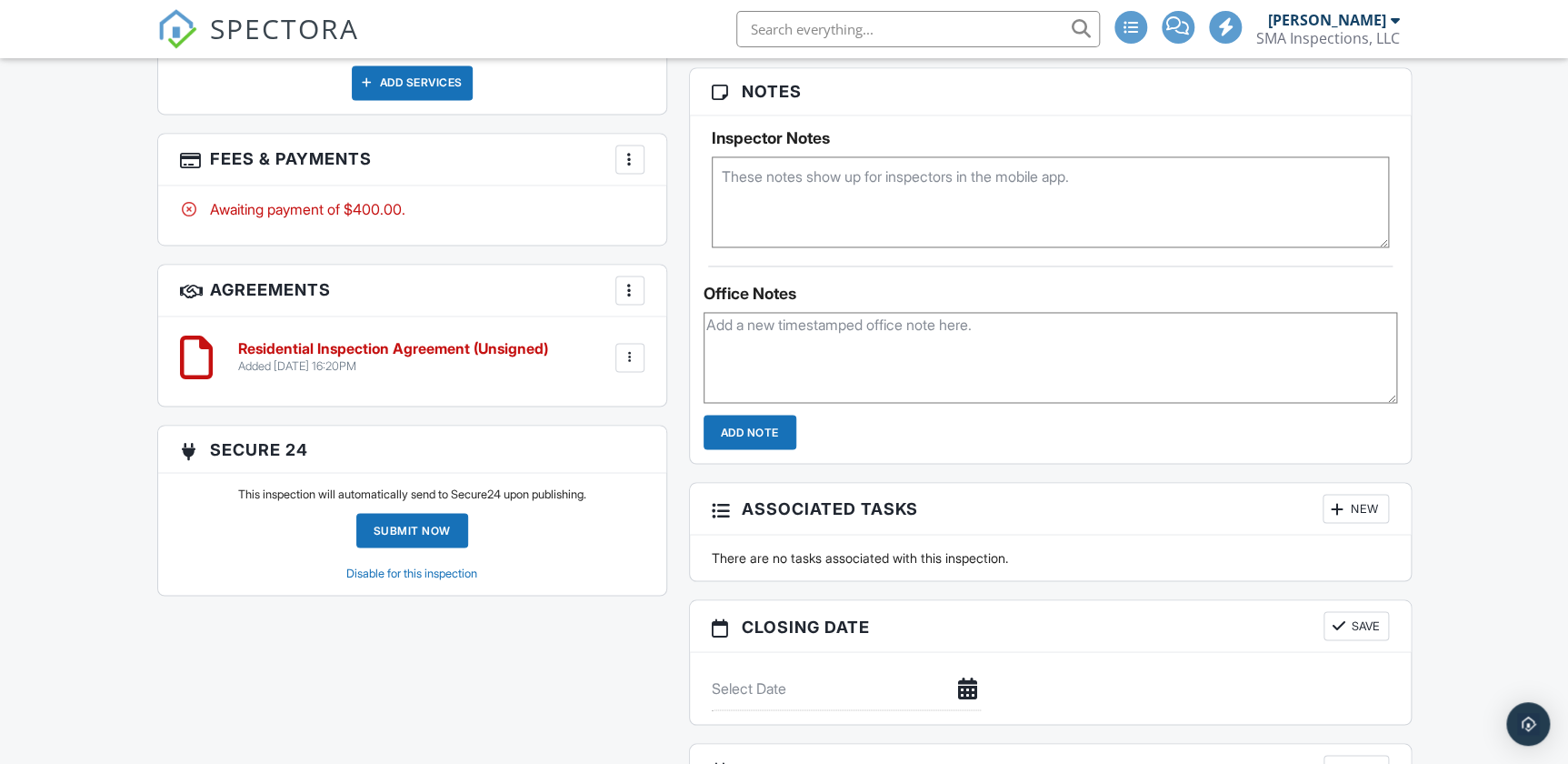
scroll to position [1293, 0]
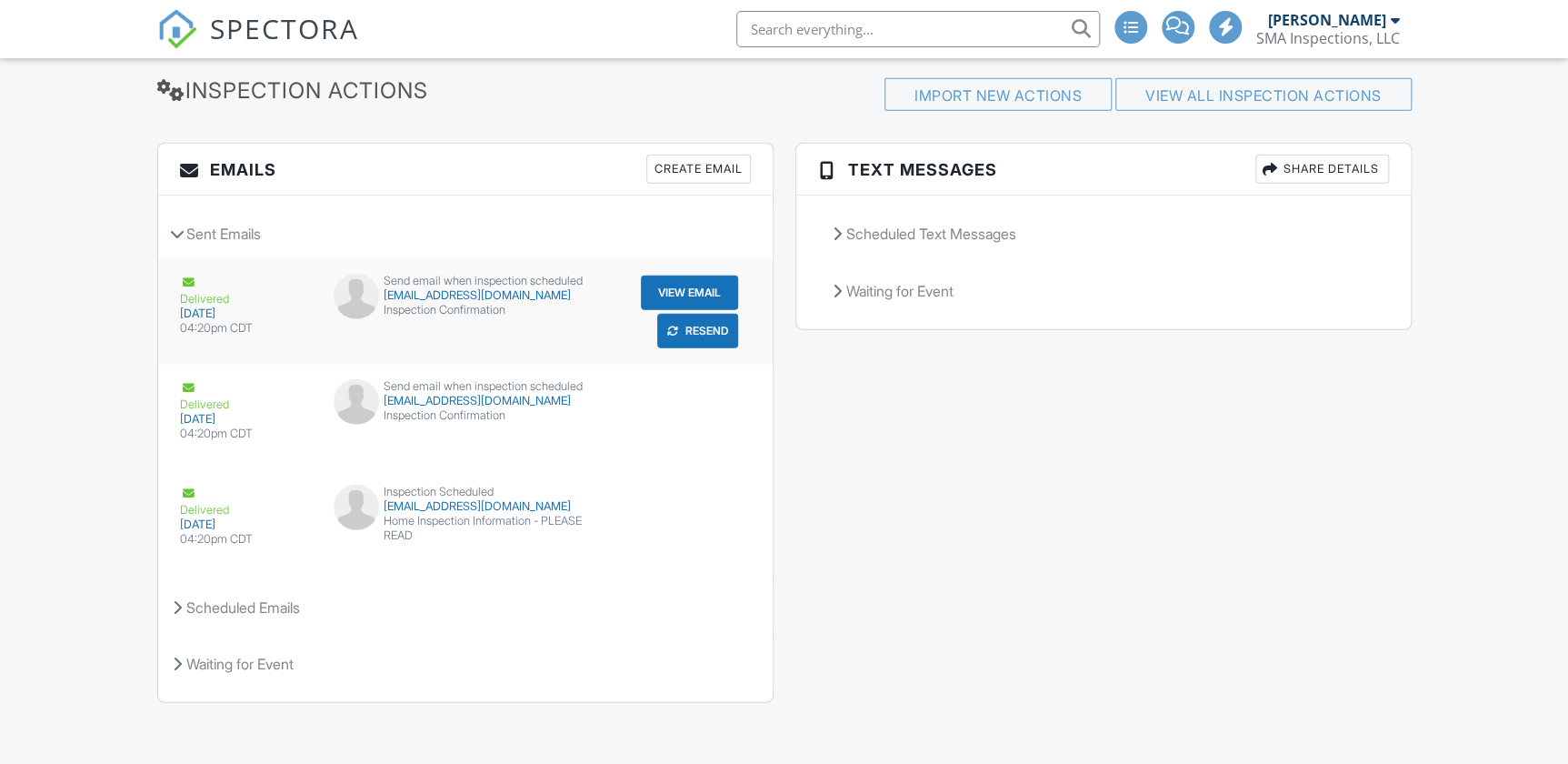
scroll to position [2232, 0]
click at [267, 614] on div "Scheduled Emails" at bounding box center [466, 606] width 614 height 49
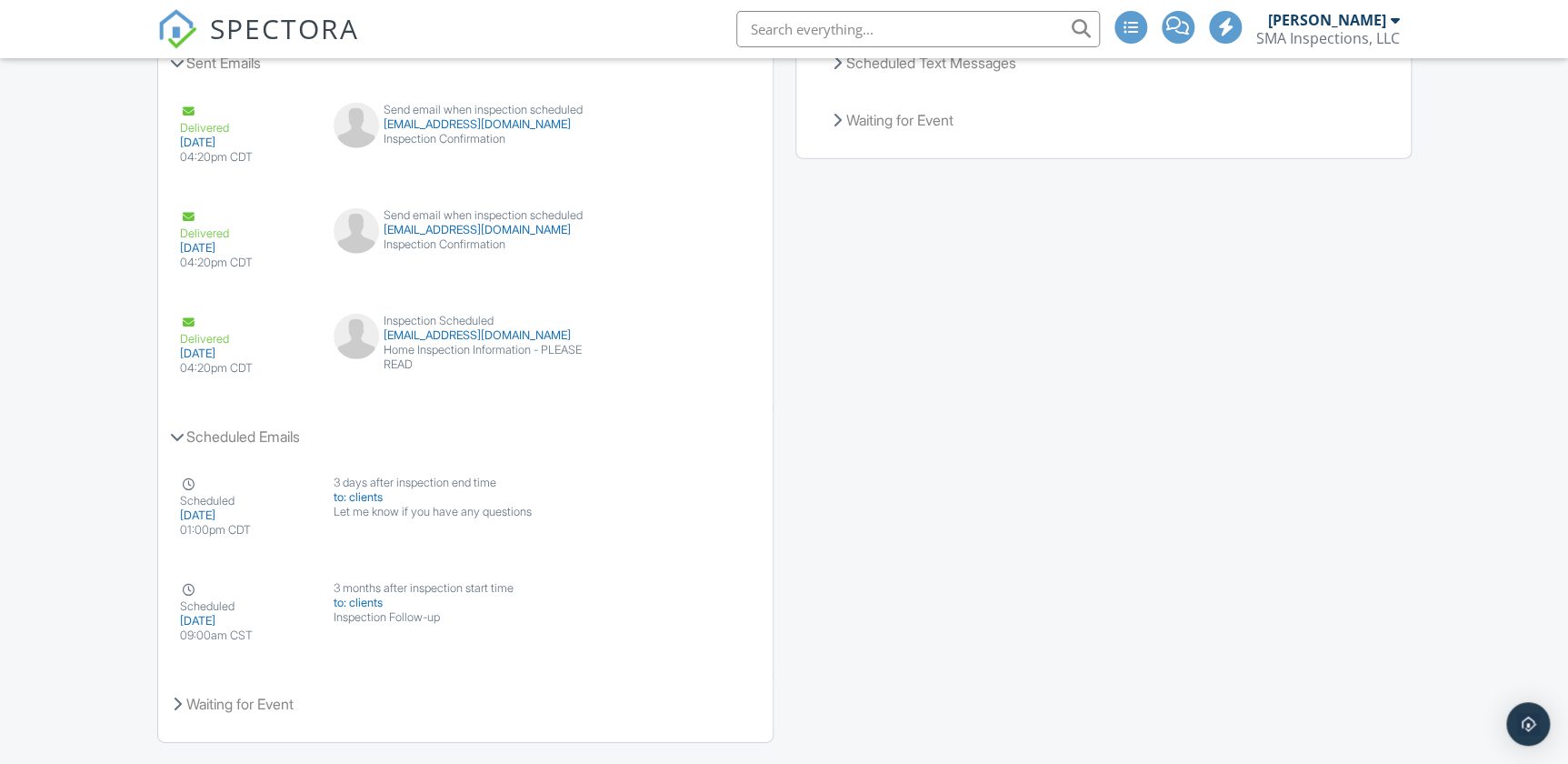
scroll to position [2442, 0]
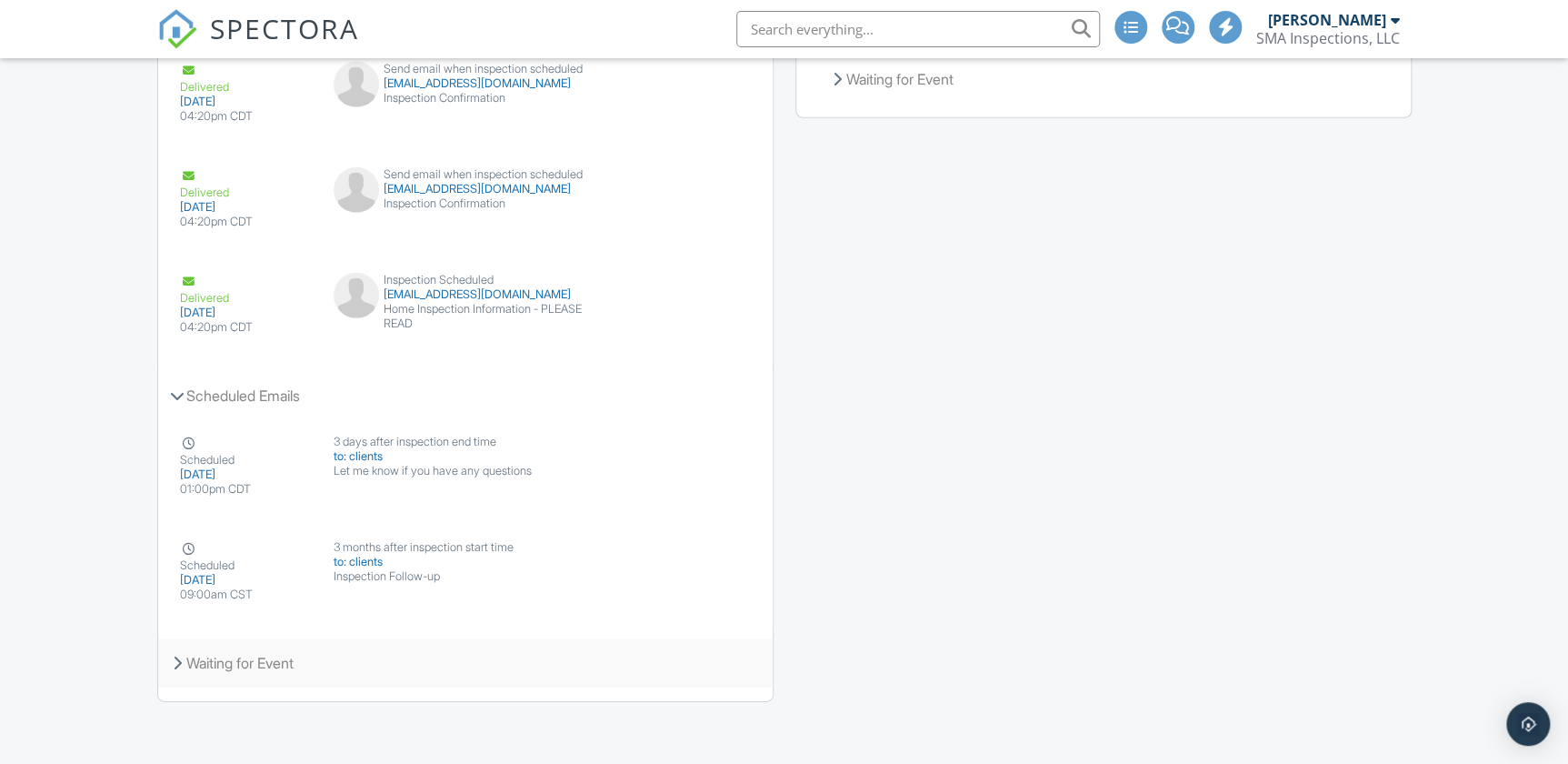
click at [284, 669] on div "Waiting for Event" at bounding box center [466, 663] width 614 height 49
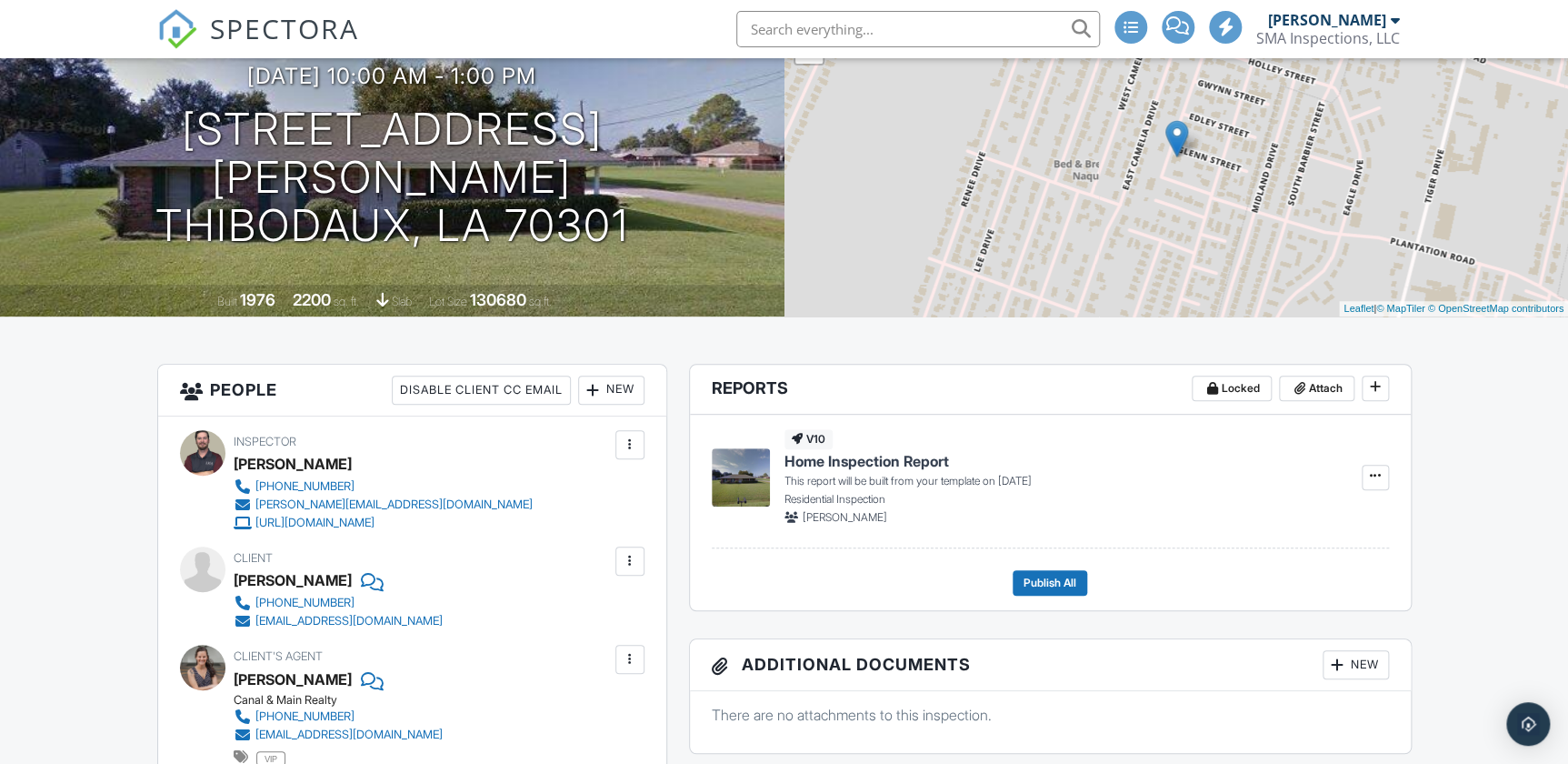
scroll to position [0, 0]
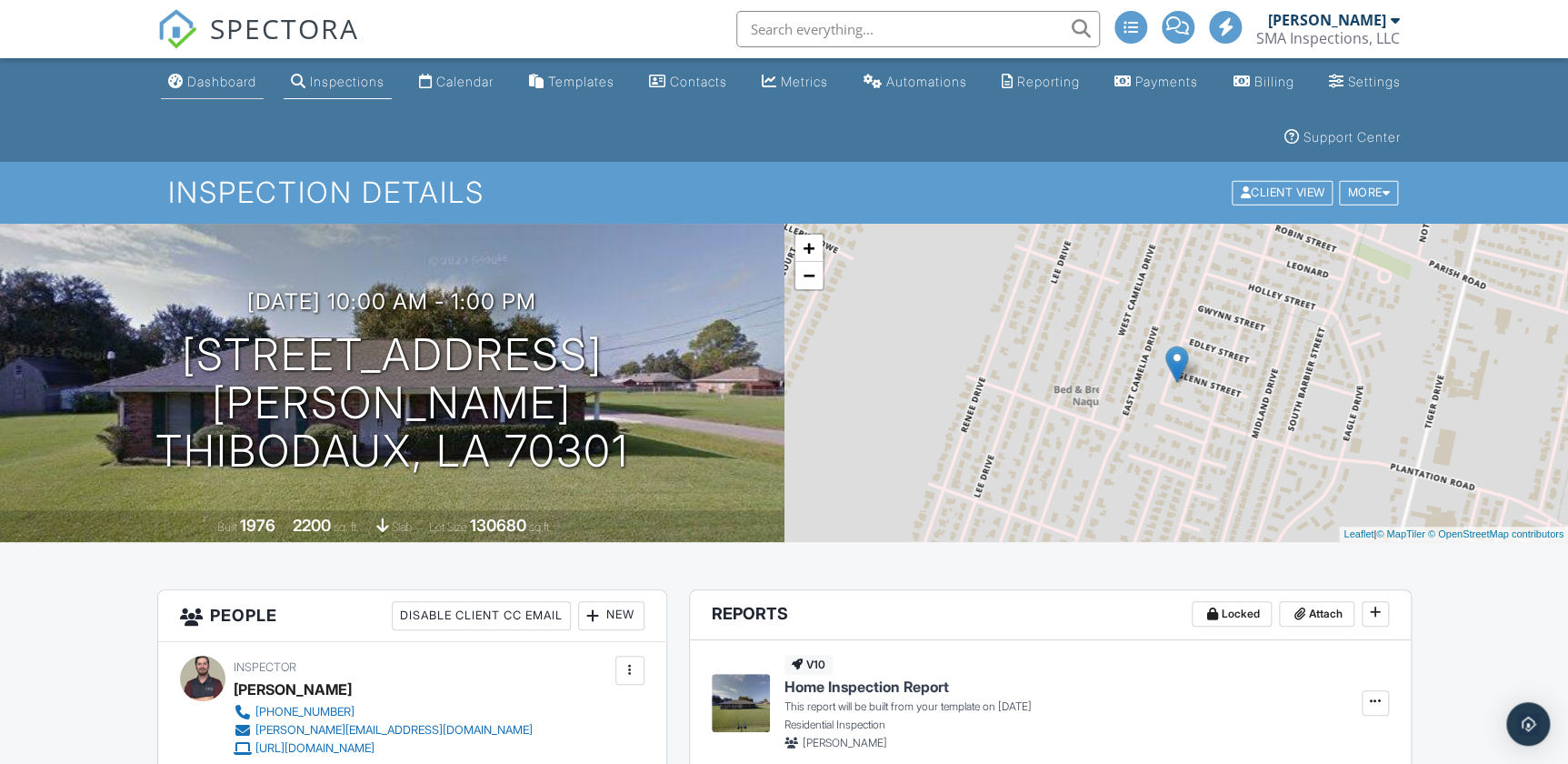
click at [242, 88] on div "Dashboard" at bounding box center [222, 81] width 69 height 15
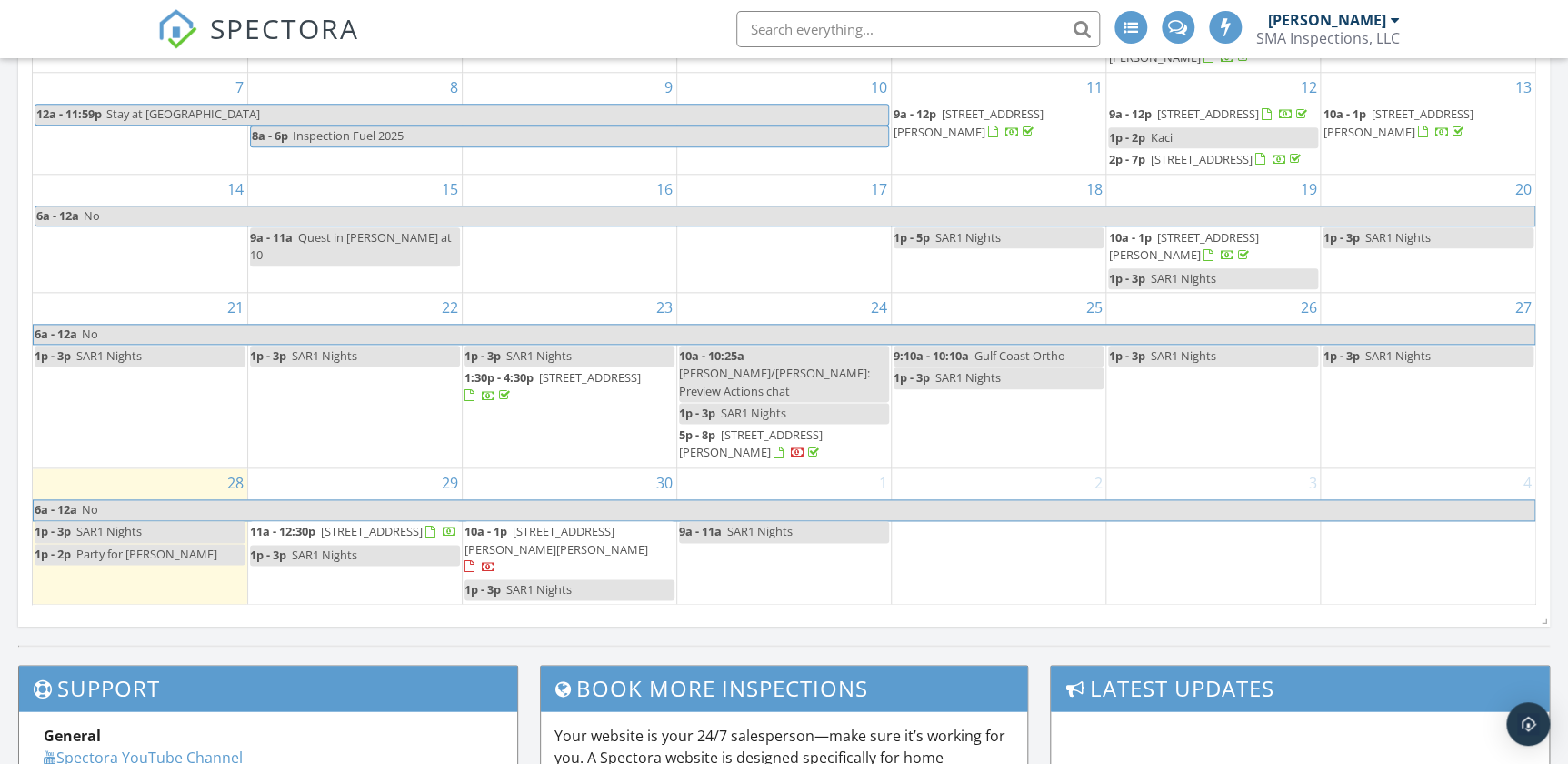
scroll to position [991, 0]
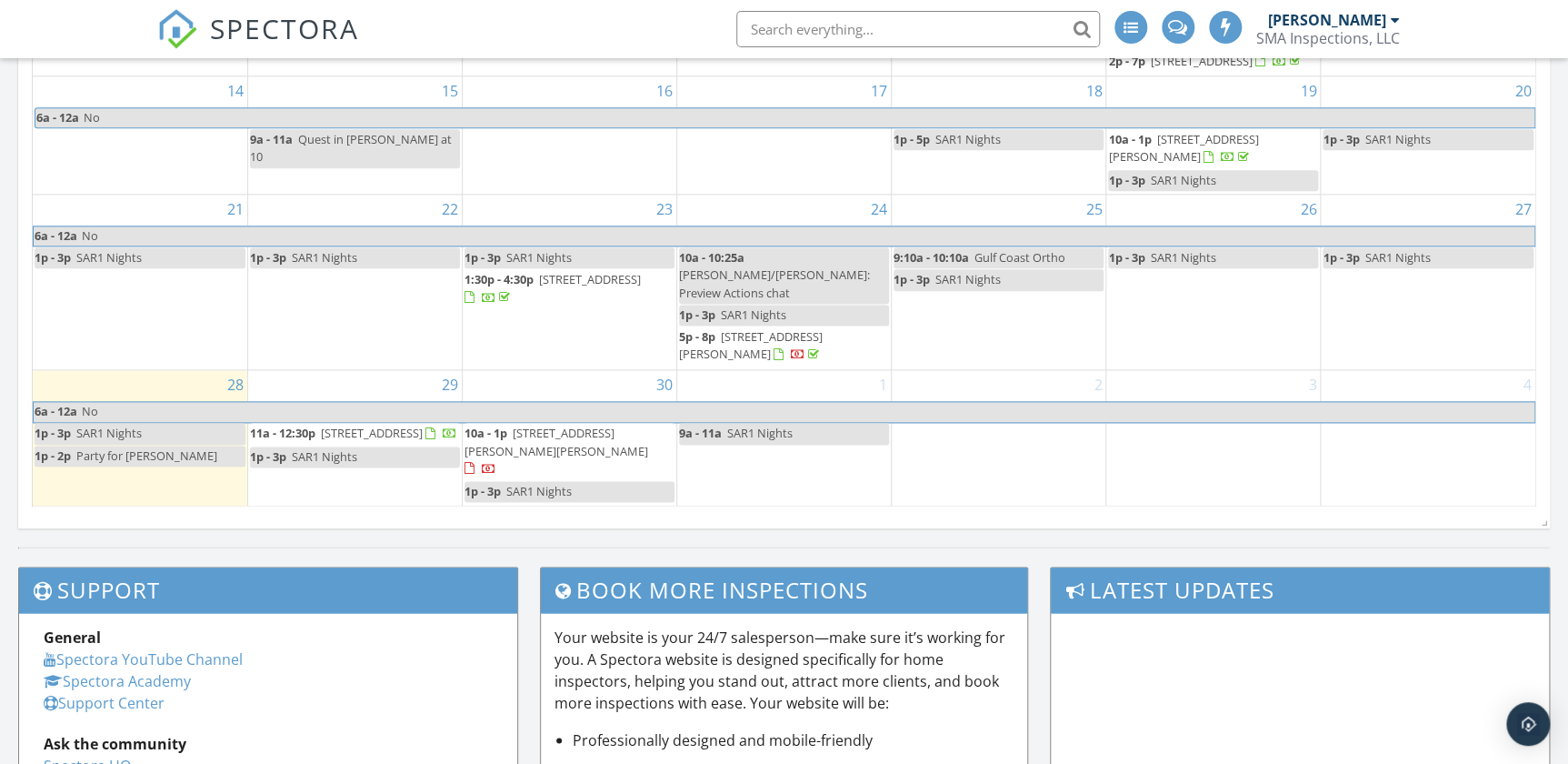
click at [346, 441] on span "[STREET_ADDRESS]" at bounding box center [372, 433] width 102 height 16
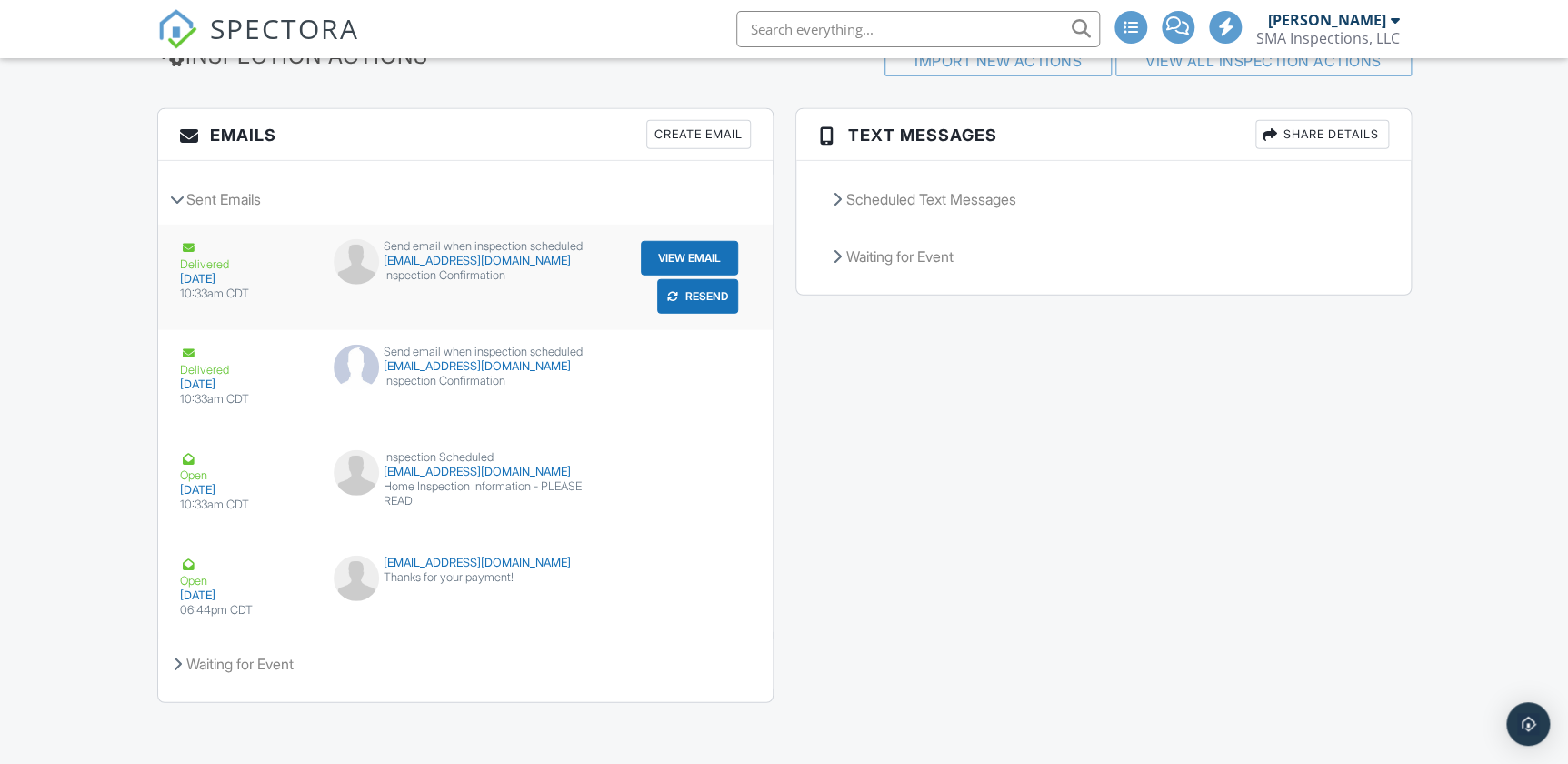
scroll to position [2266, 0]
click at [279, 665] on div "Waiting for Event" at bounding box center [466, 663] width 614 height 49
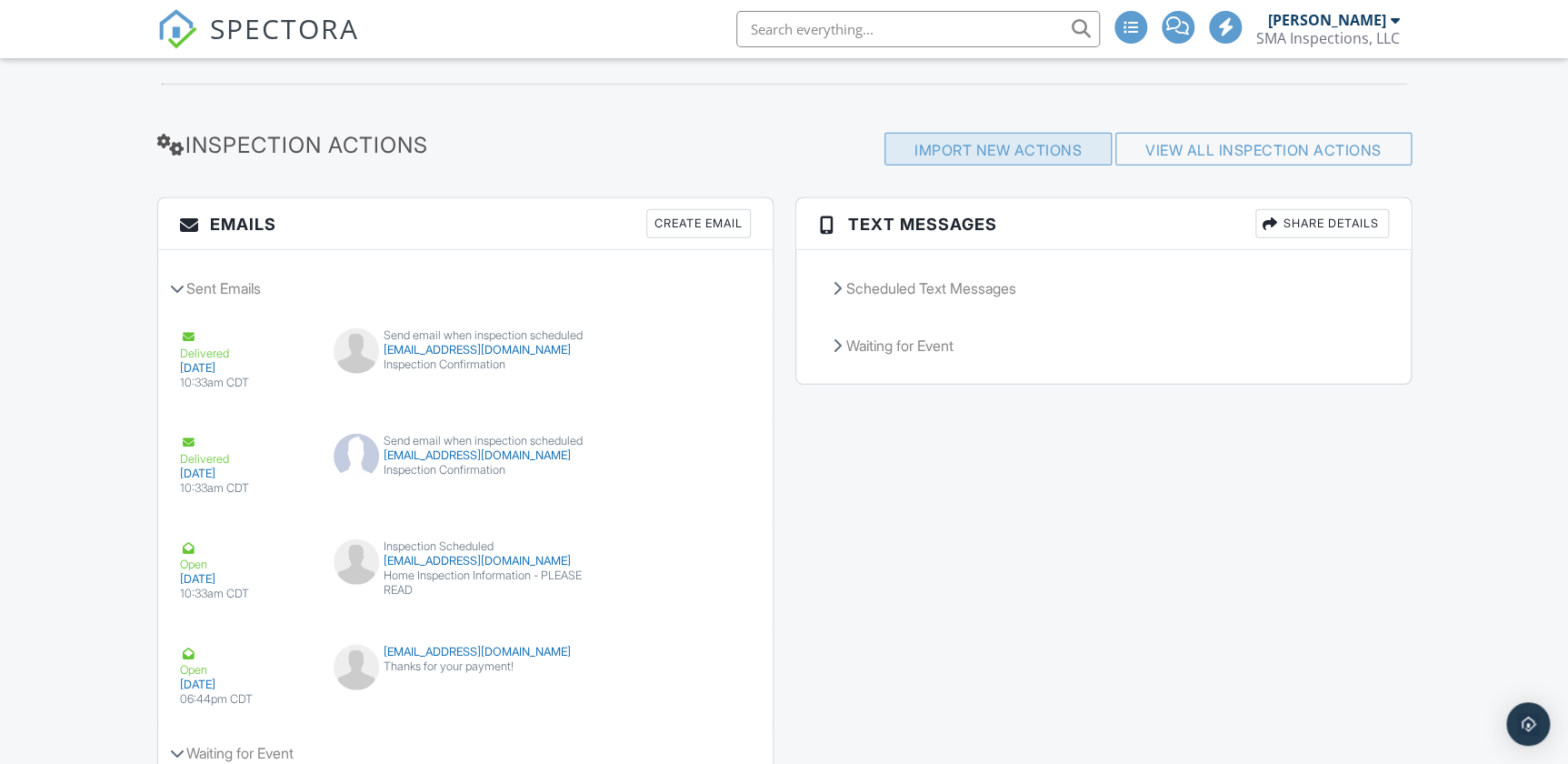
scroll to position [2049, 0]
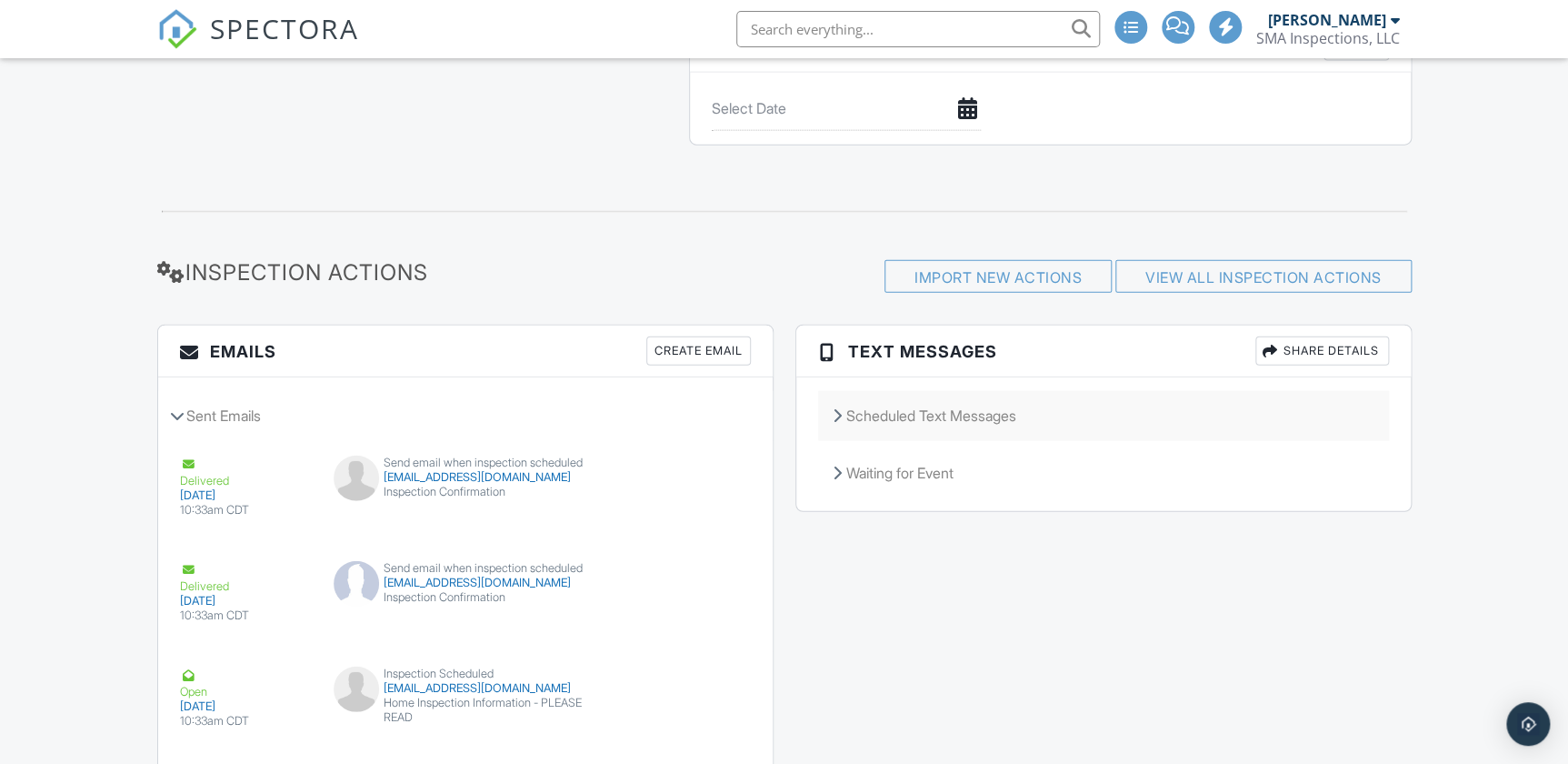
click at [960, 427] on div "Scheduled Text Messages" at bounding box center [1104, 416] width 571 height 49
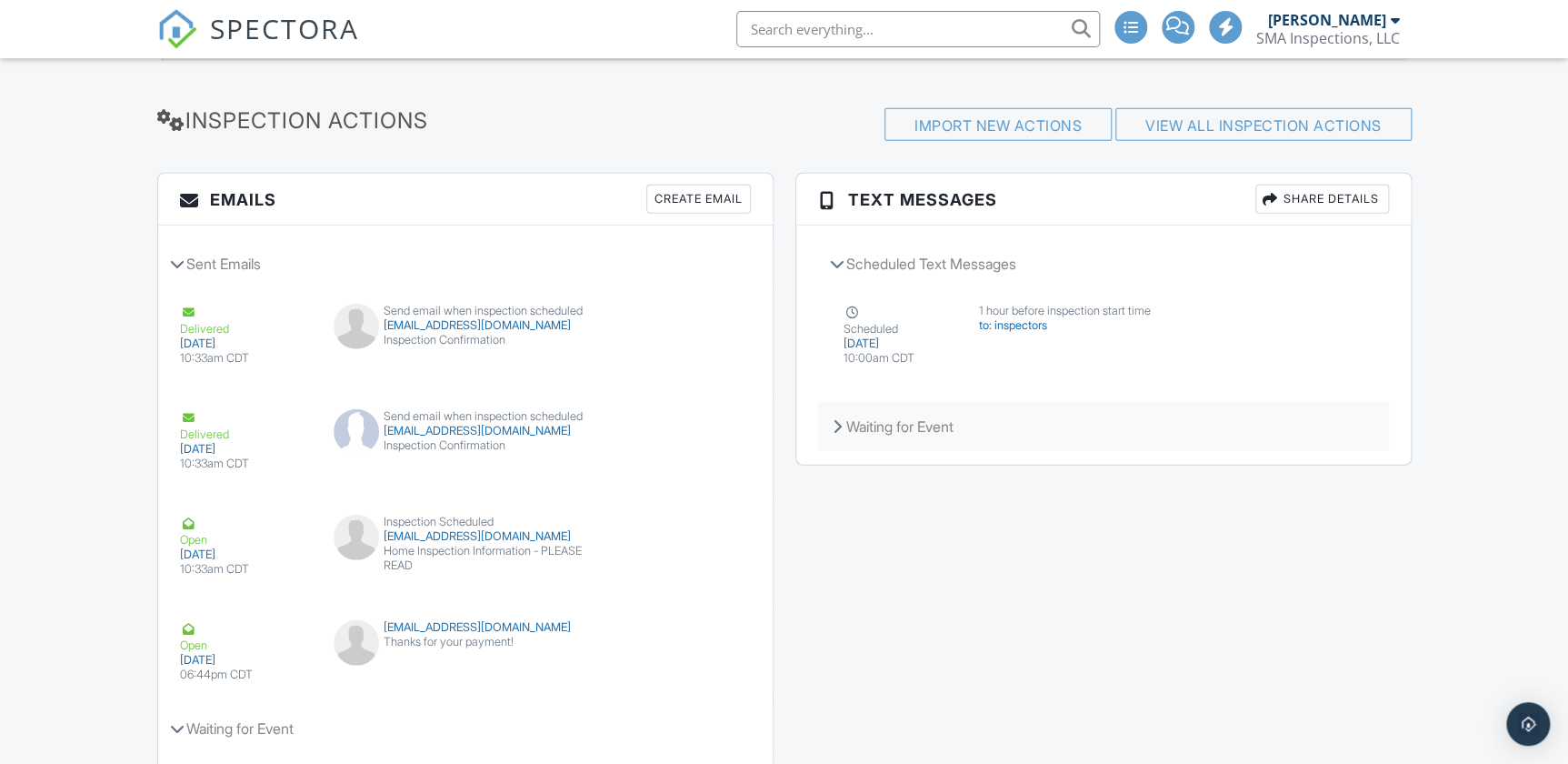
scroll to position [2215, 0]
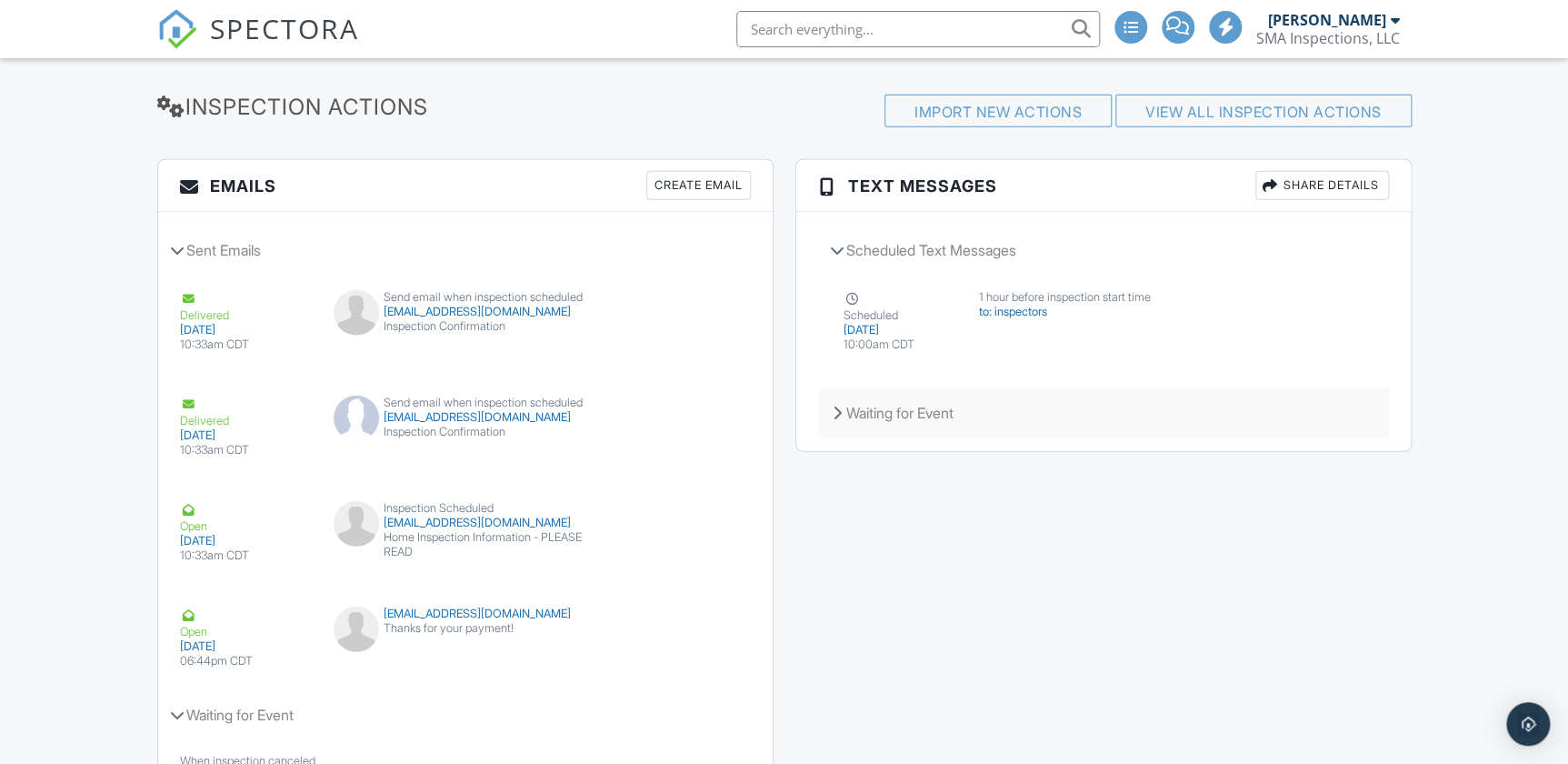
click at [932, 421] on div "Waiting for Event" at bounding box center [1104, 413] width 571 height 49
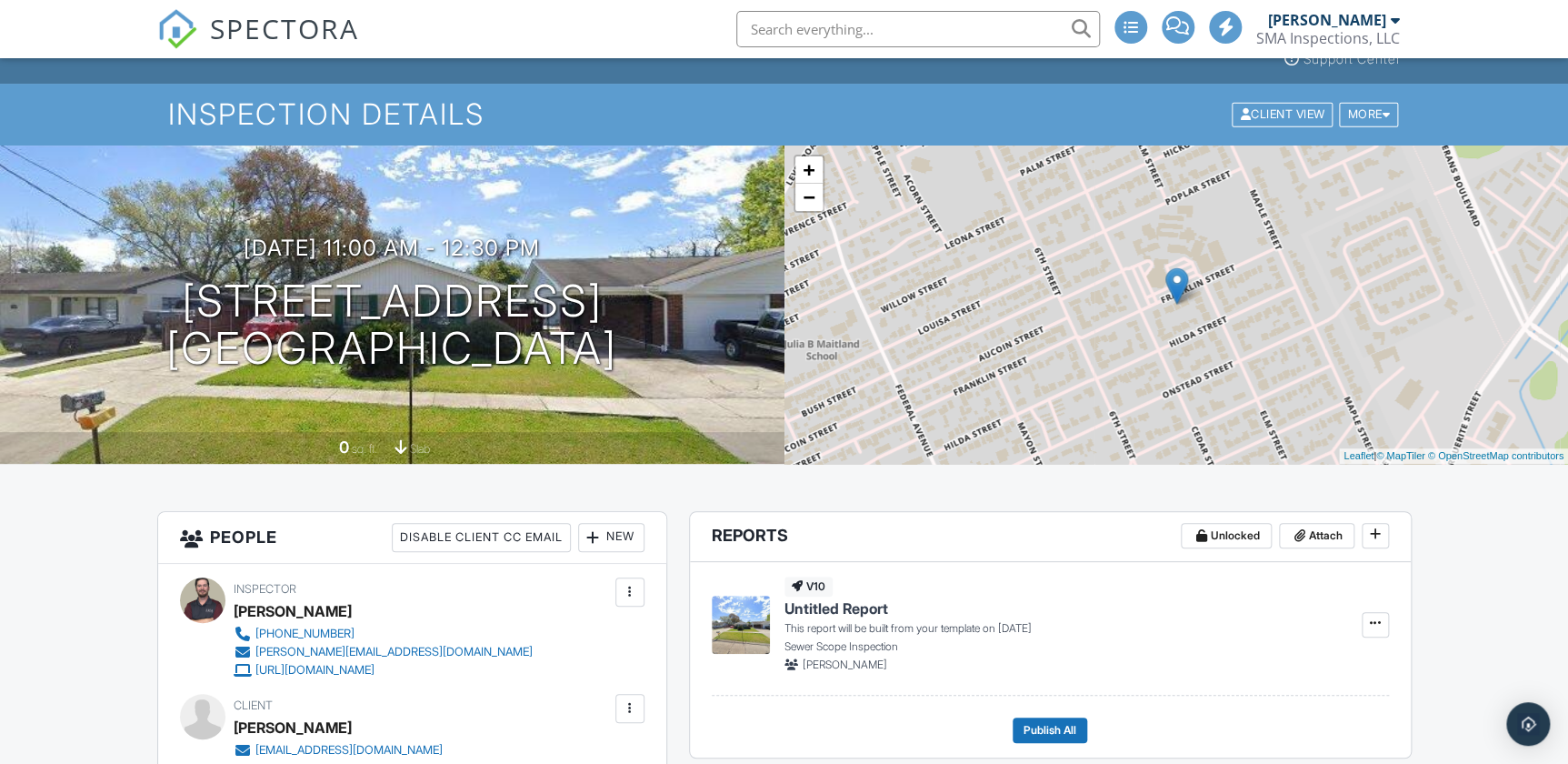
scroll to position [0, 0]
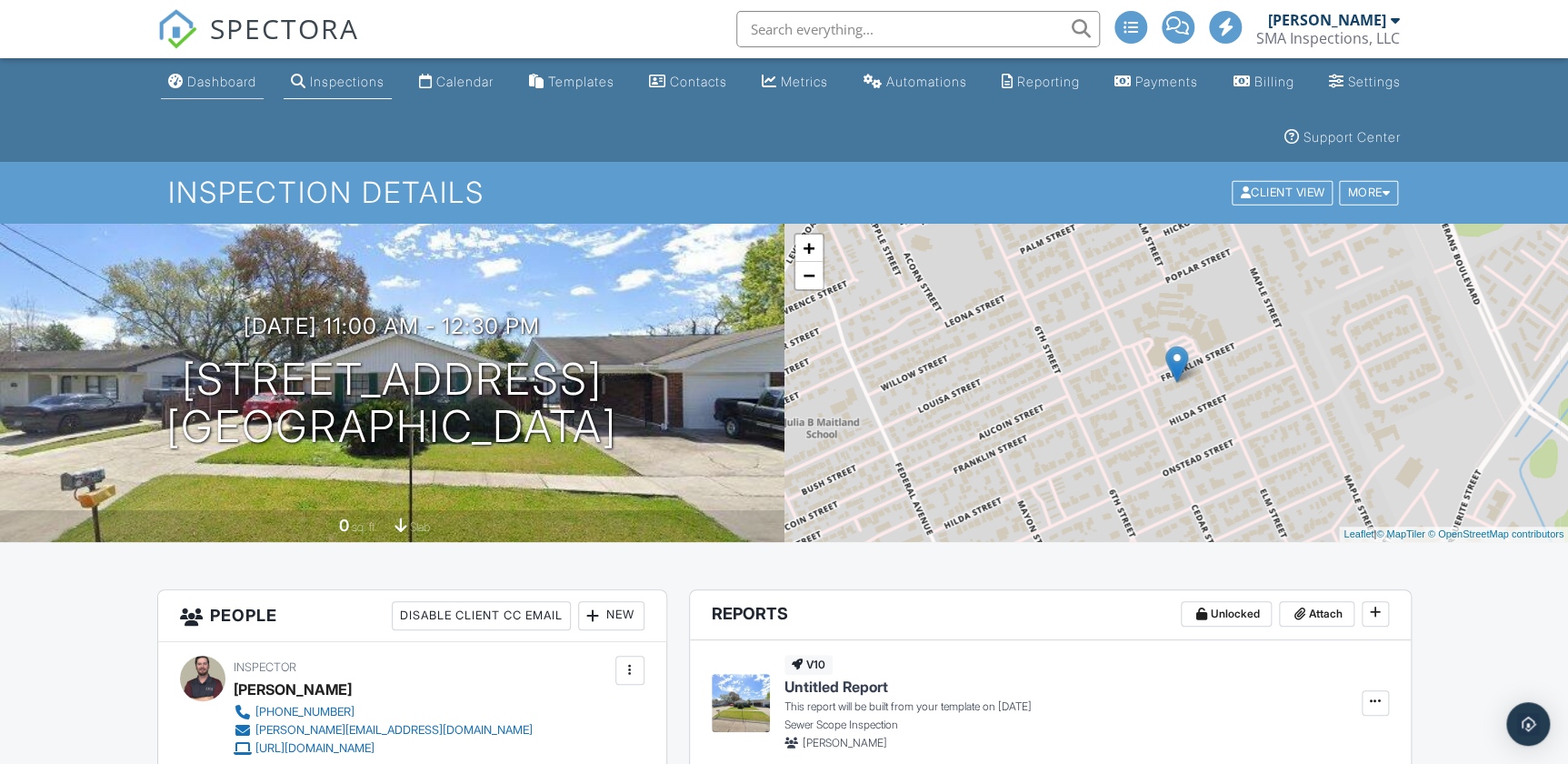
click at [242, 83] on div "Dashboard" at bounding box center [222, 81] width 69 height 15
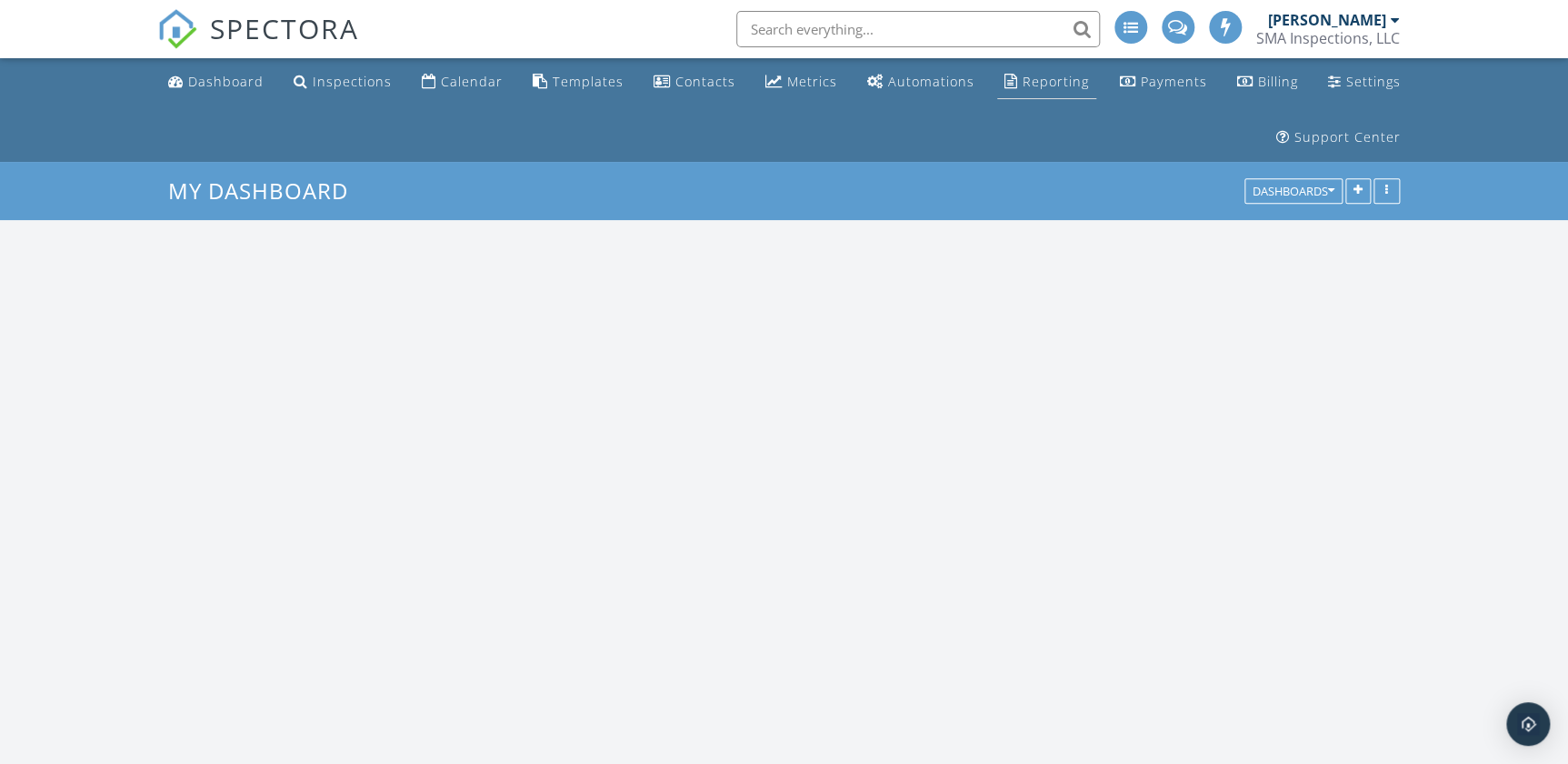
scroll to position [1272, 1594]
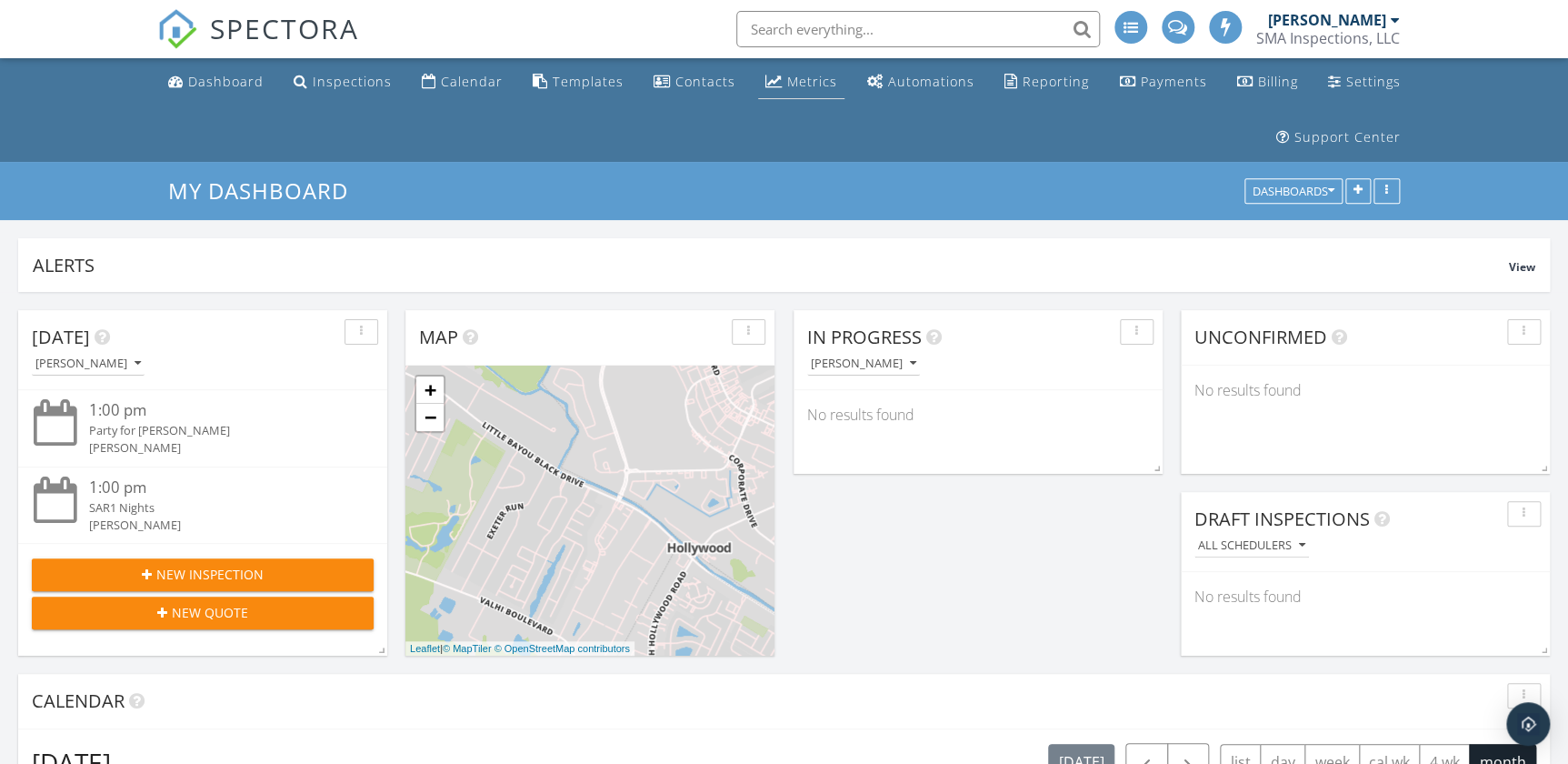
click at [799, 75] on div "Metrics" at bounding box center [812, 81] width 50 height 17
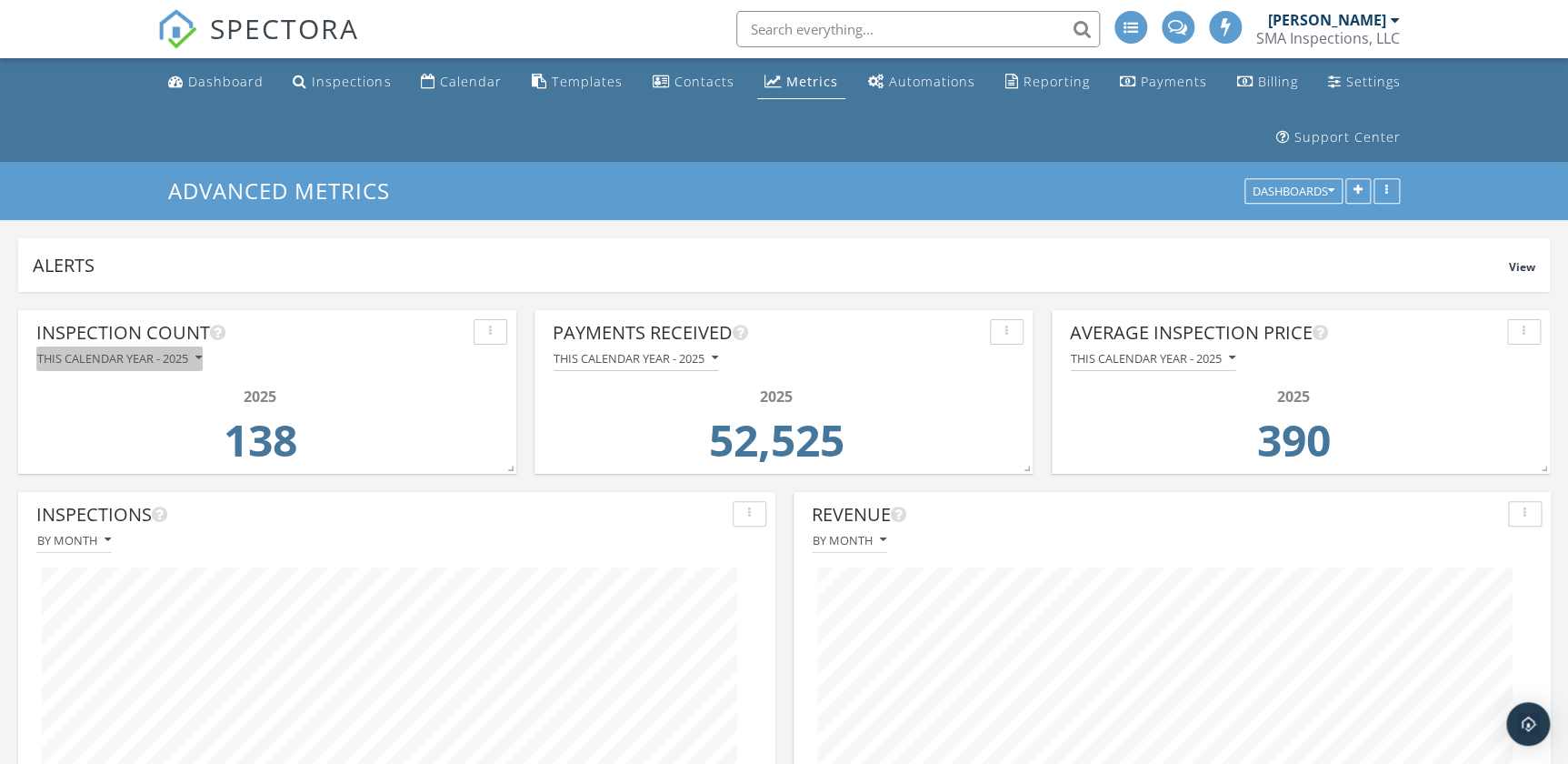
click at [133, 359] on div "This calendar year - 2025" at bounding box center [119, 358] width 165 height 13
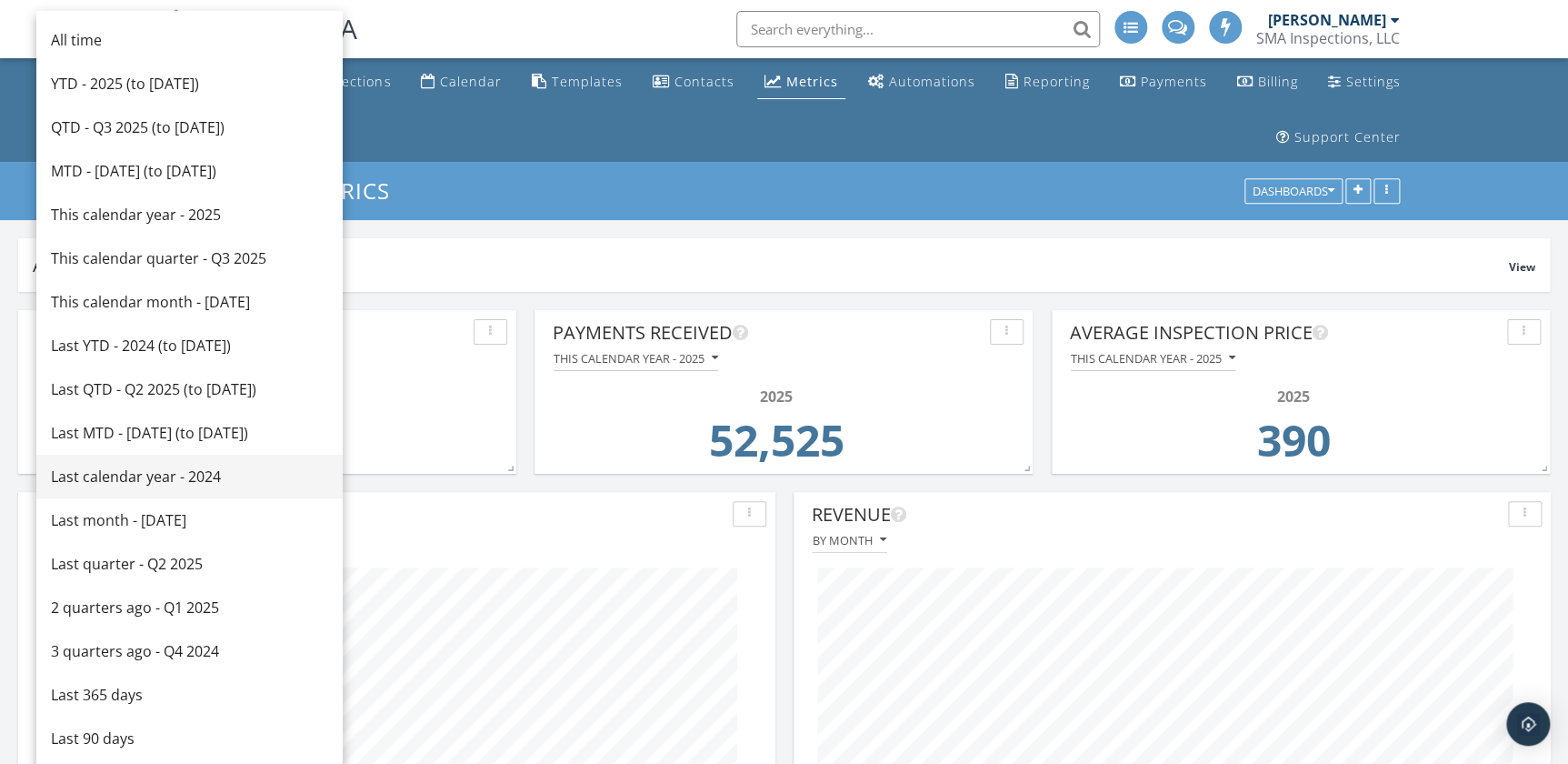
click at [167, 468] on div "Last calendar year - 2024" at bounding box center [190, 477] width 277 height 22
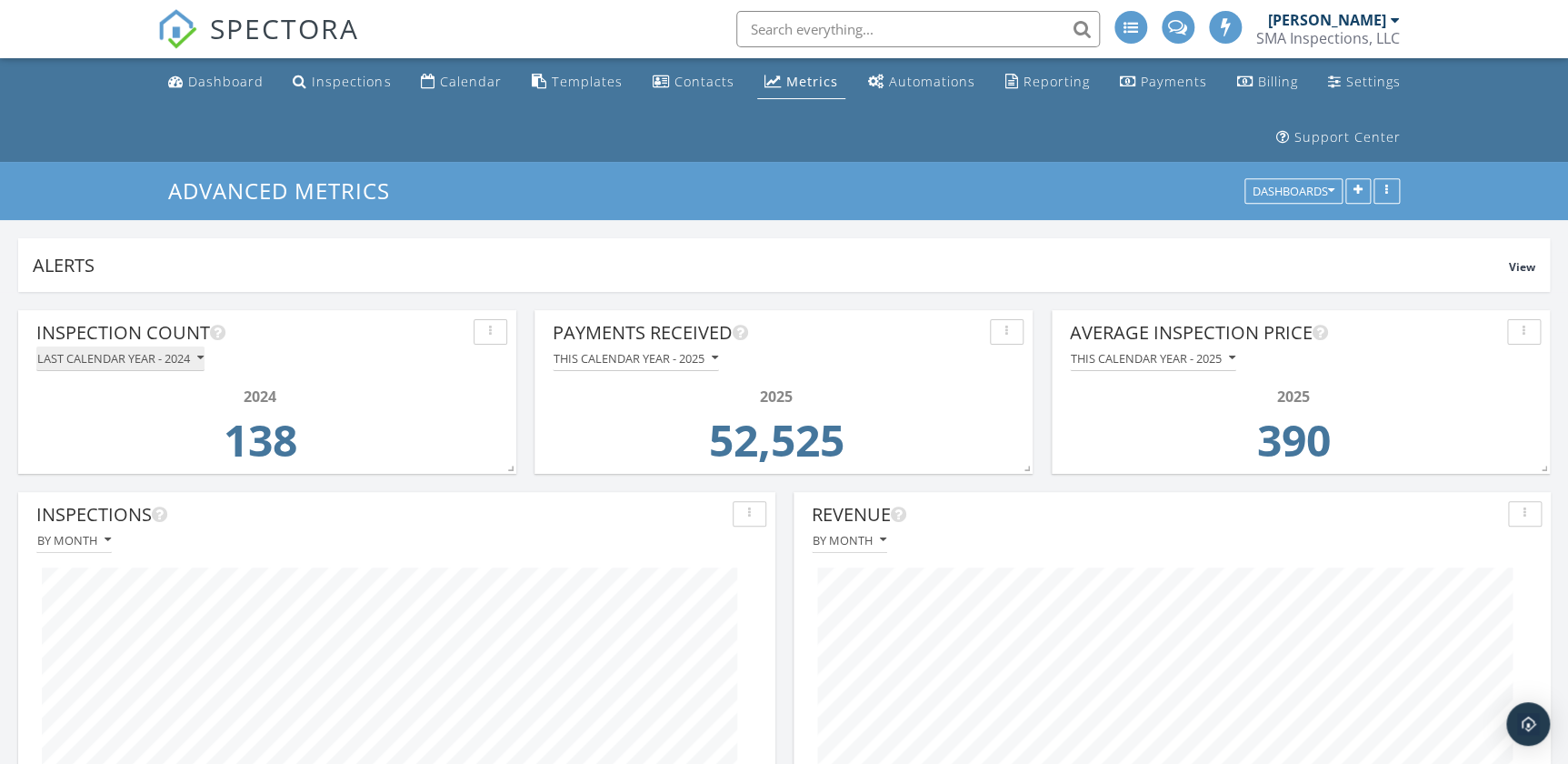
click at [145, 361] on div "Last calendar year - 2024" at bounding box center [120, 358] width 167 height 13
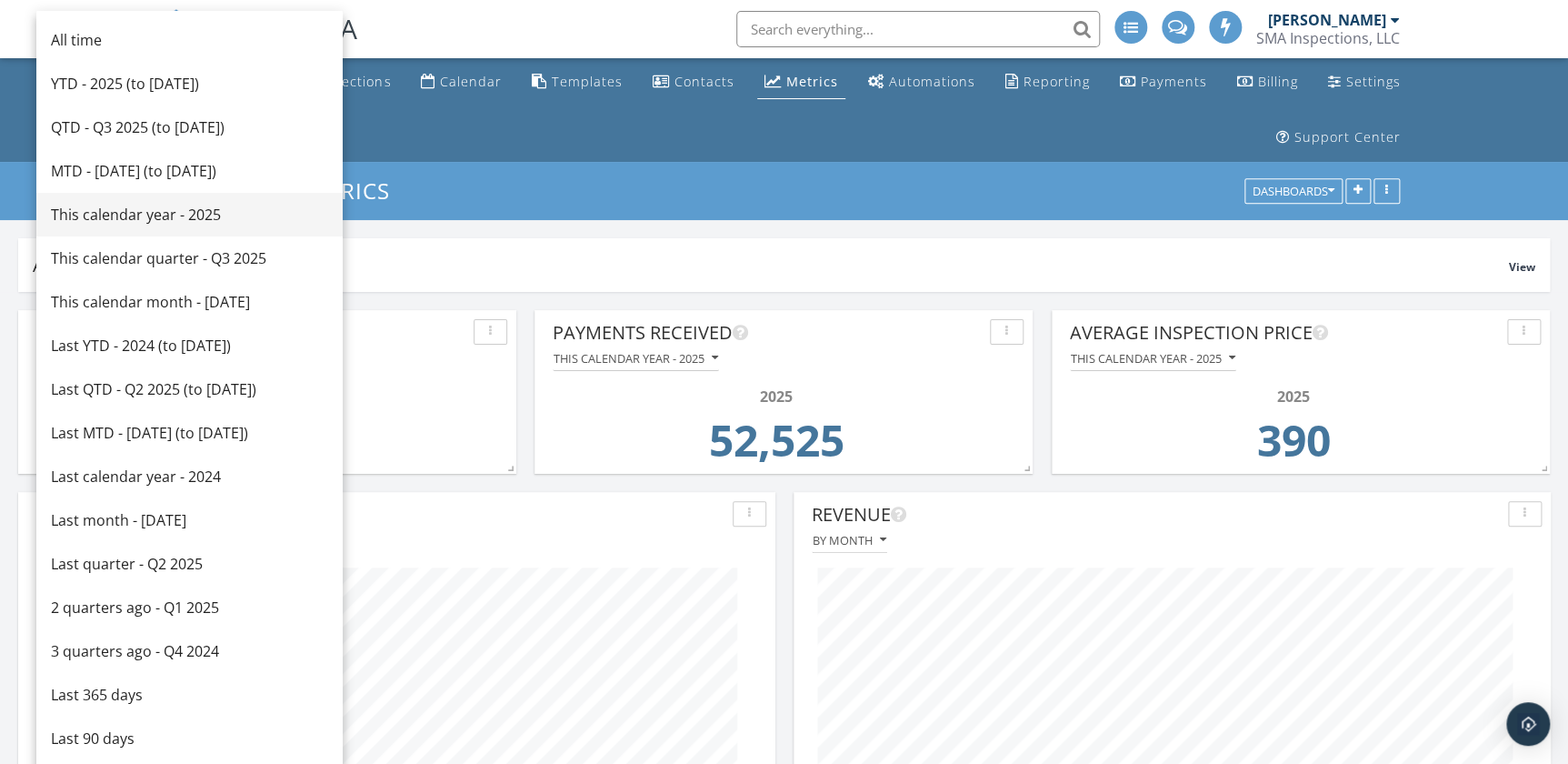
click at [153, 217] on div "This calendar year - 2025" at bounding box center [190, 214] width 277 height 22
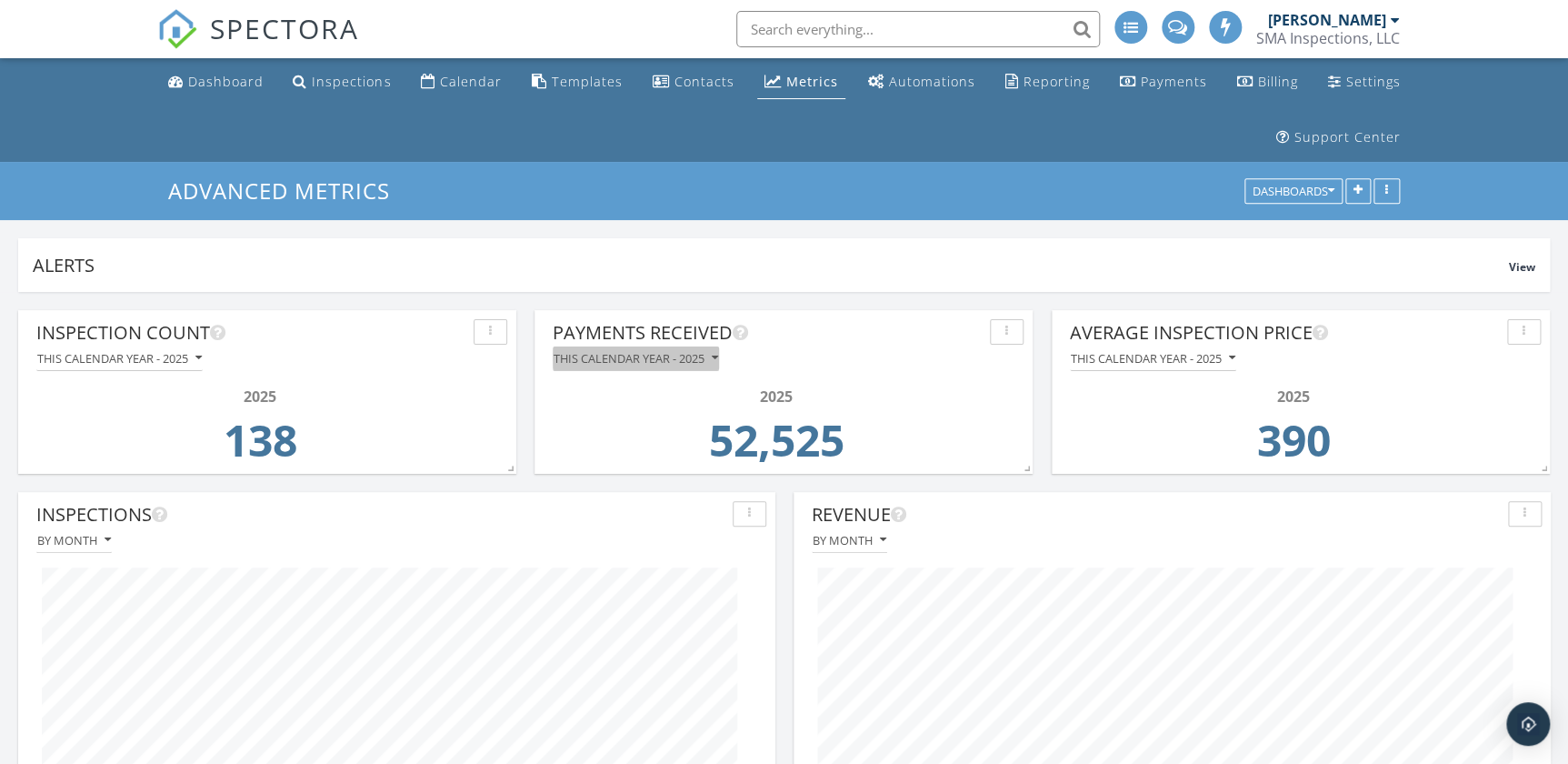
click at [640, 354] on div "This calendar year - 2025" at bounding box center [635, 358] width 165 height 13
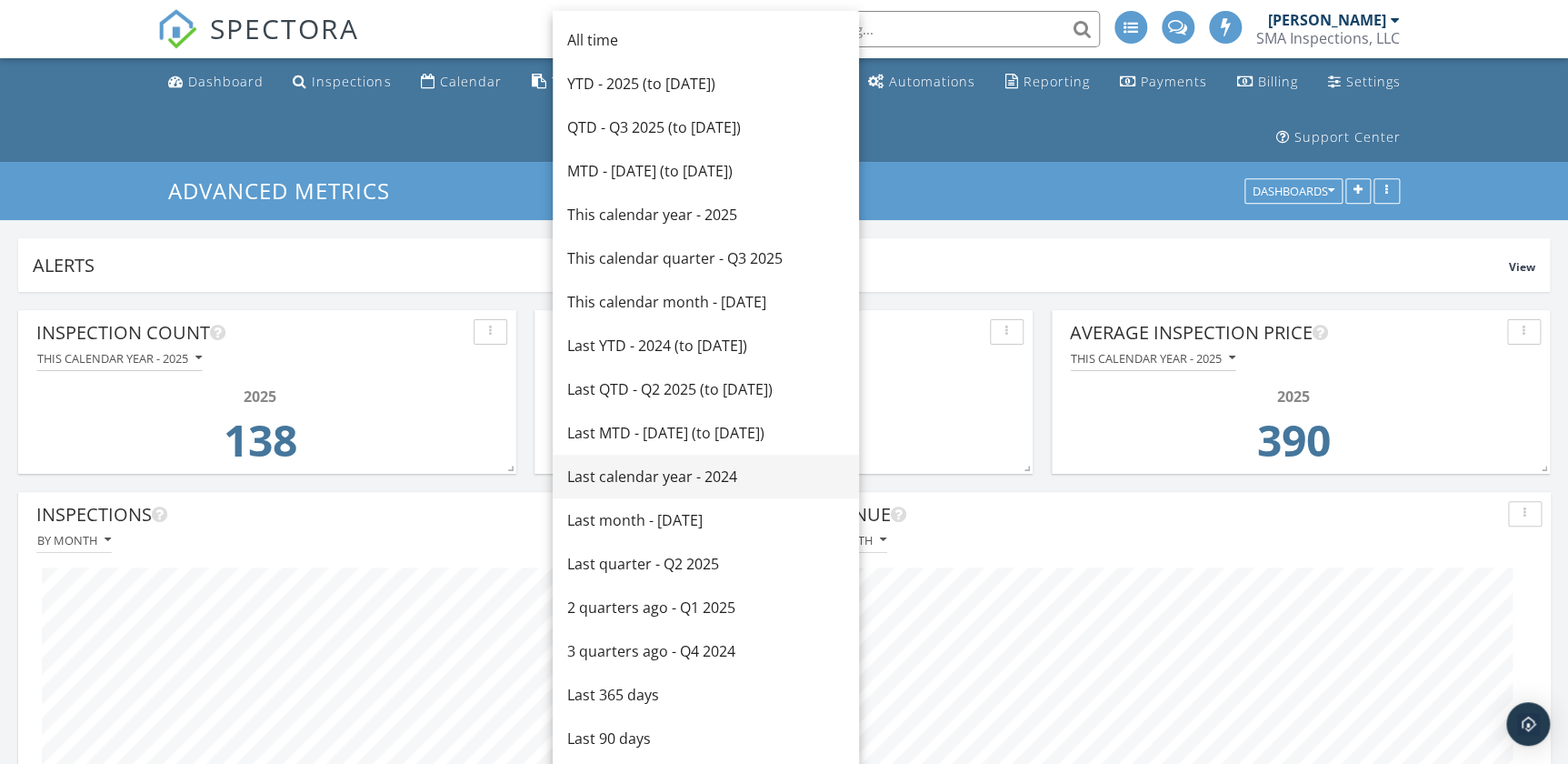
click at [676, 482] on div "Last calendar year - 2024" at bounding box center [706, 477] width 277 height 22
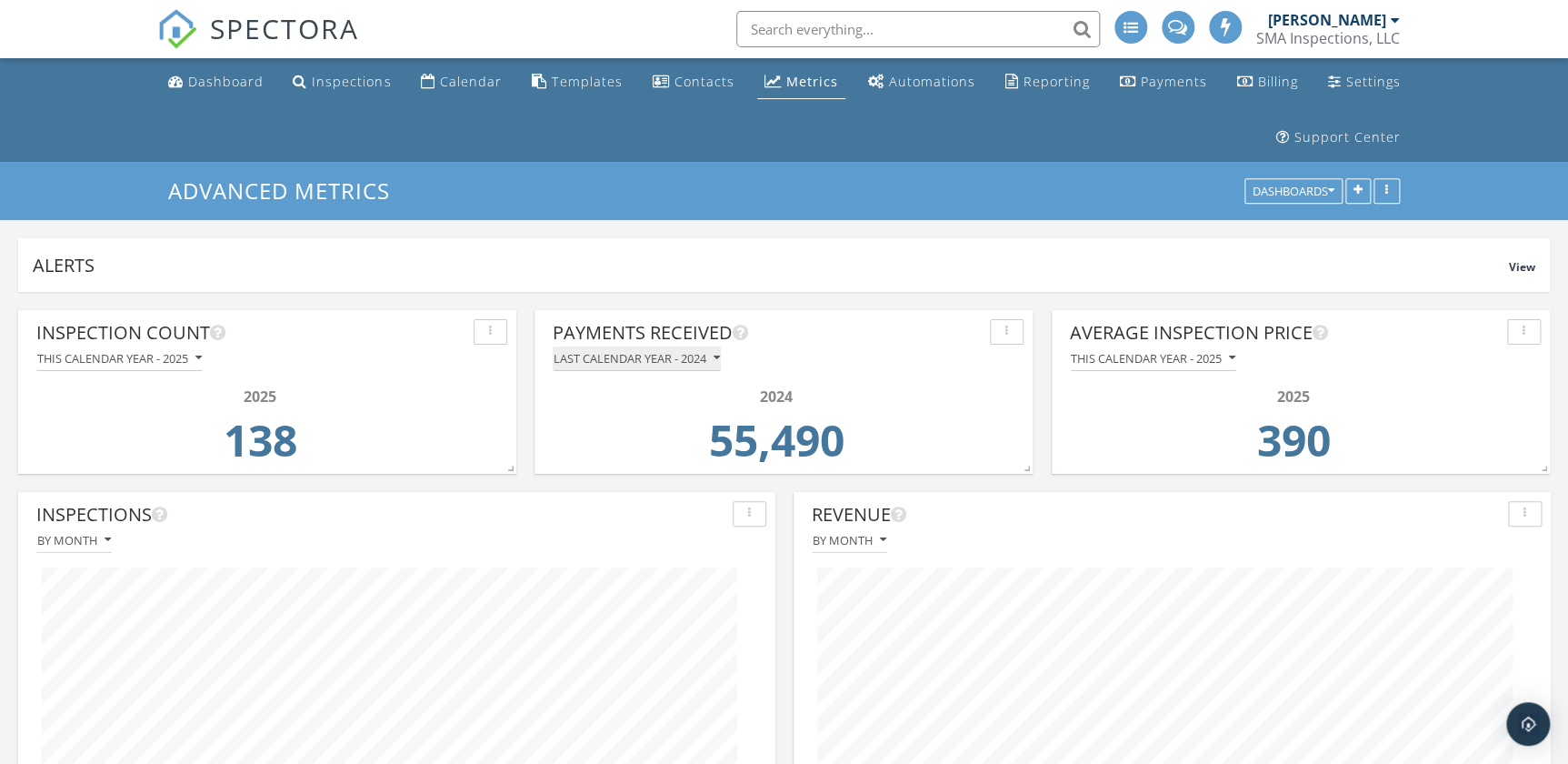
click at [667, 360] on div "Last calendar year - 2024" at bounding box center [636, 358] width 167 height 13
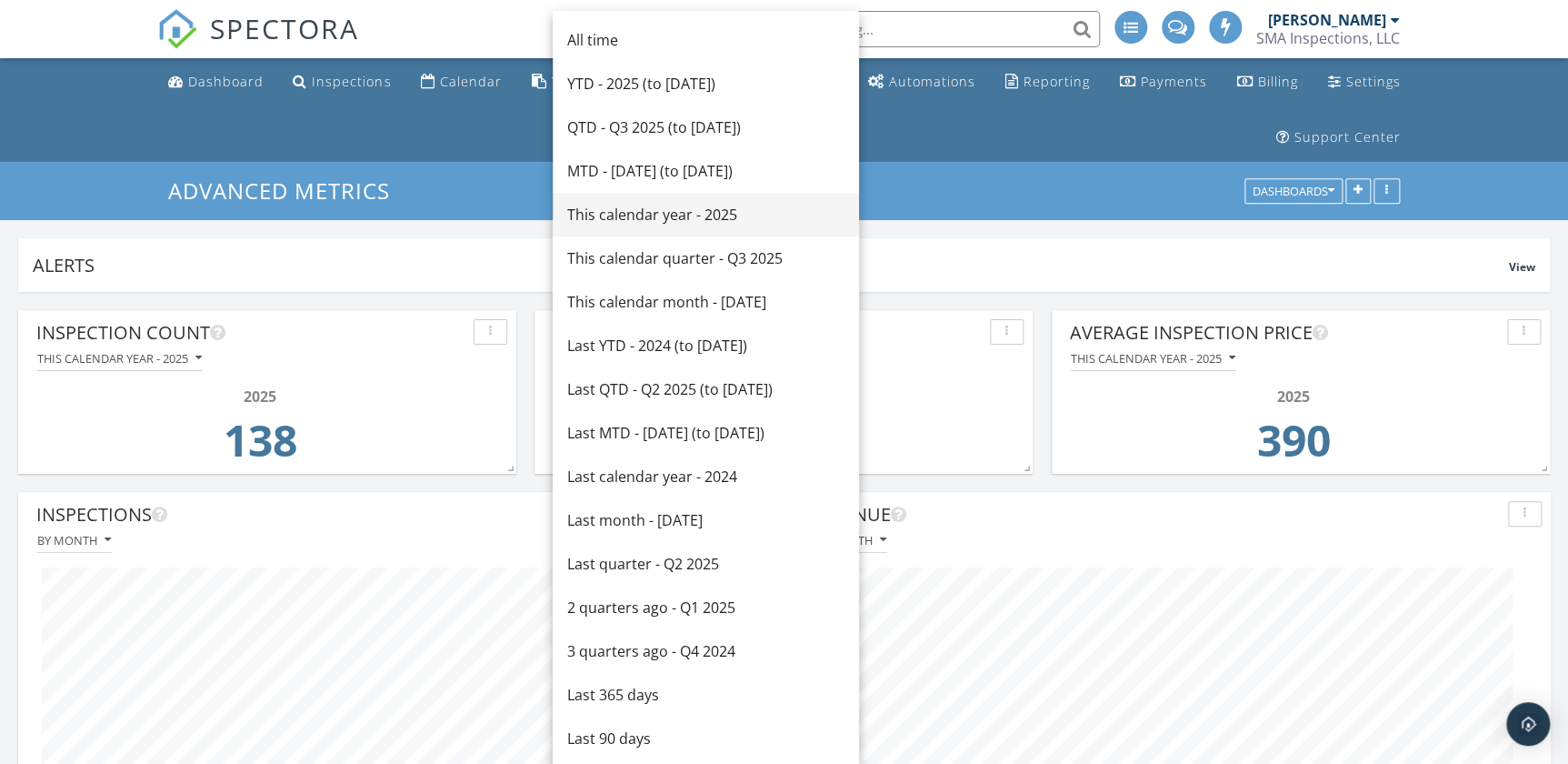
click at [656, 220] on div "This calendar year - 2025" at bounding box center [706, 214] width 277 height 22
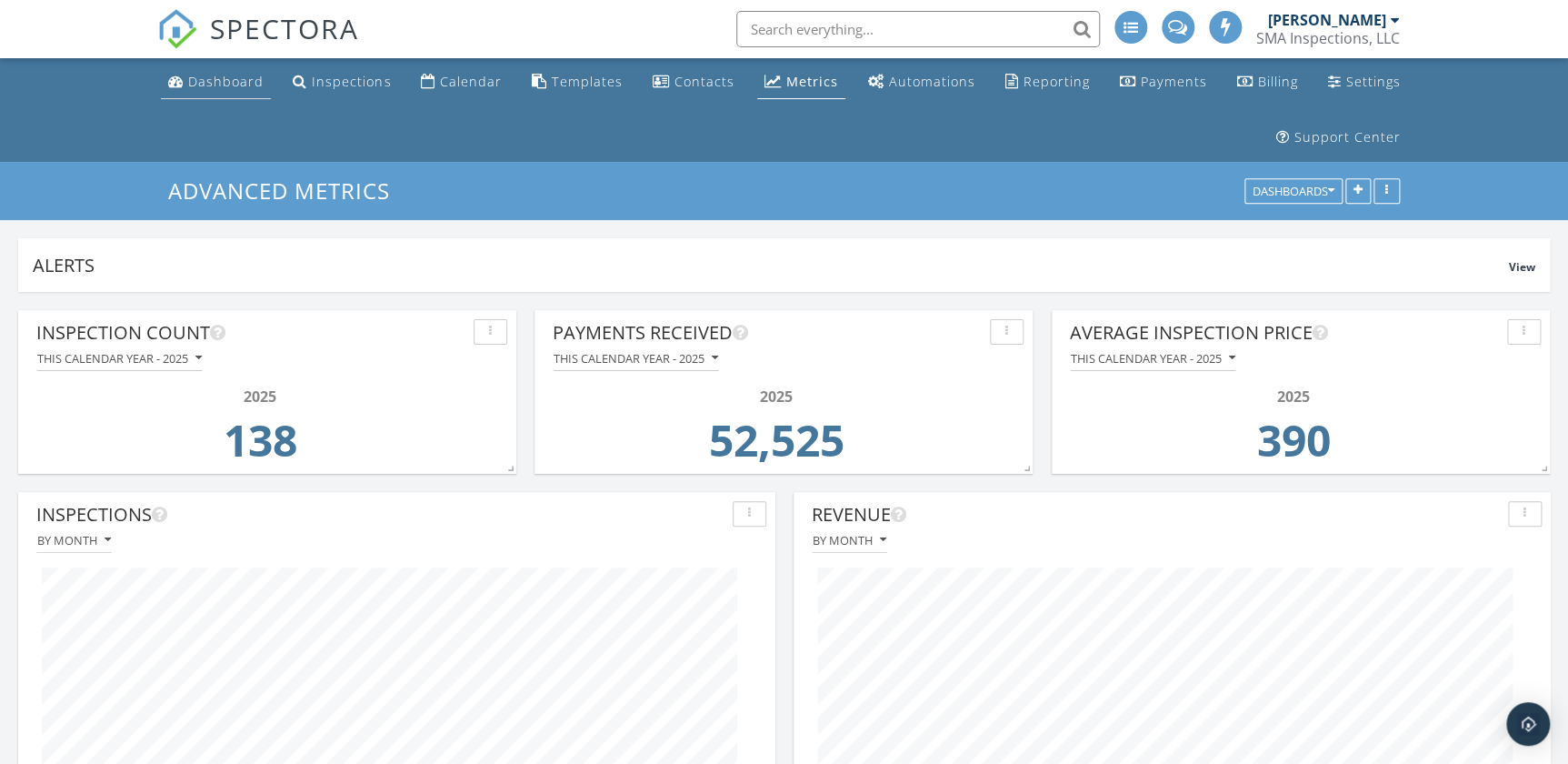
click at [232, 74] on div "Dashboard" at bounding box center [225, 81] width 76 height 17
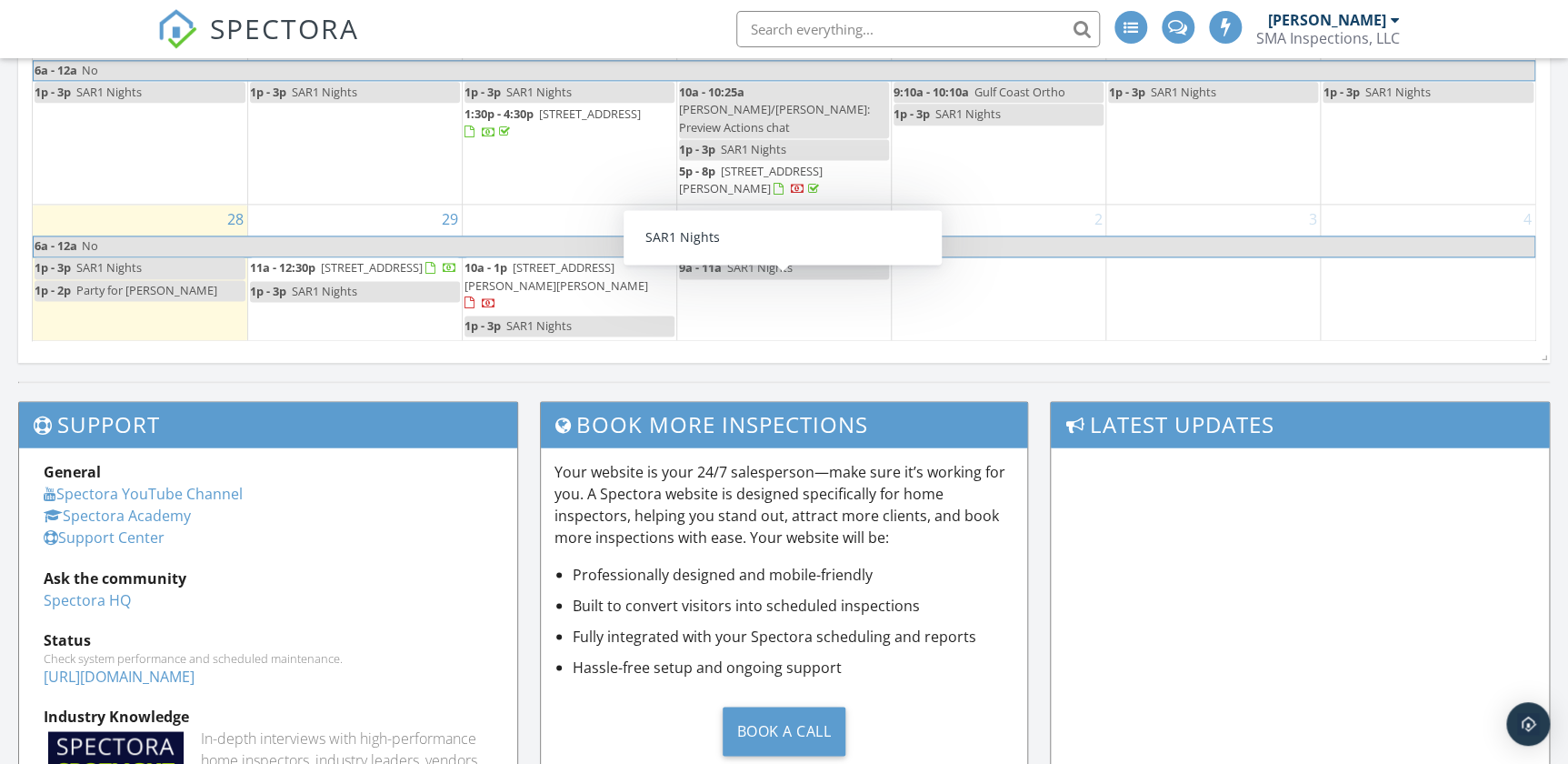
scroll to position [1074, 0]
